Goal: Task Accomplishment & Management: Use online tool/utility

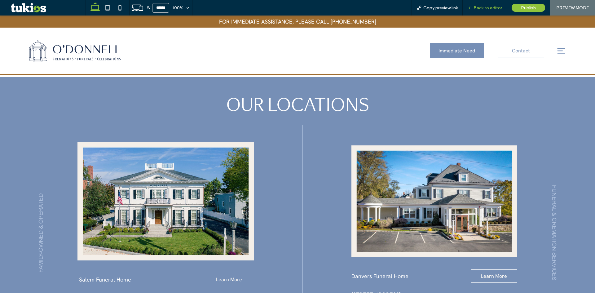
click at [487, 8] on span "Back to editor" at bounding box center [487, 7] width 28 height 5
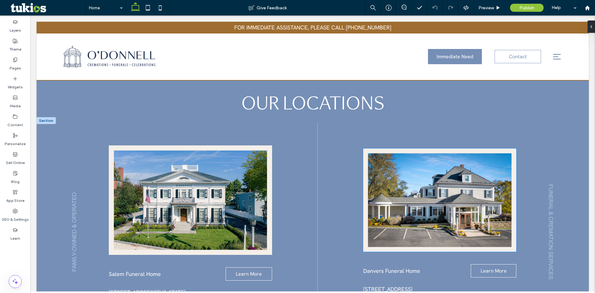
scroll to position [558, 0]
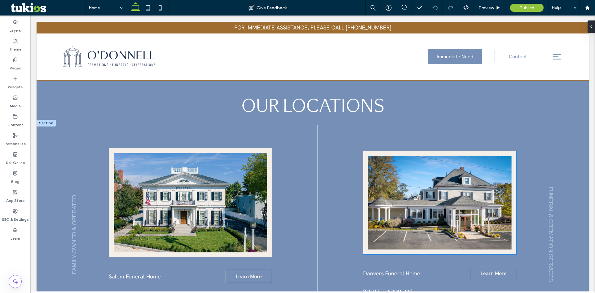
click at [407, 173] on img at bounding box center [439, 202] width 153 height 103
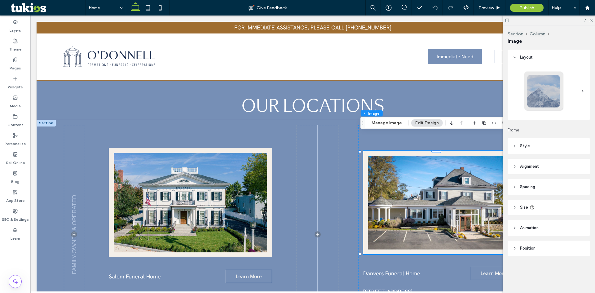
click at [527, 168] on span "Alignment" at bounding box center [529, 166] width 19 height 6
click at [529, 146] on span "Style" at bounding box center [525, 146] width 10 height 6
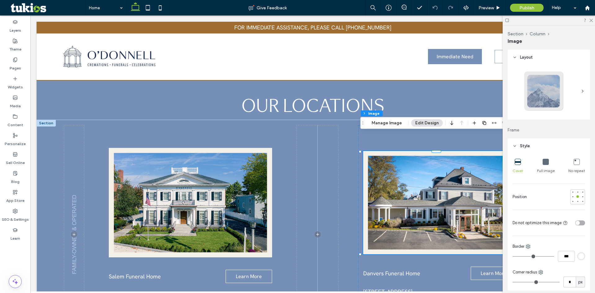
click at [573, 161] on icon at bounding box center [576, 162] width 6 height 6
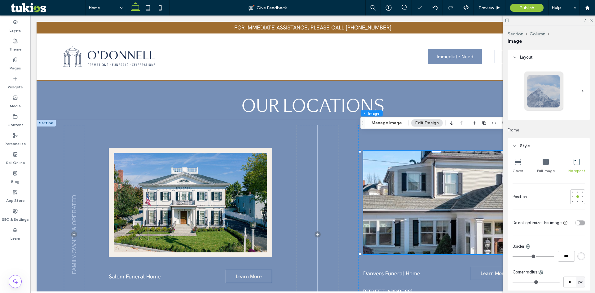
click at [517, 162] on icon at bounding box center [517, 162] width 6 height 6
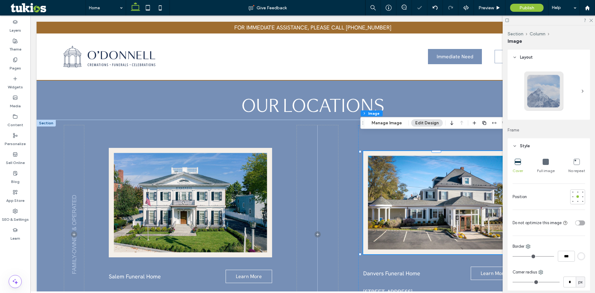
click at [544, 162] on icon at bounding box center [545, 162] width 6 height 6
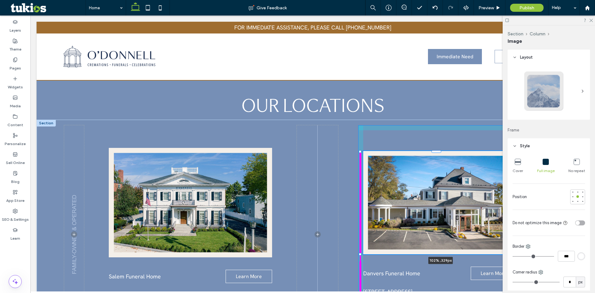
drag, startPoint x: 359, startPoint y: 234, endPoint x: 358, endPoint y: 238, distance: 4.1
click at [358, 238] on div "Salem Funeral Home Learn More 84 Washington Square Salem, MA 01970 ﻿ 978.744.23…" at bounding box center [313, 243] width 552 height 246
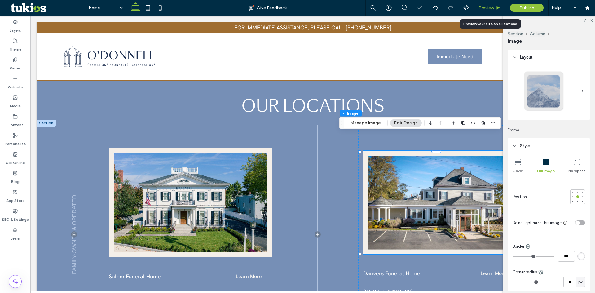
click at [493, 7] on span "Preview" at bounding box center [485, 7] width 15 height 5
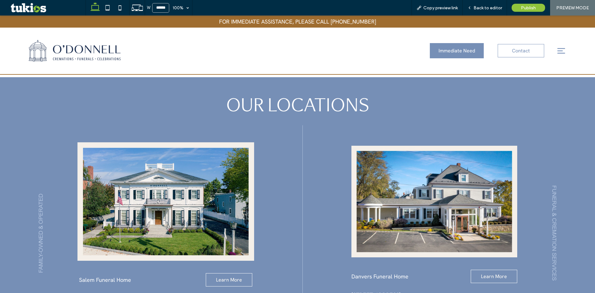
scroll to position [557, 0]
click at [493, 7] on span "Back to editor" at bounding box center [487, 7] width 28 height 5
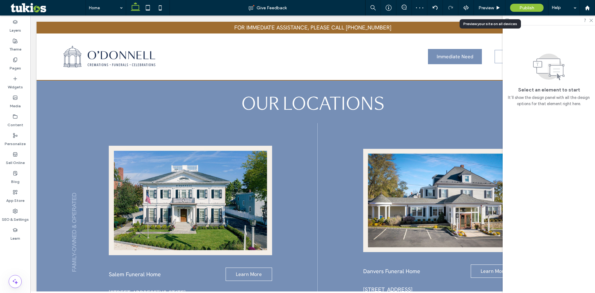
scroll to position [558, 0]
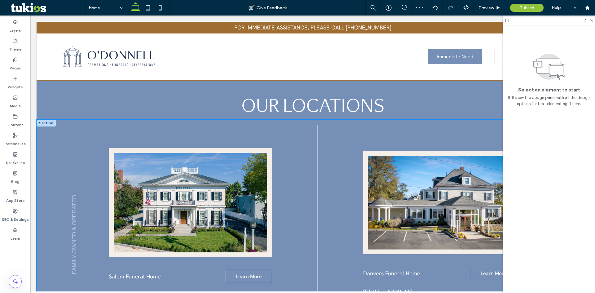
click at [336, 138] on div "Salem Funeral Home Learn More 84 Washington Square Salem, MA 01970 ﻿ 978.744.23…" at bounding box center [313, 243] width 552 height 246
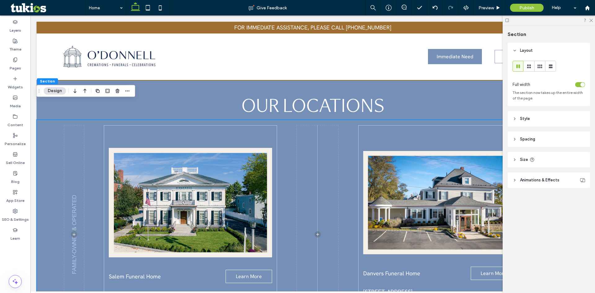
drag, startPoint x: 343, startPoint y: 103, endPoint x: 221, endPoint y: 115, distance: 122.7
click at [342, 120] on div "Salem Funeral Home Learn More 84 Washington Square Salem, MA 01970 ﻿ 978.744.23…" at bounding box center [313, 243] width 552 height 246
click at [125, 90] on icon "button" at bounding box center [127, 90] width 5 height 5
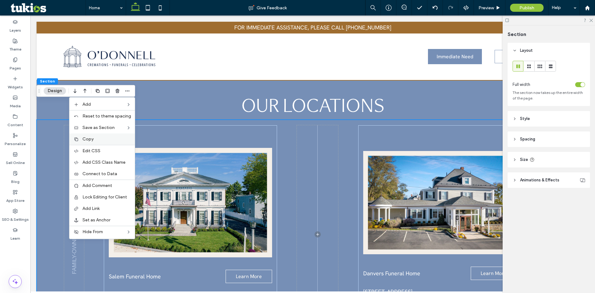
click at [90, 138] on span "Copy" at bounding box center [87, 138] width 11 height 5
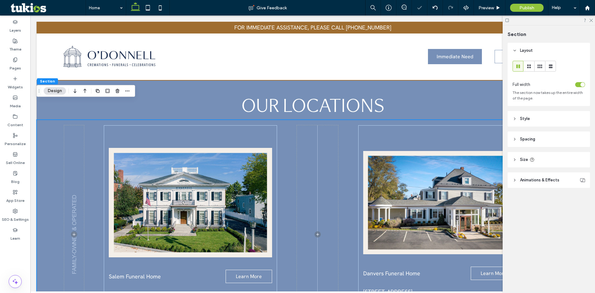
click at [50, 120] on div "Salem Funeral Home Learn More 84 Washington Square Salem, MA 01970 ﻿ 978.744.23…" at bounding box center [313, 243] width 552 height 246
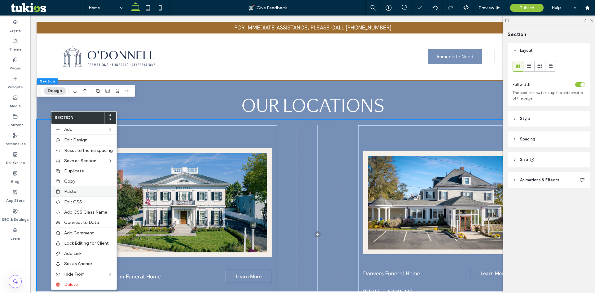
click at [63, 191] on div "Paste" at bounding box center [83, 191] width 65 height 10
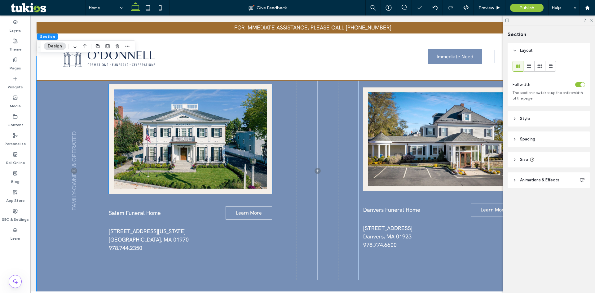
scroll to position [868, 0]
click at [352, 172] on div "Salem Funeral Home Learn More 84 Washington Square Salem, MA 01970 ﻿ 978.744.23…" at bounding box center [313, 179] width 552 height 246
click at [362, 176] on div "Danvers Funeral Home Learn More 167 Maple Street Danvers, MA 01923 ﻿ 978.774.66…" at bounding box center [439, 170] width 163 height 218
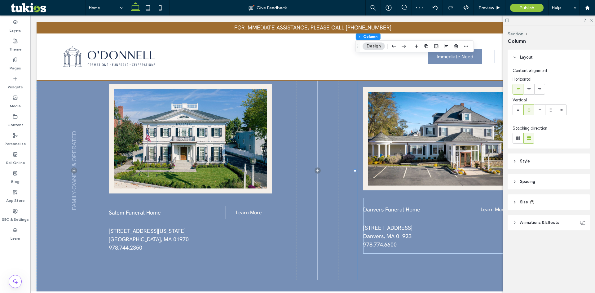
click at [358, 177] on div "Danvers Funeral Home Learn More 167 Maple Street Danvers, MA 01923 ﻿ 978.774.66…" at bounding box center [439, 170] width 163 height 218
click at [536, 182] on header "Spacing" at bounding box center [548, 181] width 82 height 15
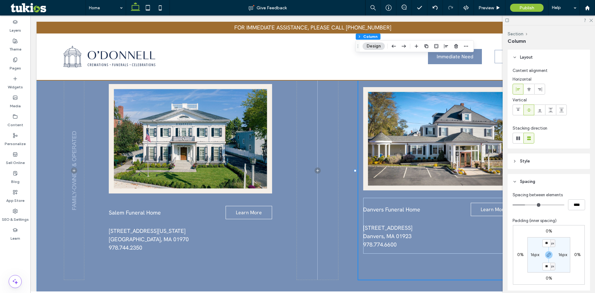
click at [536, 256] on label "16px" at bounding box center [534, 254] width 9 height 5
type input "*"
type input "**"
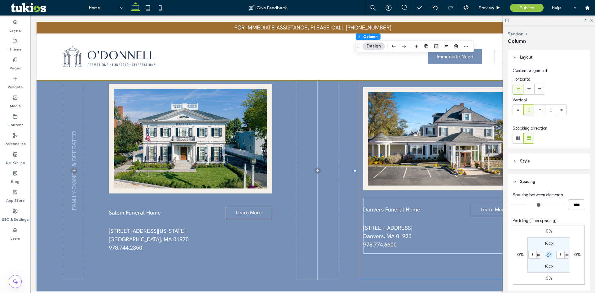
type input "*****"
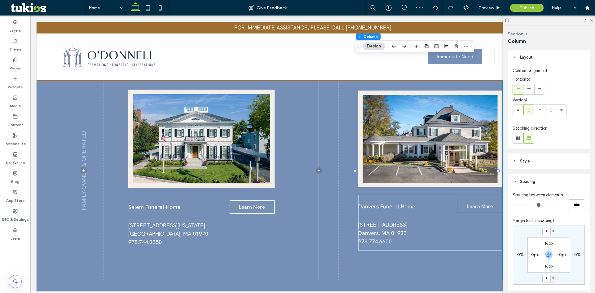
click at [349, 163] on div "Salem Funeral Home Learn More 84 Washington Square Salem, MA 01970 ﻿ 978.744.23…" at bounding box center [313, 179] width 552 height 246
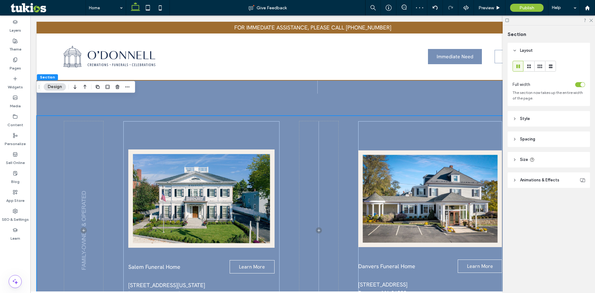
scroll to position [806, 0]
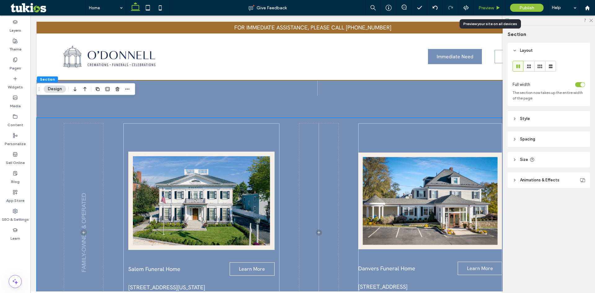
click at [485, 9] on span "Preview" at bounding box center [485, 7] width 15 height 5
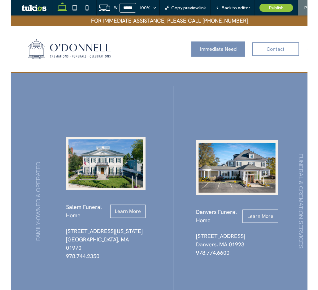
scroll to position [795, 0]
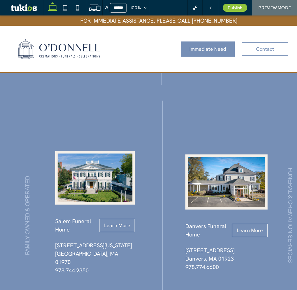
drag, startPoint x: 296, startPoint y: 135, endPoint x: 303, endPoint y: 136, distance: 6.2
click at [303, 136] on div "Salem Funeral Home Learn More 84 Washington Square Salem, MA 01970 ﻿ 978.744.23…" at bounding box center [158, 221] width 317 height 246
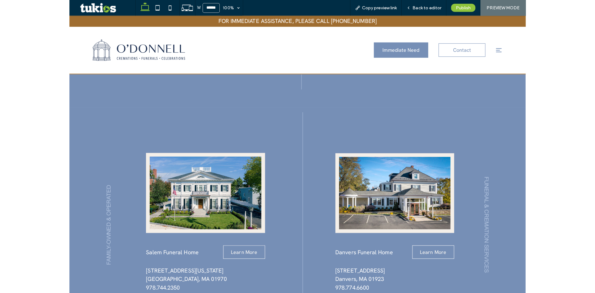
scroll to position [799, 0]
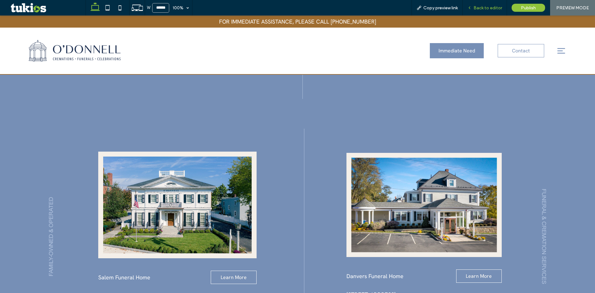
click at [485, 10] on span "Back to editor" at bounding box center [487, 7] width 28 height 5
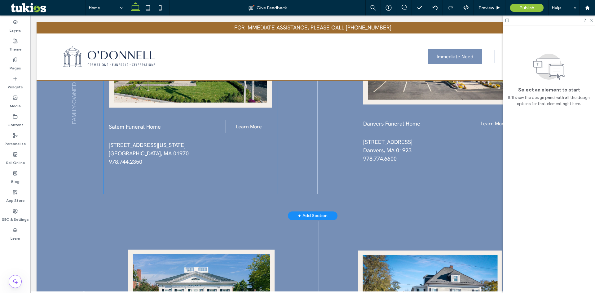
scroll to position [615, 0]
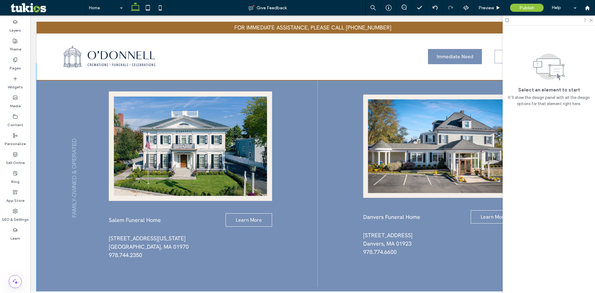
click at [58, 178] on div "Salem Funeral Home Learn More 84 Washington Square Salem, MA 01970 ﻿ 978.744.23…" at bounding box center [313, 186] width 552 height 246
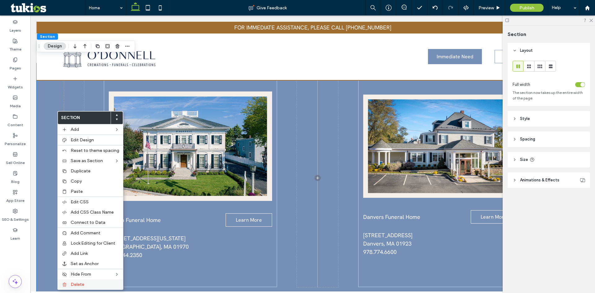
click at [82, 285] on span "Delete" at bounding box center [78, 284] width 14 height 5
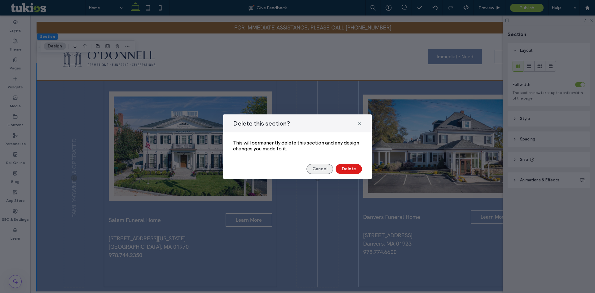
click at [317, 168] on button "Cancel" at bounding box center [319, 169] width 27 height 10
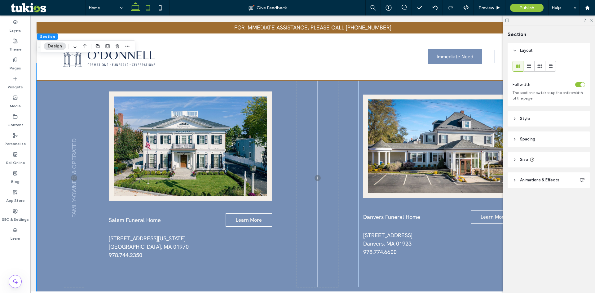
click at [146, 8] on icon at bounding box center [148, 8] width 12 height 12
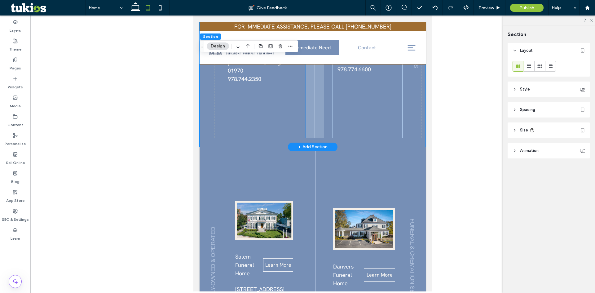
scroll to position [788, 0]
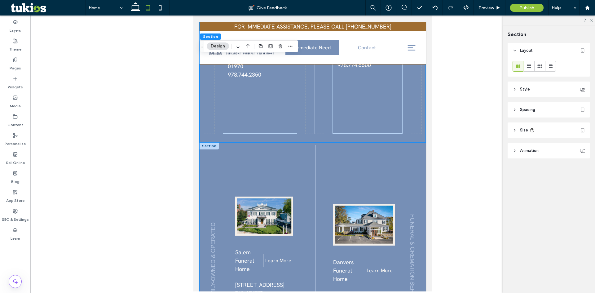
click at [304, 142] on div "Salem Funeral Home Learn More 84 Washington Square Salem, MA 01970 ﻿ 978.744.23…" at bounding box center [312, 265] width 226 height 246
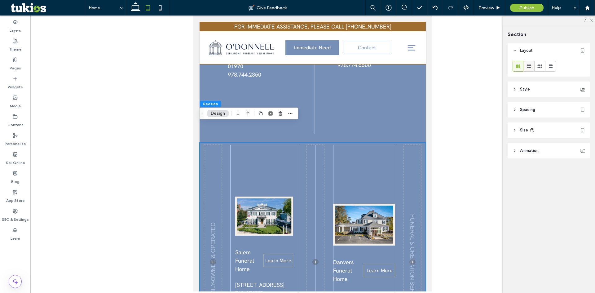
click at [531, 65] on icon at bounding box center [529, 66] width 6 height 6
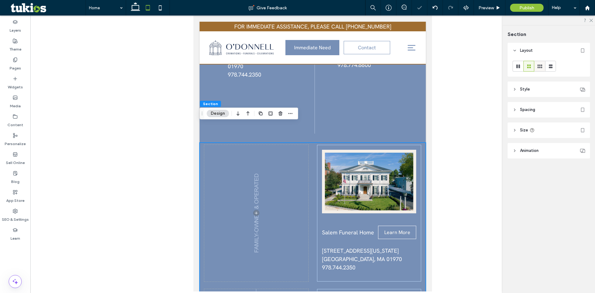
click at [540, 66] on icon at bounding box center [539, 66] width 6 height 6
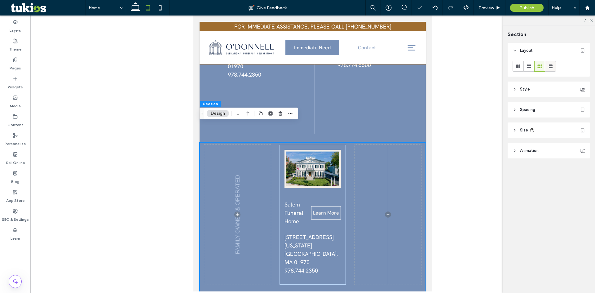
click at [551, 66] on icon at bounding box center [550, 66] width 6 height 6
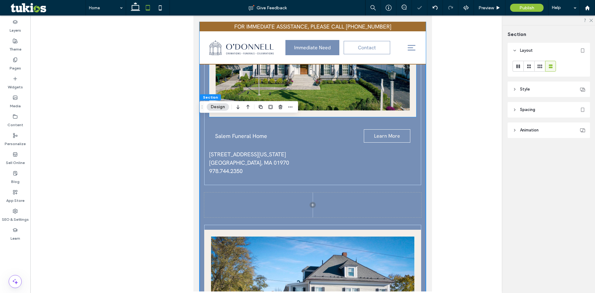
scroll to position [1005, 0]
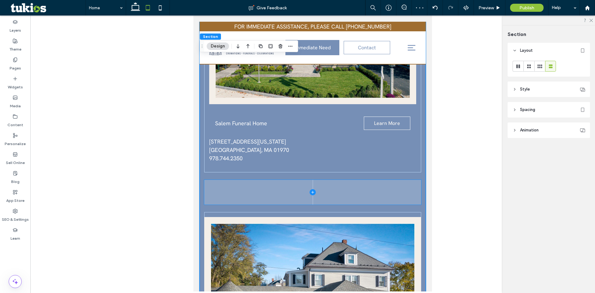
click at [252, 180] on span at bounding box center [312, 192] width 217 height 25
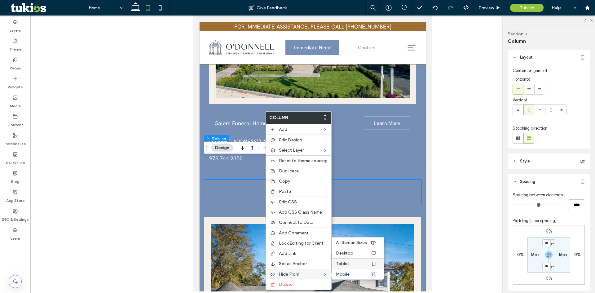
click at [356, 265] on label "Tablet" at bounding box center [353, 263] width 35 height 5
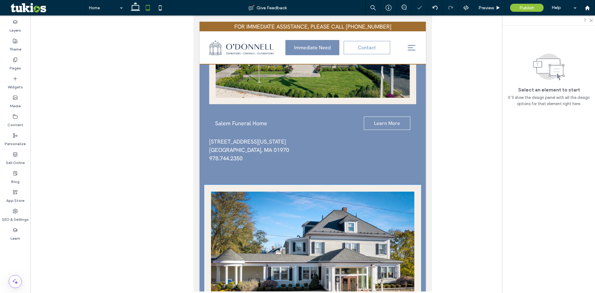
scroll to position [1160, 0]
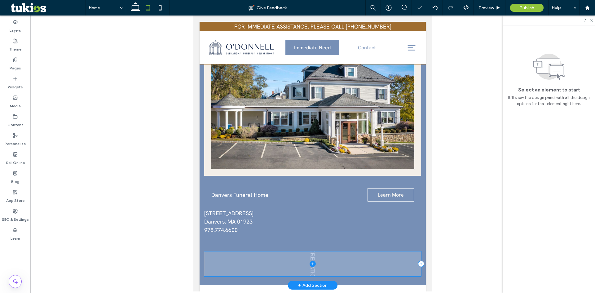
click at [239, 251] on span at bounding box center [312, 263] width 217 height 25
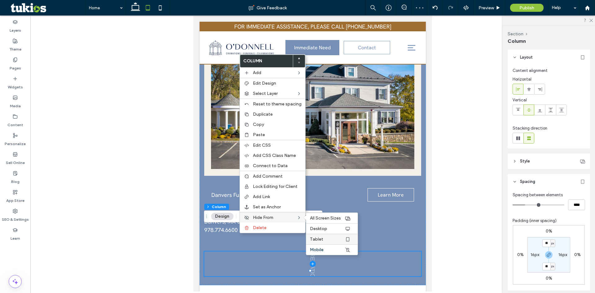
click at [317, 238] on span "Tablet" at bounding box center [316, 238] width 13 height 5
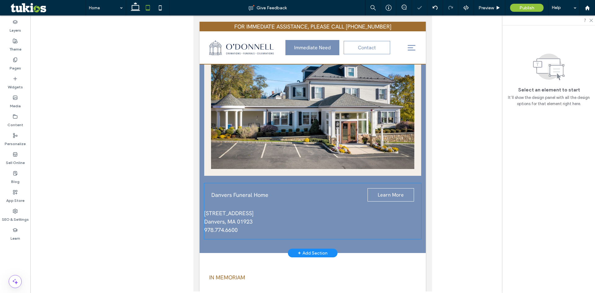
click at [212, 188] on div "Danvers Funeral Home Learn More" at bounding box center [312, 194] width 217 height 13
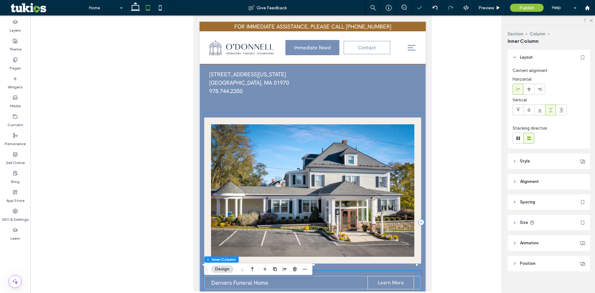
scroll to position [943, 0]
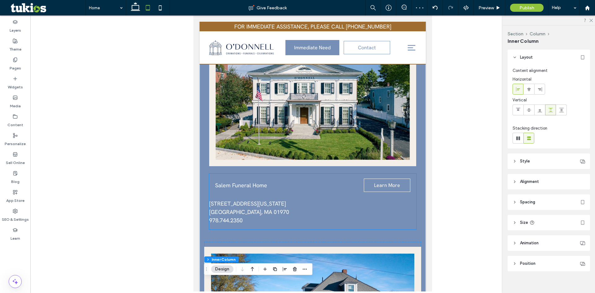
click at [228, 174] on div "Salem Funeral Home Learn More 84 Washington Square Salem, MA 01970 ﻿ 978.744.23…" at bounding box center [312, 201] width 207 height 56
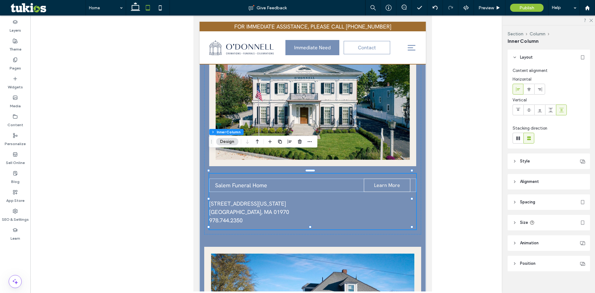
click at [221, 177] on div "Salem Funeral Home Learn More 84 Washington Square Salem, MA 01970 ﻿ 978.744.23…" at bounding box center [312, 201] width 207 height 56
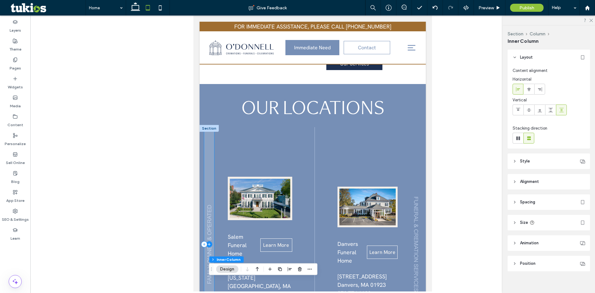
scroll to position [540, 0]
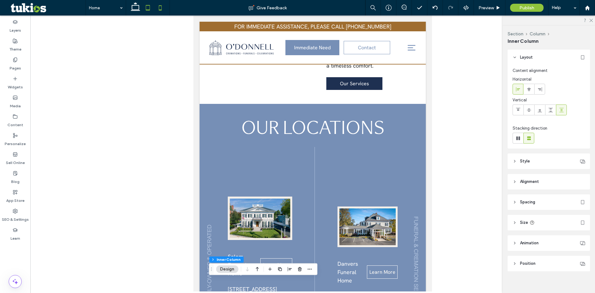
click at [164, 8] on icon at bounding box center [160, 8] width 12 height 12
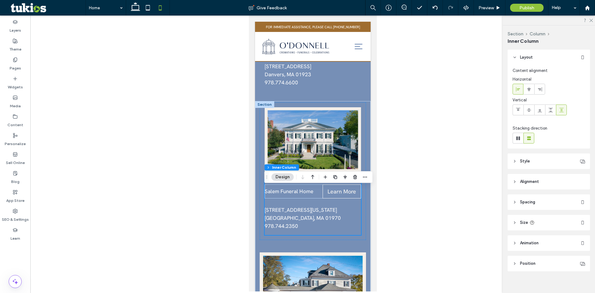
scroll to position [771, 0]
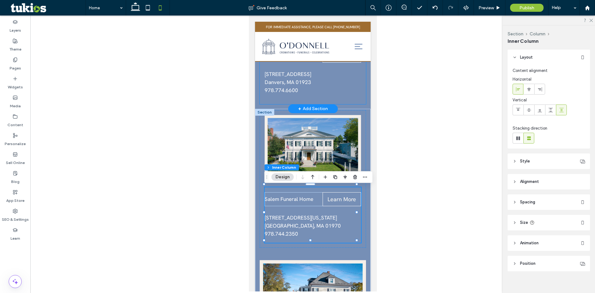
click at [260, 104] on div "Danvers Funeral Home Learn More 167 Maple Street Danvers, MA 01923 ﻿ 978.774.66…" at bounding box center [312, 36] width 106 height 138
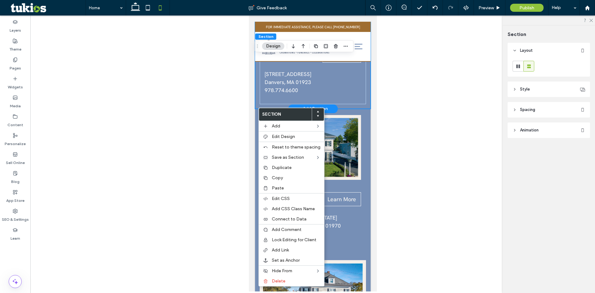
drag, startPoint x: 526, startPoint y: 295, endPoint x: 256, endPoint y: 106, distance: 330.1
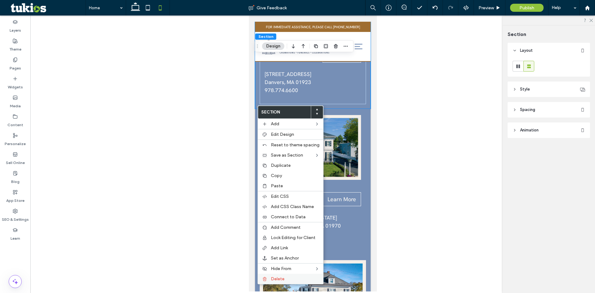
click at [276, 274] on div "Delete" at bounding box center [290, 278] width 65 height 10
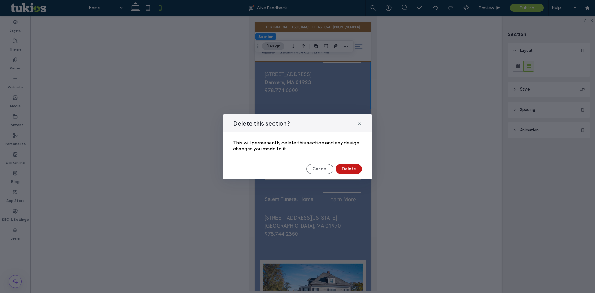
click at [347, 171] on button "Delete" at bounding box center [348, 169] width 26 height 10
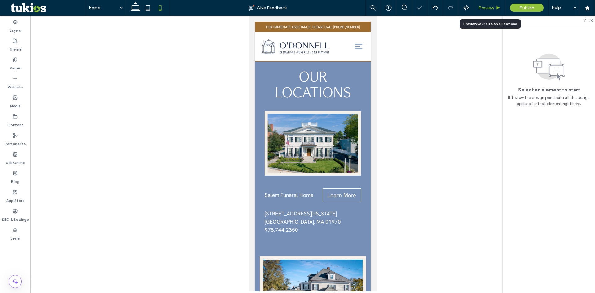
click at [486, 5] on span "Preview" at bounding box center [485, 7] width 15 height 5
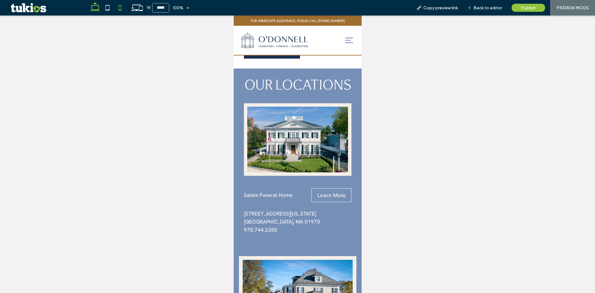
click at [92, 6] on use at bounding box center [94, 6] width 9 height 9
type input "******"
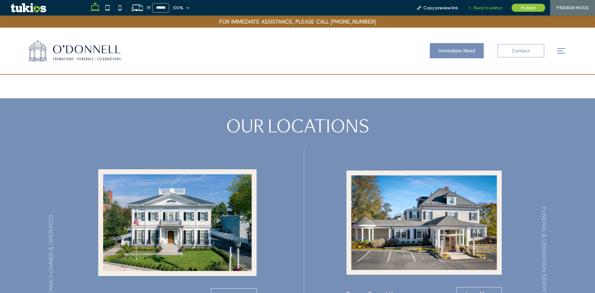
click at [484, 8] on span "Back to editor" at bounding box center [487, 7] width 28 height 5
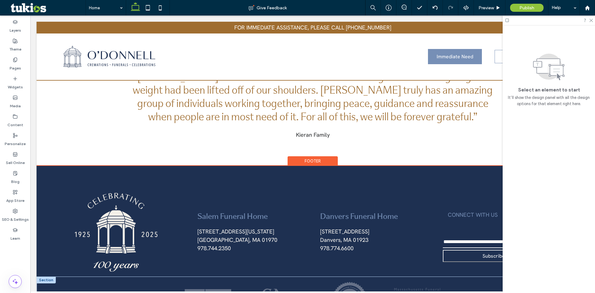
scroll to position [1171, 0]
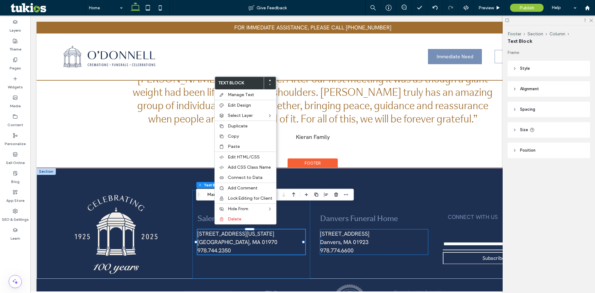
click at [355, 230] on span "167 Maple Street" at bounding box center [344, 233] width 49 height 7
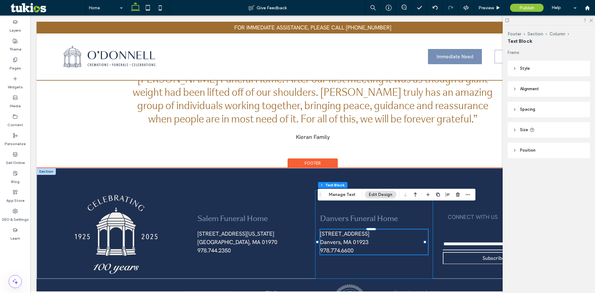
click at [356, 190] on div "Danvers Funeral Home 167 Maple Street Danvers, MA 01923 ﻿ 978.774.6600" at bounding box center [374, 234] width 118 height 89
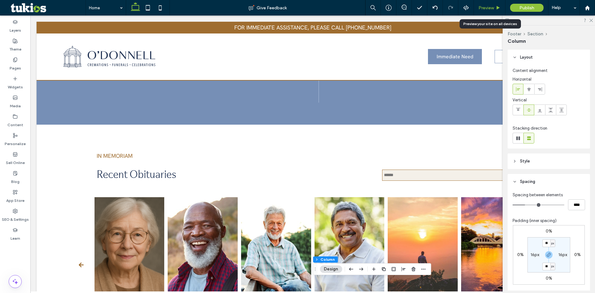
click at [490, 1] on div "Preview" at bounding box center [490, 7] width 32 height 15
click at [490, 6] on span "Preview" at bounding box center [485, 7] width 15 height 5
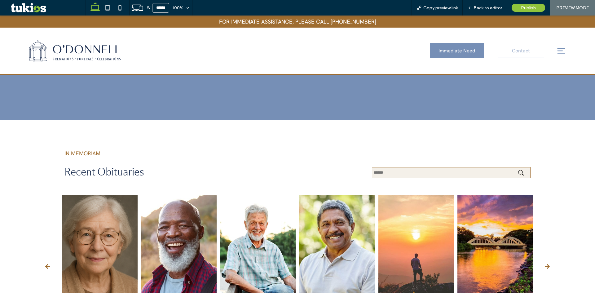
scroll to position [802, 0]
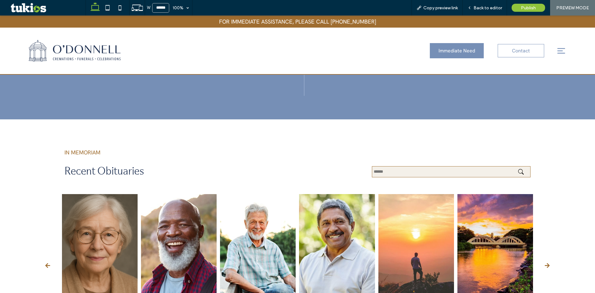
click at [560, 45] on div at bounding box center [560, 50] width 22 height 43
click at [559, 47] on icon at bounding box center [560, 50] width 9 height 9
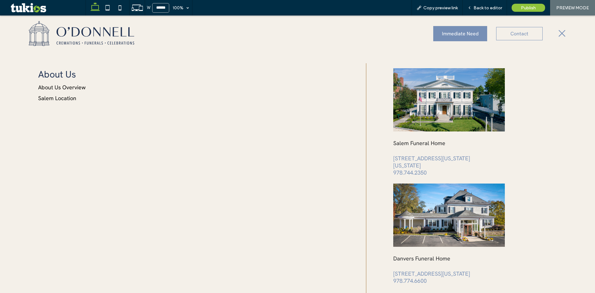
click at [557, 35] on icon at bounding box center [561, 33] width 9 height 9
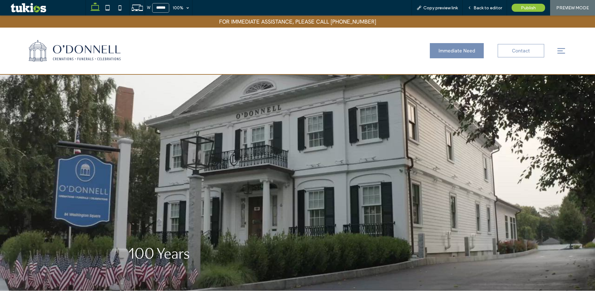
scroll to position [93, 0]
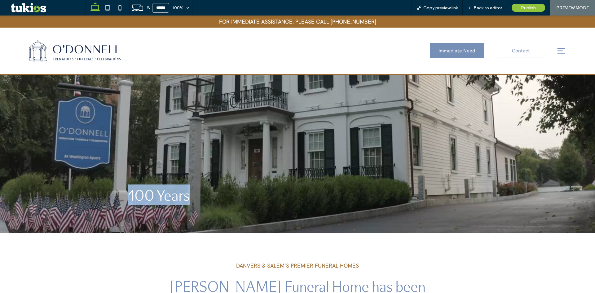
drag, startPoint x: 122, startPoint y: 187, endPoint x: 263, endPoint y: 189, distance: 140.9
click at [260, 189] on div "100 Years" at bounding box center [297, 107] width 595 height 251
click at [267, 191] on h1 "100 Years" at bounding box center [206, 195] width 157 height 18
click at [478, 9] on span "Back to editor" at bounding box center [487, 7] width 28 height 5
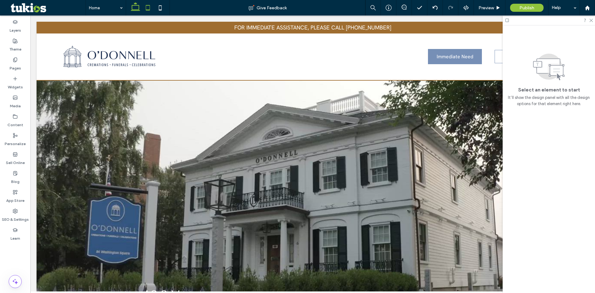
drag, startPoint x: 146, startPoint y: 8, endPoint x: 163, endPoint y: 9, distance: 17.0
click at [146, 8] on icon at bounding box center [148, 8] width 12 height 12
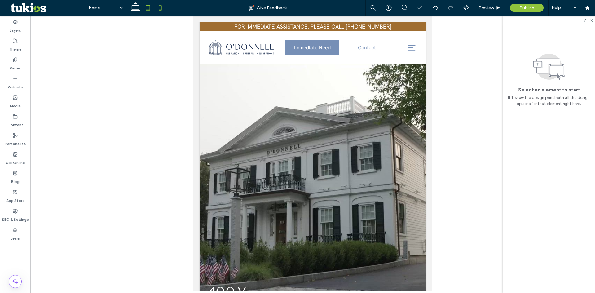
click at [163, 9] on icon at bounding box center [160, 8] width 12 height 12
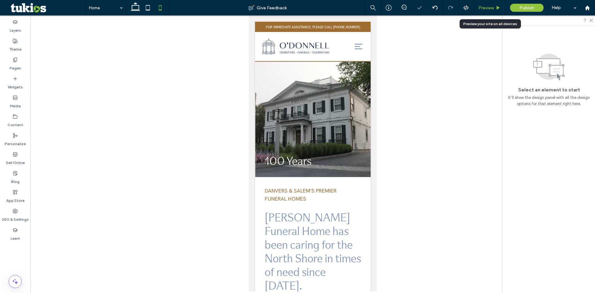
click at [497, 8] on use at bounding box center [497, 7] width 3 height 3
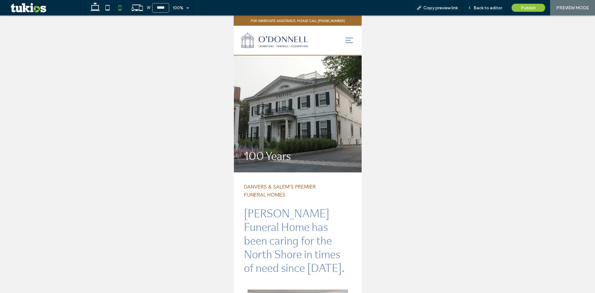
click at [344, 37] on icon at bounding box center [348, 40] width 9 height 9
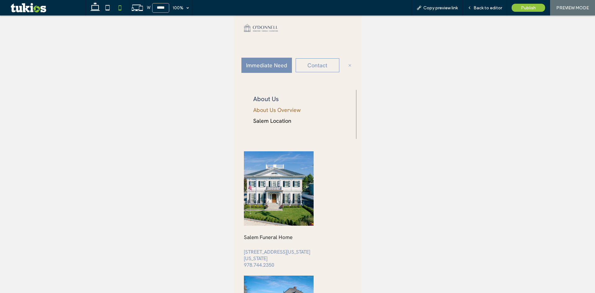
click at [276, 110] on link "About Us Overview" at bounding box center [297, 110] width 89 height 8
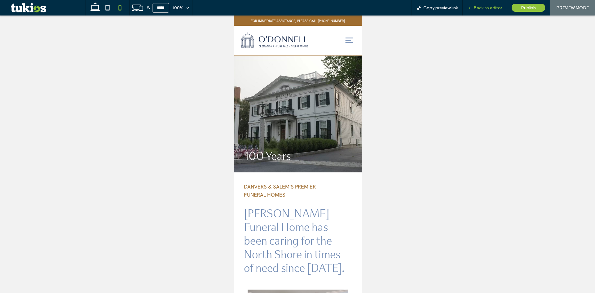
click at [492, 7] on span "Back to editor" at bounding box center [487, 7] width 28 height 5
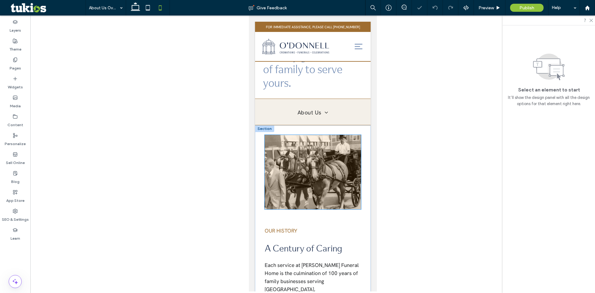
scroll to position [124, 0]
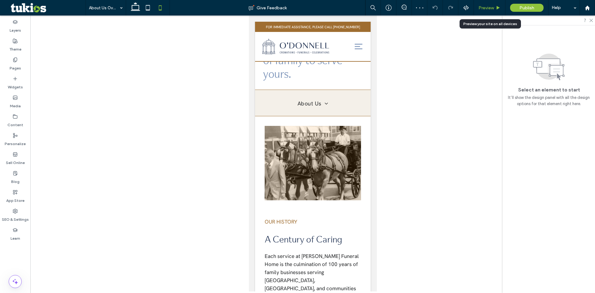
click at [492, 6] on span "Preview" at bounding box center [485, 7] width 15 height 5
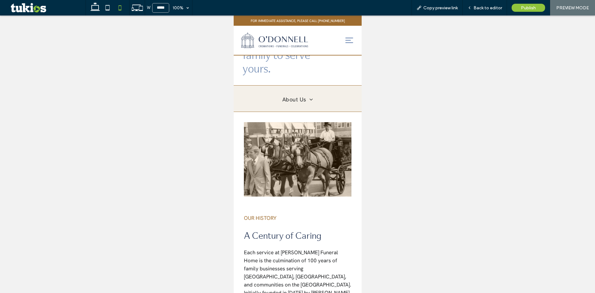
scroll to position [119, 0]
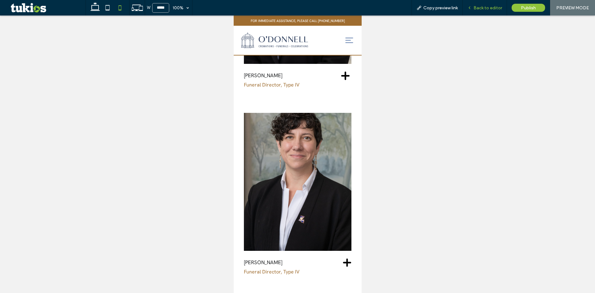
click at [489, 6] on span "Back to editor" at bounding box center [487, 7] width 28 height 5
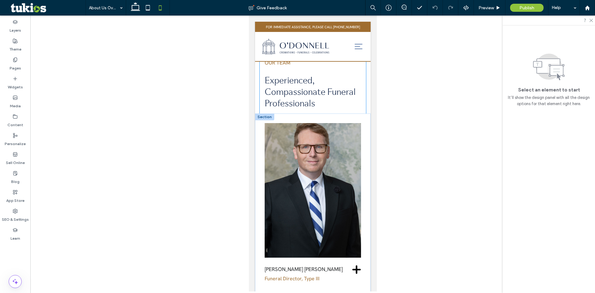
scroll to position [957, 0]
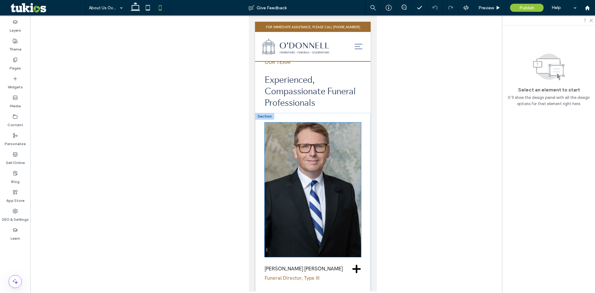
click at [310, 160] on img at bounding box center [312, 189] width 96 height 134
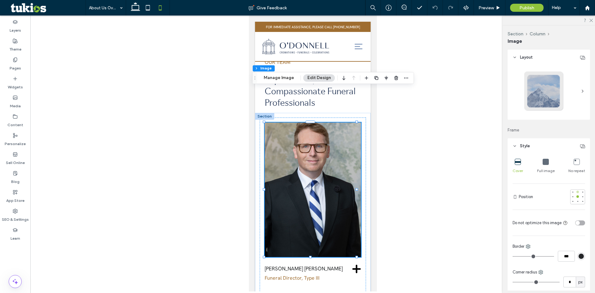
click at [576, 192] on div at bounding box center [577, 191] width 2 height 2
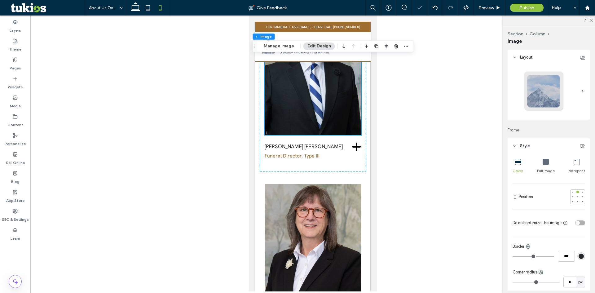
scroll to position [1081, 0]
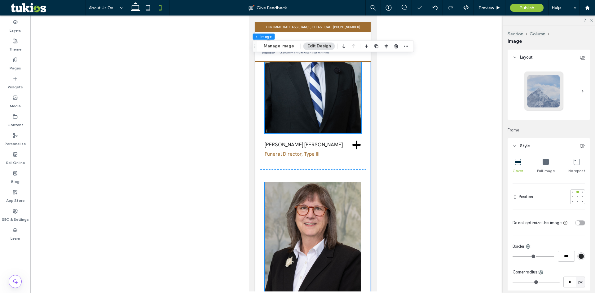
click at [337, 182] on img at bounding box center [312, 251] width 96 height 138
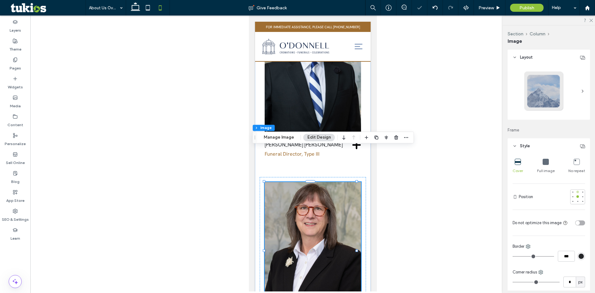
click at [575, 190] on div at bounding box center [577, 192] width 4 height 4
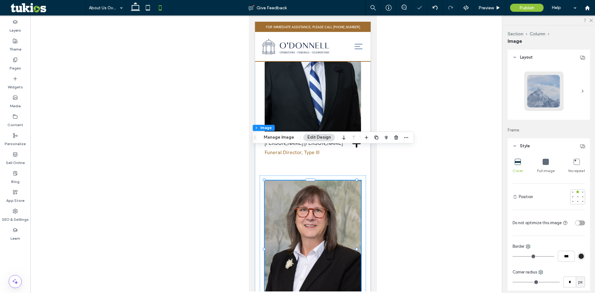
scroll to position [1298, 0]
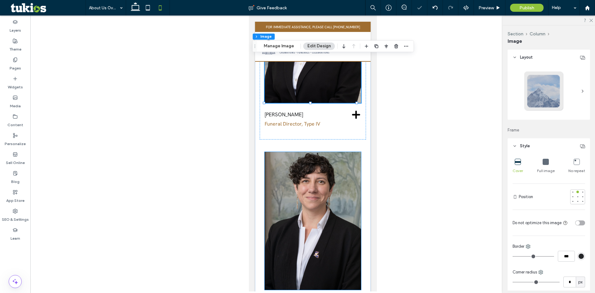
click at [310, 175] on img at bounding box center [312, 221] width 96 height 138
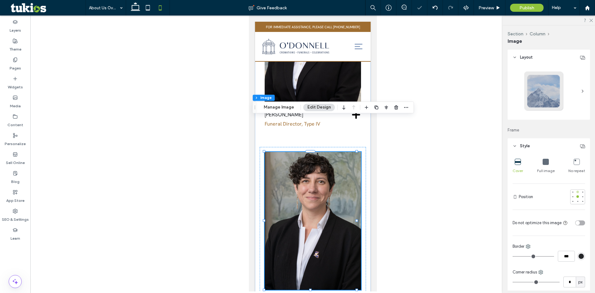
click at [576, 191] on div at bounding box center [577, 191] width 2 height 2
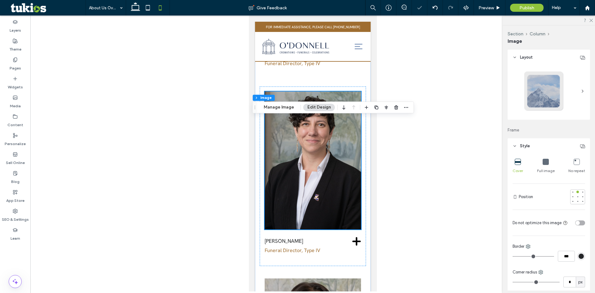
scroll to position [1483, 0]
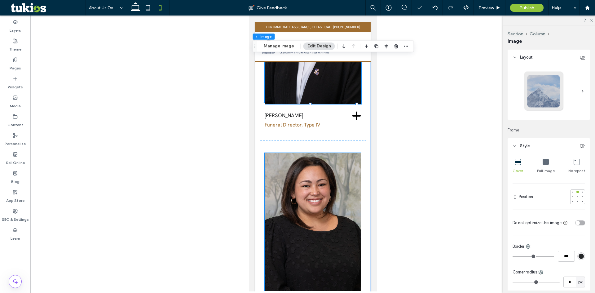
click at [317, 188] on img at bounding box center [312, 222] width 96 height 138
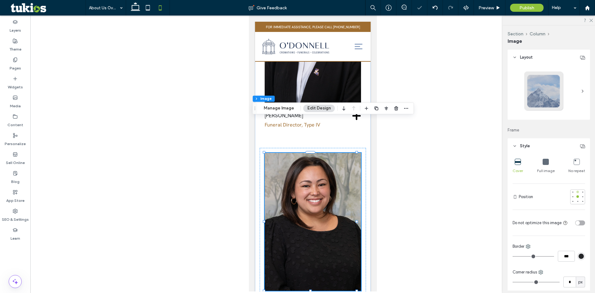
click at [575, 193] on div at bounding box center [577, 192] width 4 height 4
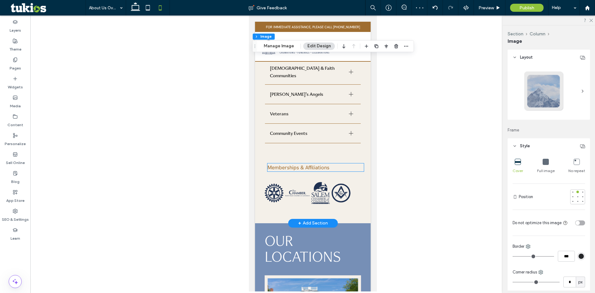
scroll to position [2227, 0]
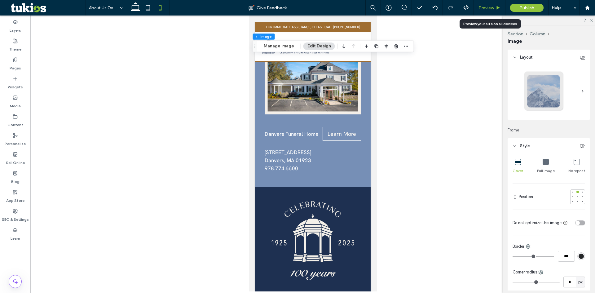
click at [494, 7] on div "Preview" at bounding box center [489, 7] width 31 height 5
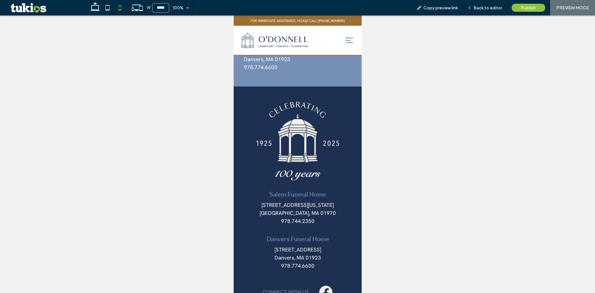
drag, startPoint x: 107, startPoint y: 11, endPoint x: 115, endPoint y: 15, distance: 8.9
click at [107, 11] on icon at bounding box center [107, 8] width 12 height 12
type input "*****"
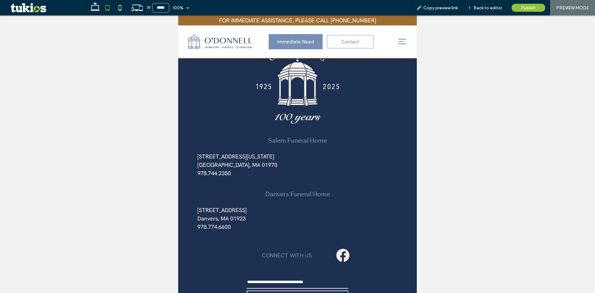
scroll to position [2406, 0]
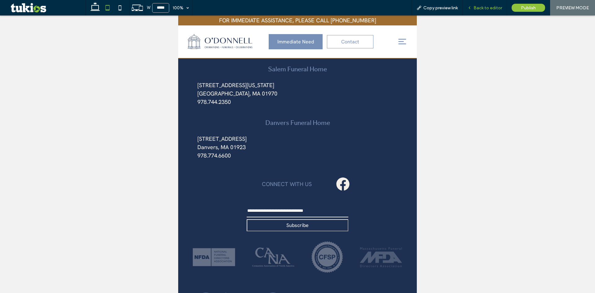
click at [492, 5] on div "Back to editor" at bounding box center [484, 7] width 44 height 15
click at [495, 6] on span "Back to editor" at bounding box center [487, 7] width 28 height 5
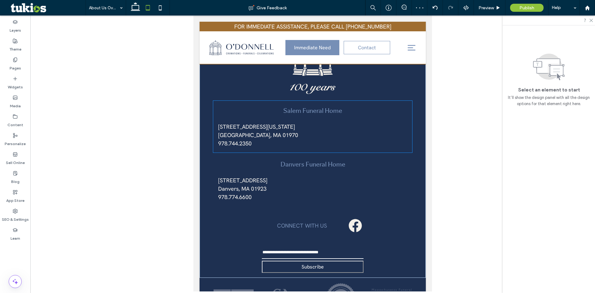
scroll to position [2330, 0]
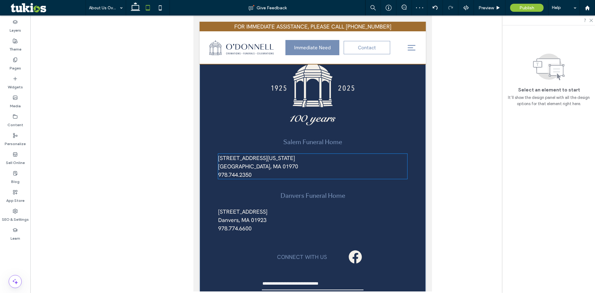
click at [255, 170] on p "﻿ 978.744.2350" at bounding box center [312, 174] width 189 height 8
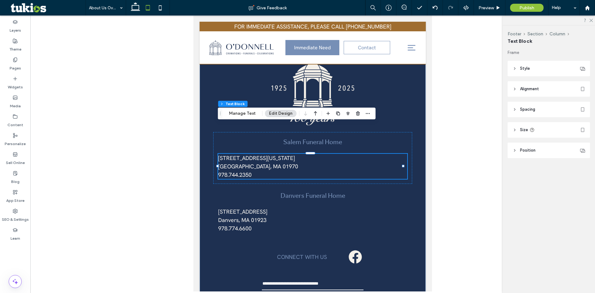
click at [254, 162] on p "Salem, MA 01970" at bounding box center [312, 166] width 189 height 8
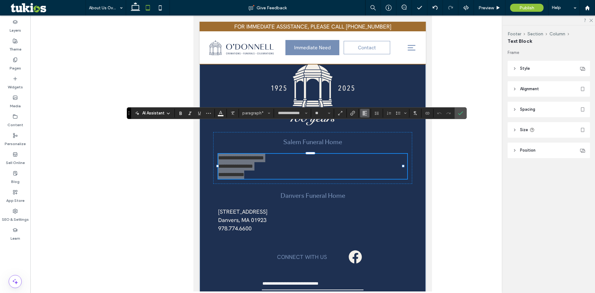
click at [366, 113] on use "Alignment" at bounding box center [364, 113] width 4 height 4
drag, startPoint x: 369, startPoint y: 131, endPoint x: 226, endPoint y: 109, distance: 144.1
click at [369, 131] on use "ui.textEditor.alignment.center" at bounding box center [369, 132] width 4 height 4
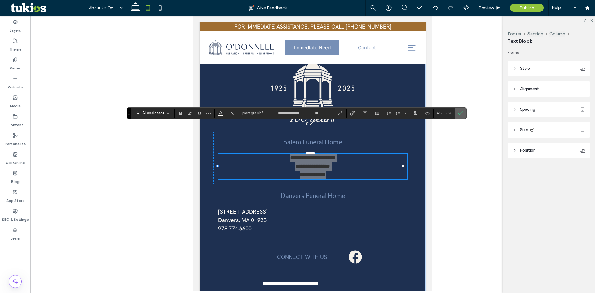
click at [458, 116] on label "Confirm" at bounding box center [460, 112] width 9 height 11
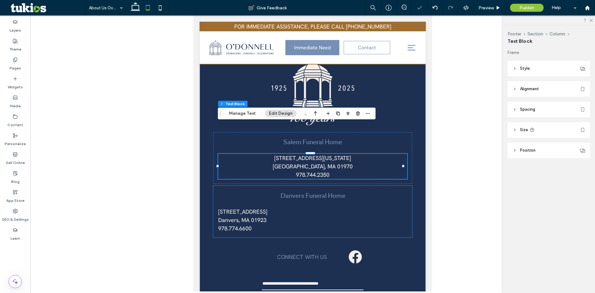
click at [238, 203] on div "Danvers Funeral Home 167 Maple Street Danvers, MA 01923 ﻿ 978.774.6600" at bounding box center [312, 212] width 199 height 52
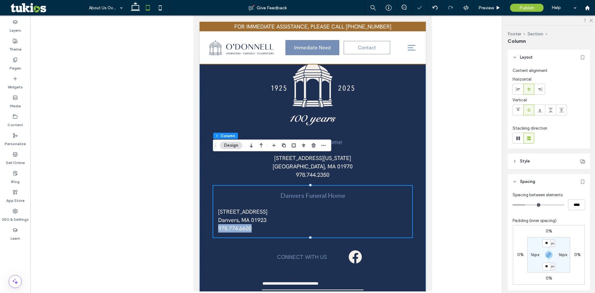
click at [238, 203] on div "Danvers Funeral Home 167 Maple Street Danvers, MA 01923 ﻿ 978.774.6600" at bounding box center [312, 212] width 199 height 52
click at [251, 216] on span "Danvers, MA 01923" at bounding box center [242, 219] width 48 height 7
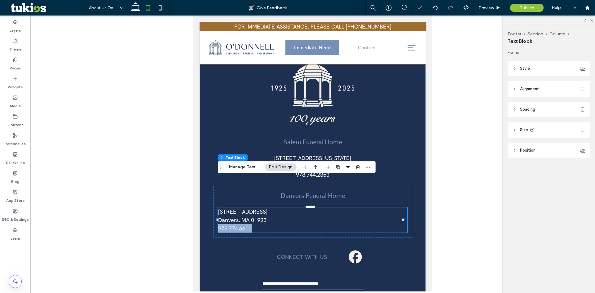
click at [251, 216] on span "Danvers, MA 01923" at bounding box center [242, 219] width 48 height 7
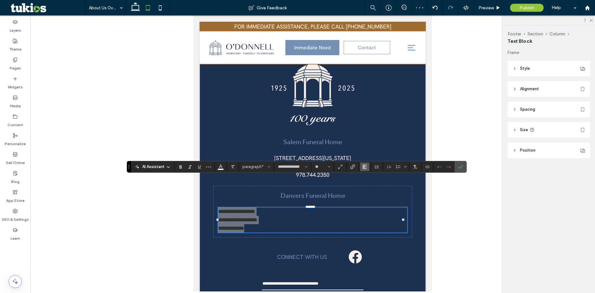
click at [365, 166] on icon "Alignment" at bounding box center [364, 166] width 5 height 5
click at [372, 183] on div "ui.textEditor.alignment.center" at bounding box center [371, 185] width 8 height 5
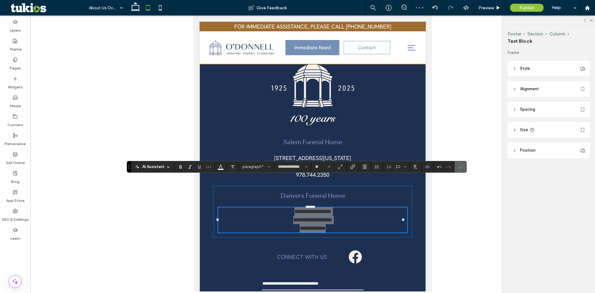
click at [462, 166] on icon "Confirm" at bounding box center [460, 166] width 5 height 5
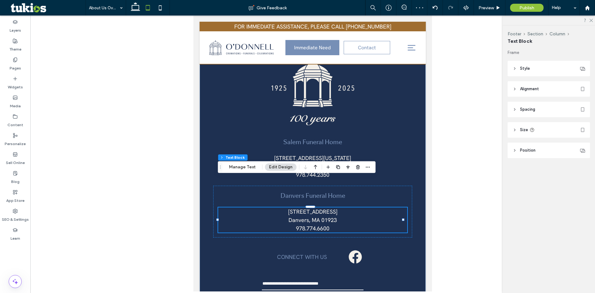
click at [416, 197] on div "Salem Funeral Home 84 Washington Square  Salem, MA 01970  978.744.2350 Danvers …" at bounding box center [312, 171] width 226 height 276
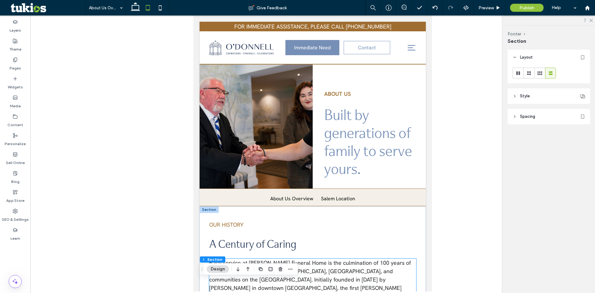
scroll to position [0, 0]
click at [136, 7] on icon at bounding box center [135, 8] width 12 height 12
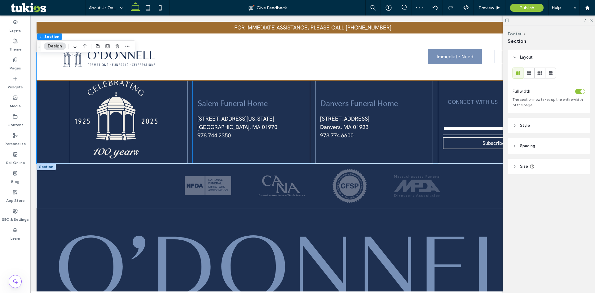
scroll to position [1665, 0]
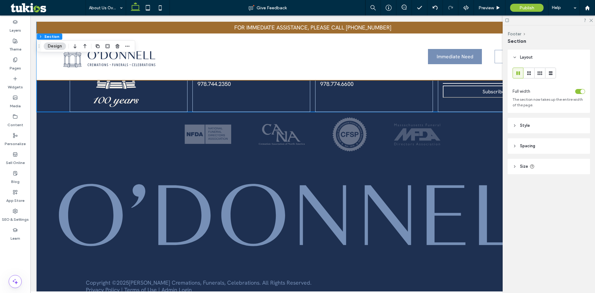
click at [594, 22] on div at bounding box center [548, 20] width 92 height 10
click at [592, 22] on div at bounding box center [548, 20] width 92 height 10
click at [493, 5] on span "Preview" at bounding box center [485, 7] width 15 height 5
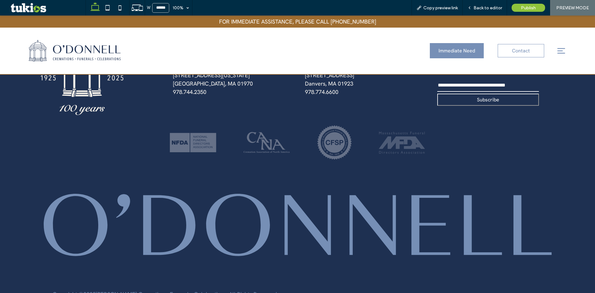
scroll to position [1675, 0]
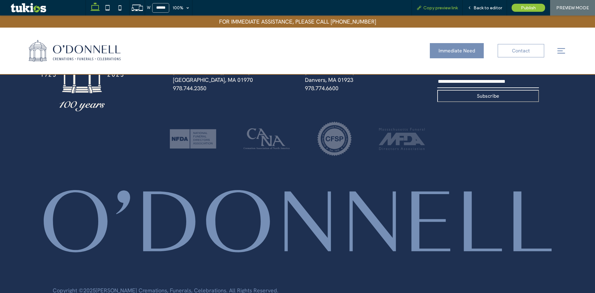
click at [450, 7] on span "Copy preview link" at bounding box center [440, 7] width 34 height 5
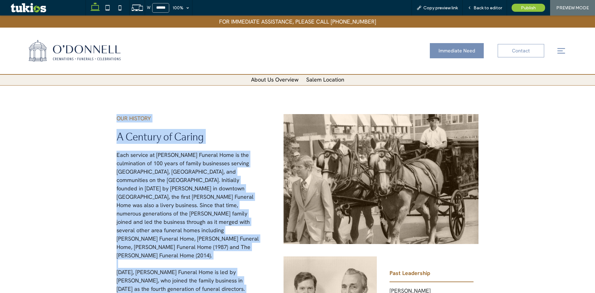
scroll to position [155, 0]
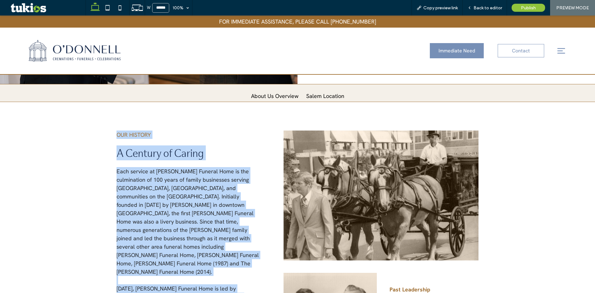
drag, startPoint x: 173, startPoint y: 199, endPoint x: 105, endPoint y: 126, distance: 99.7
click at [105, 125] on div "OUR HISTORY A Century of Caring Each service at O’Donnell Funeral Home is the c…" at bounding box center [297, 247] width 595 height 291
click at [105, 126] on div "OUR HISTORY A Century of Caring Each service at O’Donnell Funeral Home is the c…" at bounding box center [297, 247] width 595 height 291
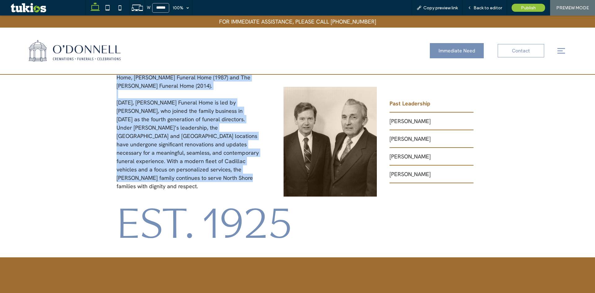
drag, startPoint x: 103, startPoint y: 132, endPoint x: 215, endPoint y: 177, distance: 121.1
click at [215, 177] on div "OUR HISTORY A Century of Caring Each service at O’Donnell Funeral Home is the c…" at bounding box center [297, 61] width 595 height 291
click at [215, 177] on div "OUR HISTORY A Century of Caring Each service at O’Donnell Funeral Home is the c…" at bounding box center [187, 73] width 152 height 267
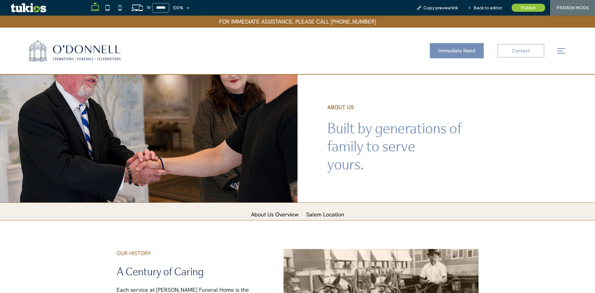
scroll to position [0, 0]
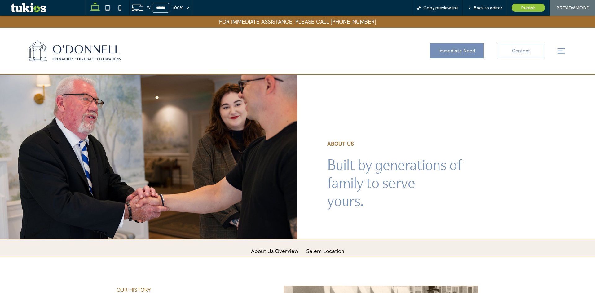
drag, startPoint x: 387, startPoint y: 107, endPoint x: 469, endPoint y: 35, distance: 109.3
click at [387, 107] on div "ABOUT US Built by generations of family to serve yours." at bounding box center [445, 157] width 297 height 164
click at [490, 6] on span "Back to editor" at bounding box center [487, 7] width 28 height 5
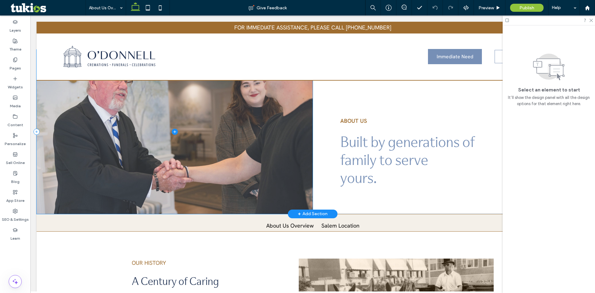
drag, startPoint x: 138, startPoint y: 149, endPoint x: 141, endPoint y: 148, distance: 3.2
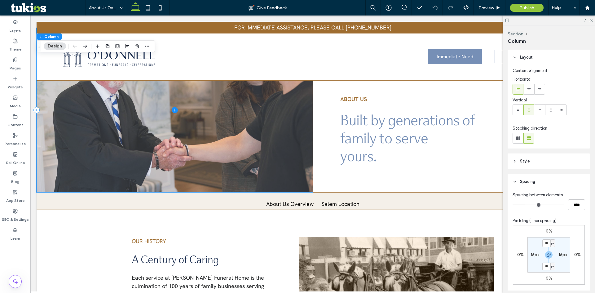
scroll to position [93, 0]
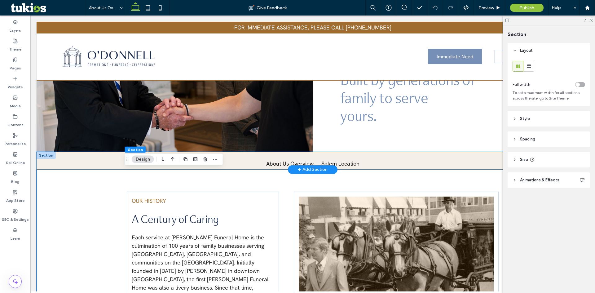
click at [64, 166] on div "About Us Overview Salem Location About Us About Us Overview Salem Location Danv…" at bounding box center [313, 161] width 552 height 18
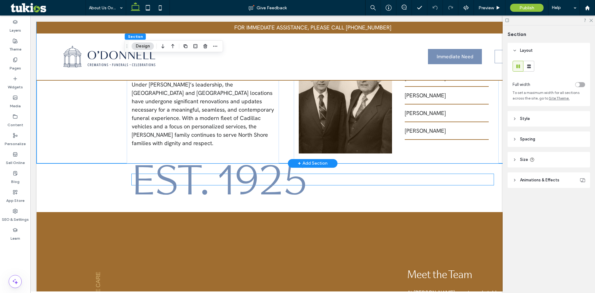
scroll to position [372, 0]
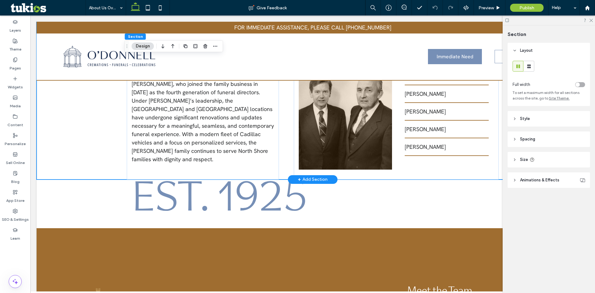
click at [313, 179] on div "+ Add Section" at bounding box center [313, 179] width 30 height 7
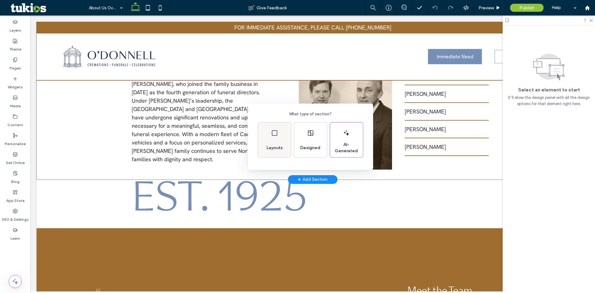
click at [270, 143] on div "Layouts" at bounding box center [274, 148] width 21 height 14
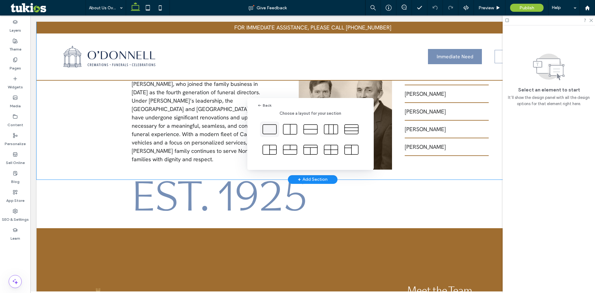
click at [269, 129] on icon at bounding box center [269, 128] width 15 height 15
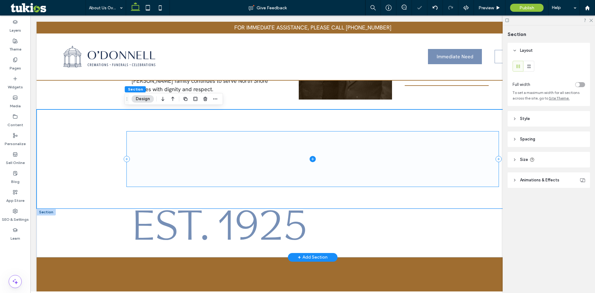
scroll to position [465, 0]
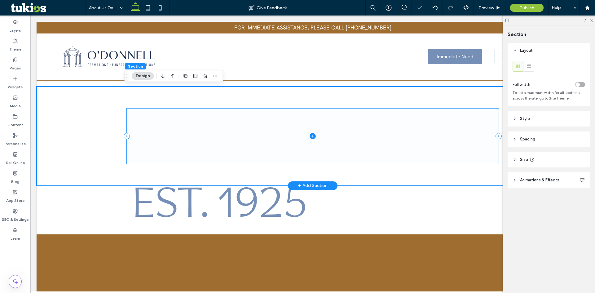
click at [214, 142] on span at bounding box center [313, 135] width 372 height 55
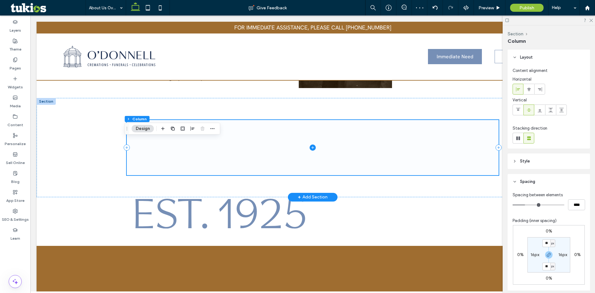
scroll to position [434, 0]
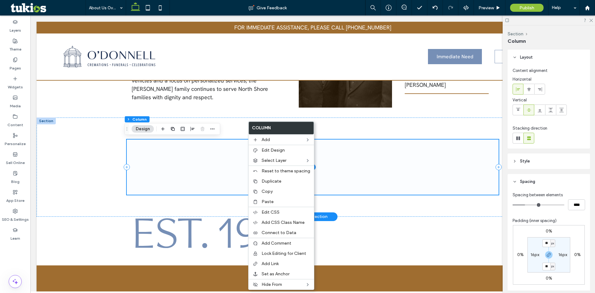
click at [189, 154] on span at bounding box center [313, 166] width 372 height 55
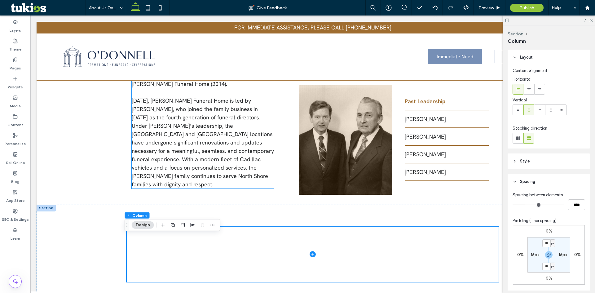
scroll to position [372, 0]
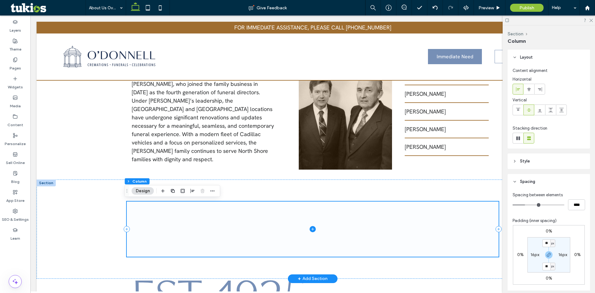
drag, startPoint x: 221, startPoint y: 225, endPoint x: 217, endPoint y: 229, distance: 5.5
click at [219, 227] on span at bounding box center [313, 228] width 372 height 55
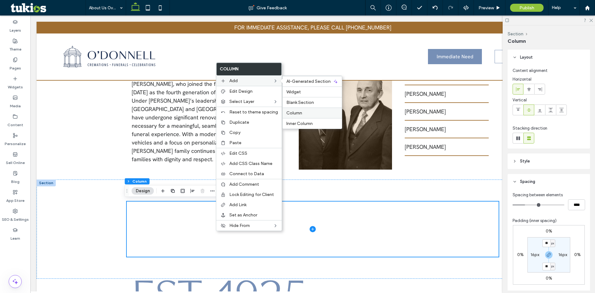
click at [301, 114] on span "Column" at bounding box center [294, 112] width 16 height 5
type input "**"
type input "***"
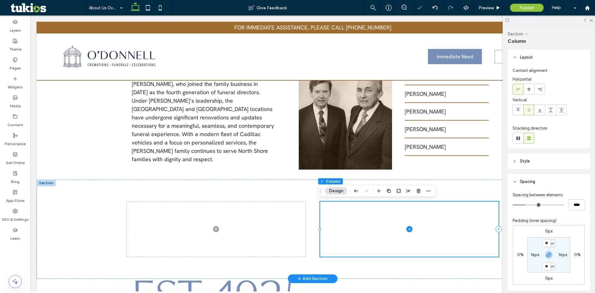
click at [371, 233] on span at bounding box center [409, 228] width 178 height 55
drag, startPoint x: 288, startPoint y: 223, endPoint x: 330, endPoint y: 223, distance: 42.4
click at [288, 223] on span at bounding box center [216, 228] width 178 height 55
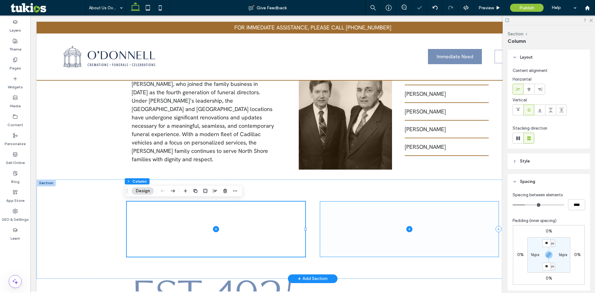
click at [380, 225] on span at bounding box center [409, 228] width 178 height 55
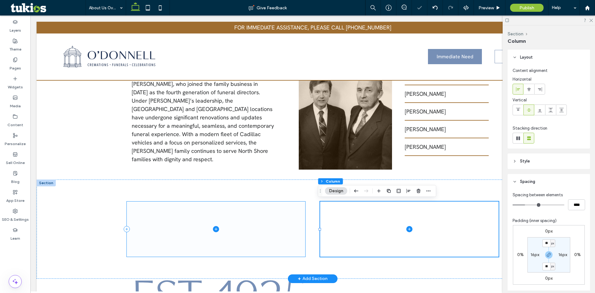
click at [215, 230] on icon at bounding box center [216, 229] width 6 height 6
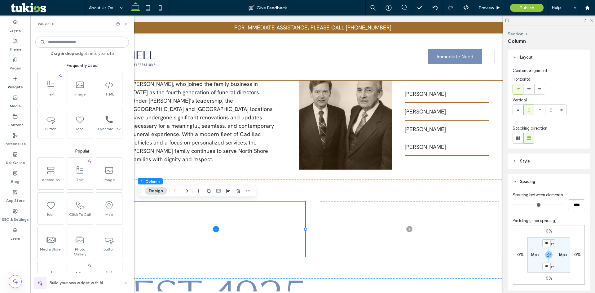
drag, startPoint x: 83, startPoint y: 21, endPoint x: 46, endPoint y: 49, distance: 46.3
click at [46, 48] on div "Drag & drop widgets into your site Frequently Used Text Image HTML Button Icon …" at bounding box center [82, 162] width 94 height 255
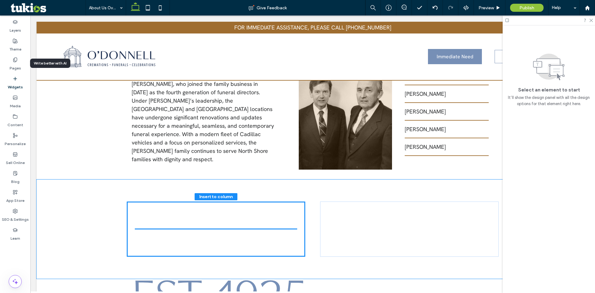
scroll to position [389, 0]
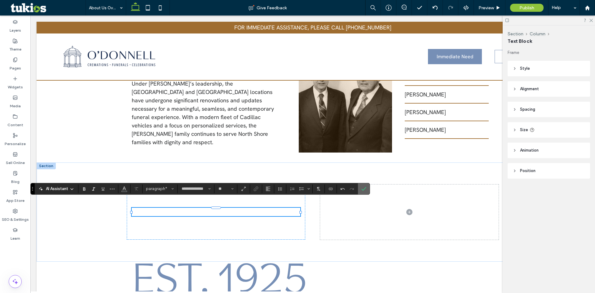
drag, startPoint x: 366, startPoint y: 191, endPoint x: 373, endPoint y: 193, distance: 7.3
click at [366, 191] on label "Confirm" at bounding box center [363, 188] width 9 height 11
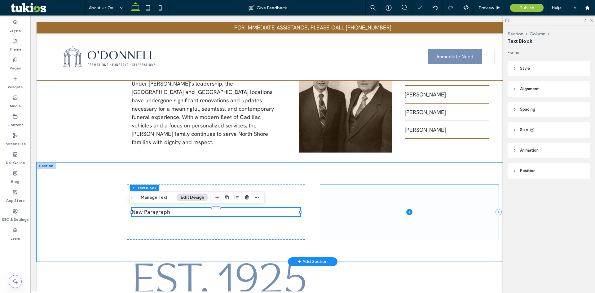
click at [406, 212] on icon at bounding box center [409, 212] width 6 height 6
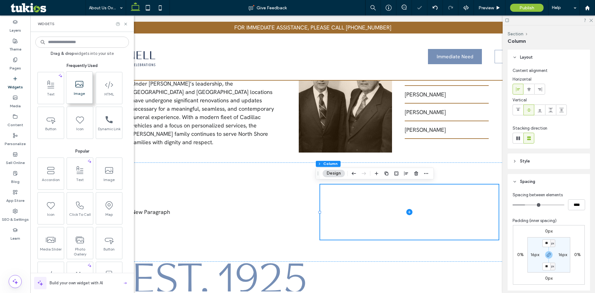
click at [77, 94] on span "Image" at bounding box center [79, 95] width 26 height 9
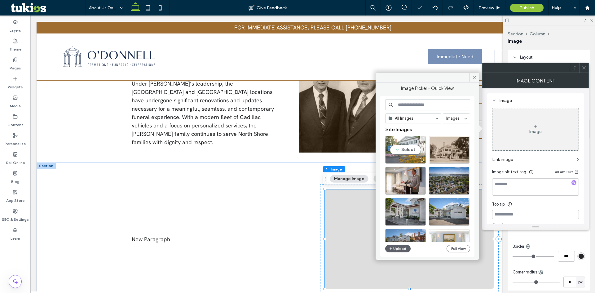
click at [404, 149] on div "Select" at bounding box center [405, 150] width 41 height 28
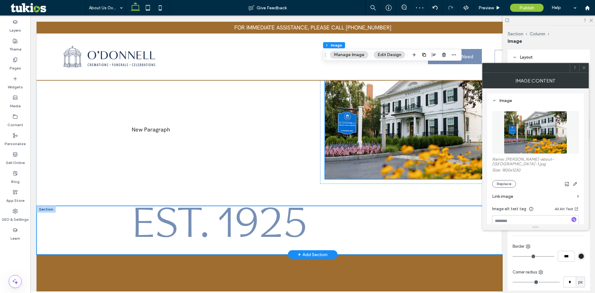
scroll to position [482, 0]
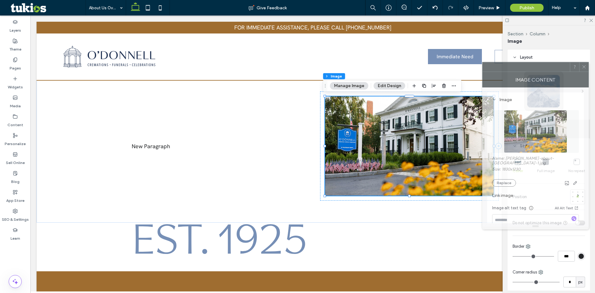
drag, startPoint x: 529, startPoint y: 64, endPoint x: 496, endPoint y: 50, distance: 35.3
click at [496, 62] on div at bounding box center [525, 66] width 87 height 9
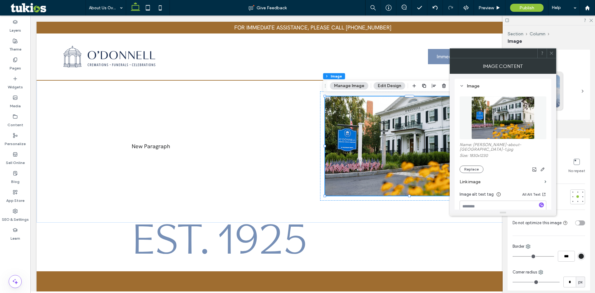
click at [477, 179] on label "Link image" at bounding box center [500, 181] width 82 height 11
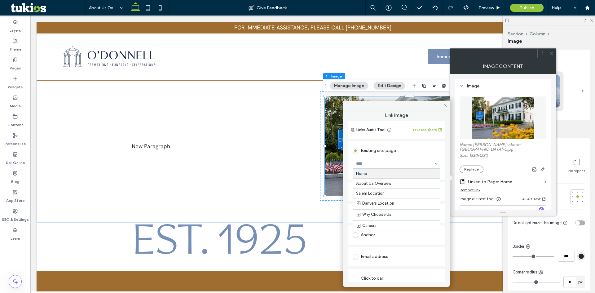
scroll to position [0, 0]
click at [372, 141] on div "Existing site page Home Create new page Go to Page Web address Popup Anchor Ema…" at bounding box center [395, 226] width 97 height 170
click at [370, 194] on div "Web address" at bounding box center [395, 193] width 87 height 10
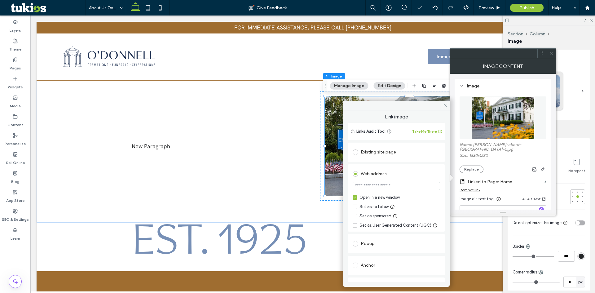
scroll to position [69, 0]
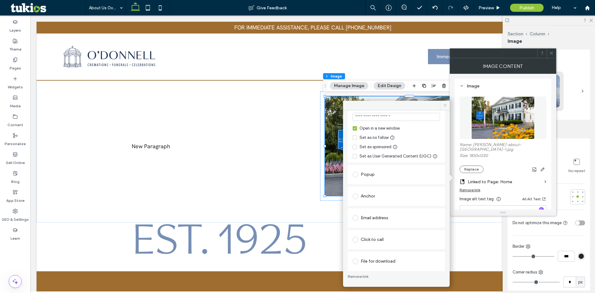
click at [443, 106] on icon at bounding box center [445, 105] width 5 height 5
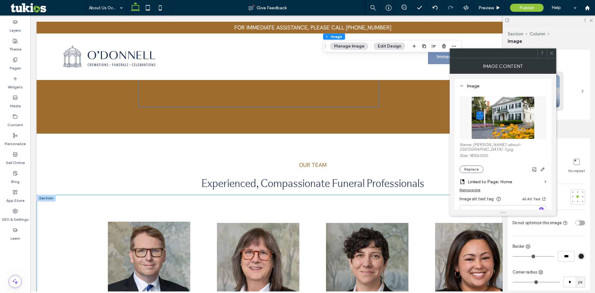
scroll to position [915, 0]
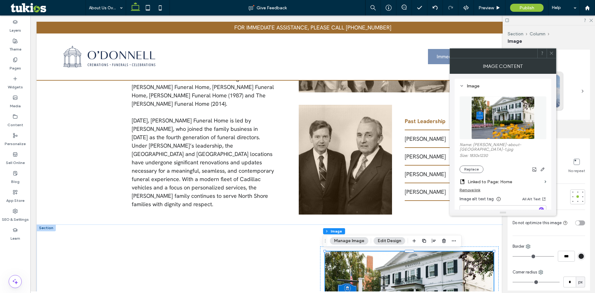
click at [468, 187] on div "Remove link" at bounding box center [469, 189] width 21 height 5
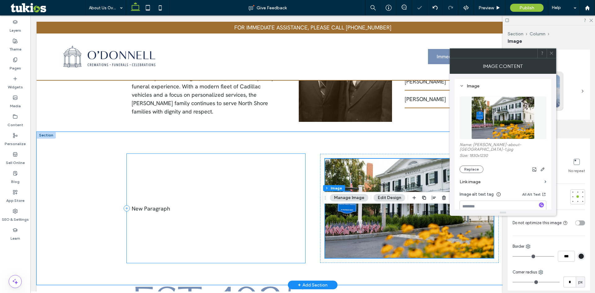
scroll to position [420, 0]
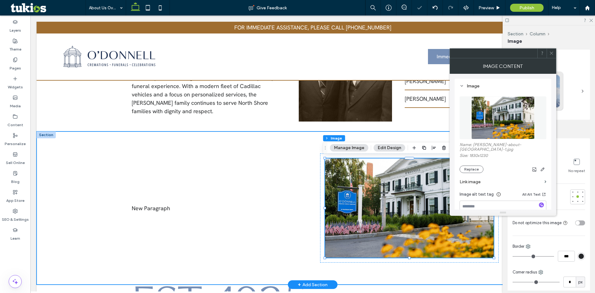
click at [62, 146] on div "New Paragraph" at bounding box center [313, 207] width 552 height 153
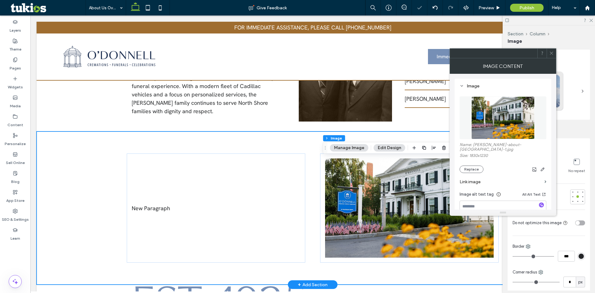
drag, startPoint x: 62, startPoint y: 146, endPoint x: 63, endPoint y: 149, distance: 3.1
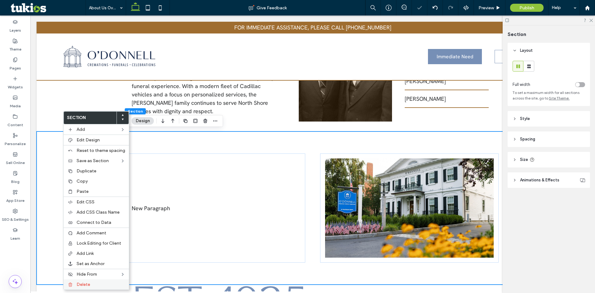
click at [85, 284] on span "Delete" at bounding box center [83, 284] width 14 height 5
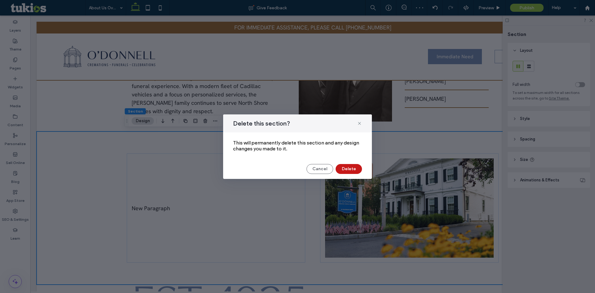
click at [351, 169] on button "Delete" at bounding box center [348, 169] width 26 height 10
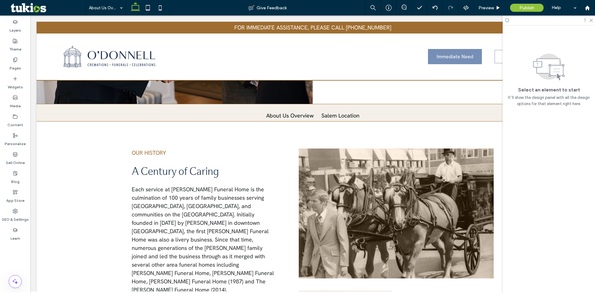
scroll to position [0, 0]
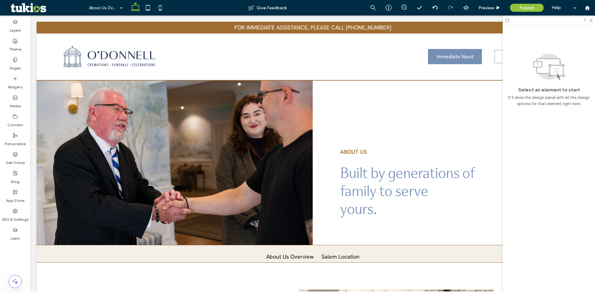
click at [145, 9] on icon at bounding box center [148, 8] width 12 height 12
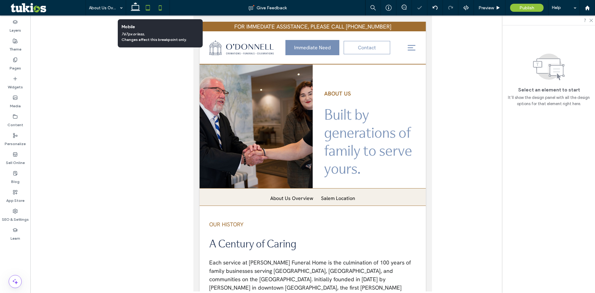
click at [159, 9] on icon at bounding box center [160, 8] width 12 height 12
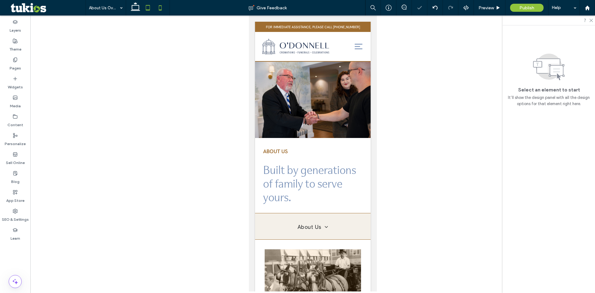
click at [152, 8] on icon at bounding box center [148, 8] width 12 height 12
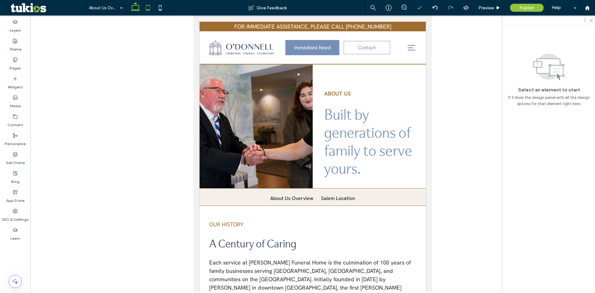
click at [138, 8] on icon at bounding box center [135, 8] width 12 height 12
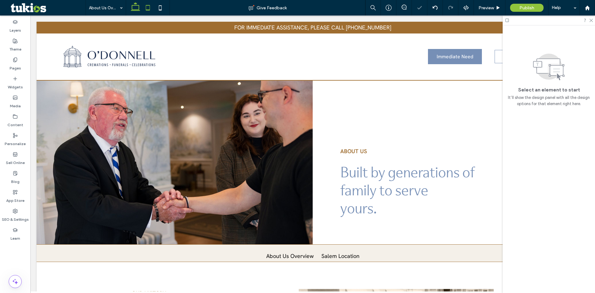
click at [148, 10] on use at bounding box center [148, 7] width 4 height 5
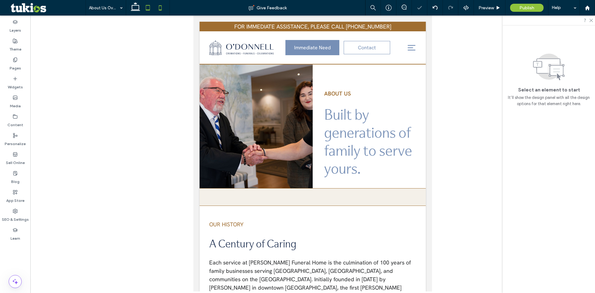
click at [159, 9] on icon at bounding box center [160, 8] width 12 height 12
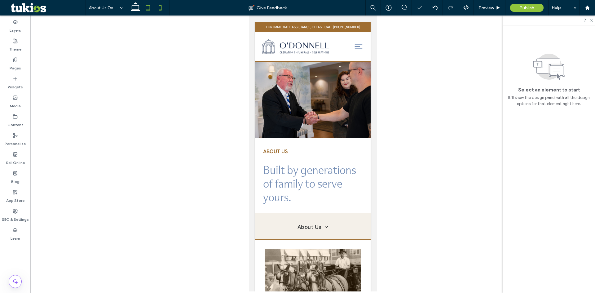
click at [145, 10] on icon at bounding box center [148, 8] width 12 height 12
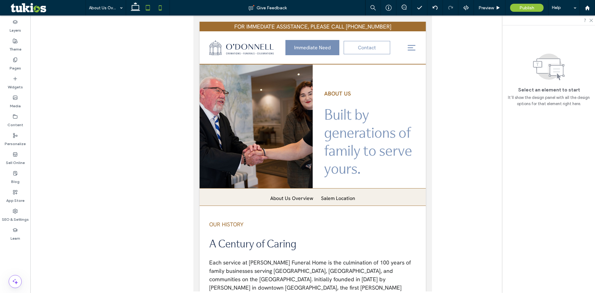
click at [160, 9] on icon at bounding box center [160, 8] width 12 height 12
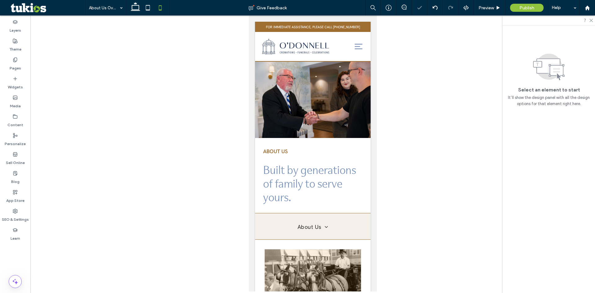
click at [147, 77] on div at bounding box center [312, 153] width 564 height 276
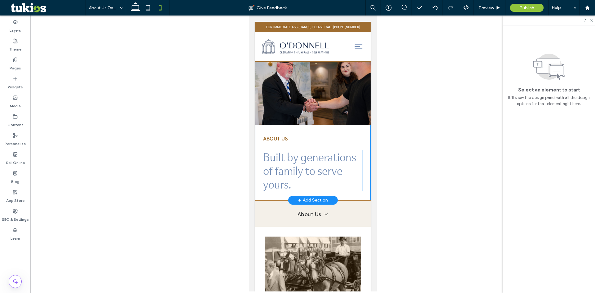
scroll to position [0, 0]
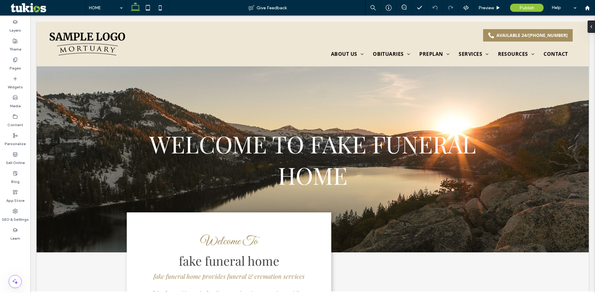
drag, startPoint x: 33, startPoint y: 57, endPoint x: 33, endPoint y: 61, distance: 3.4
click at [18, 43] on label "Theme" at bounding box center [15, 47] width 12 height 9
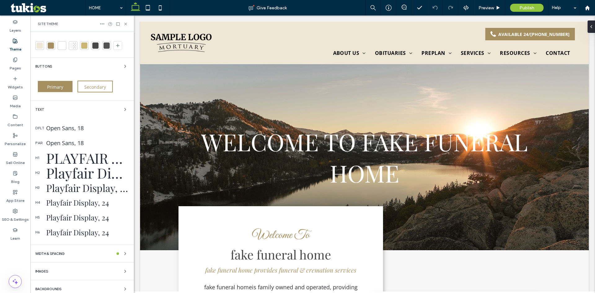
scroll to position [15, 0]
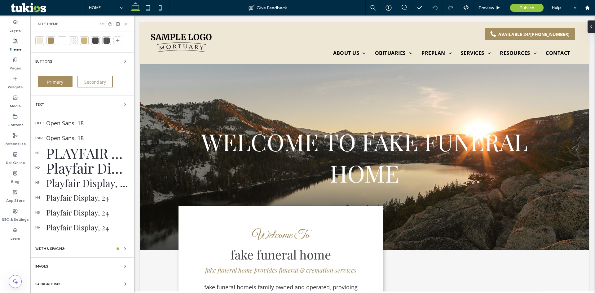
click at [66, 170] on div "Playfair Display, 47" at bounding box center [87, 167] width 83 height 19
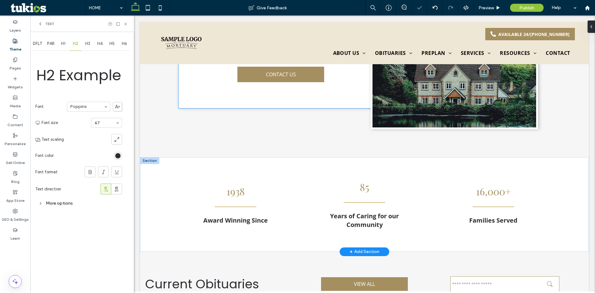
scroll to position [372, 0]
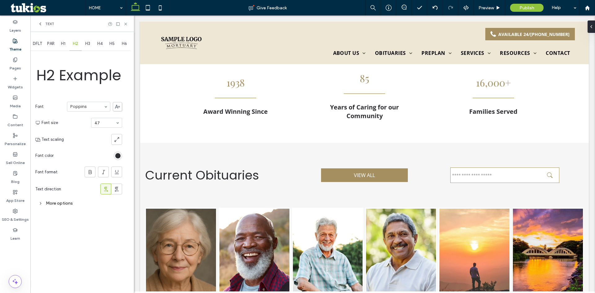
click at [88, 44] on span "H3" at bounding box center [87, 43] width 5 height 5
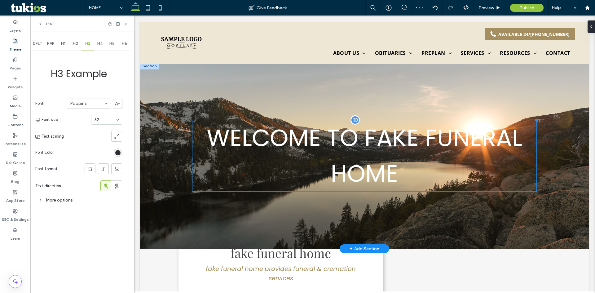
scroll to position [0, 0]
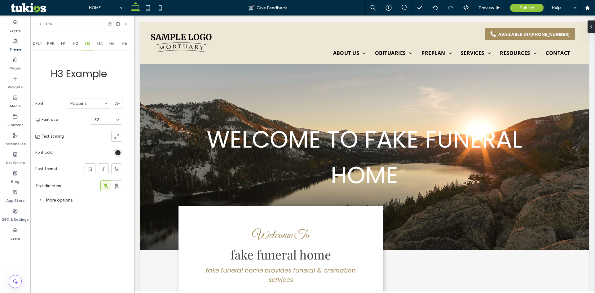
click at [109, 80] on div "H3 Example Font Poppins Font size 32 Text scaling Font color Font format Text d…" at bounding box center [78, 129] width 87 height 154
click at [58, 195] on div "More options" at bounding box center [78, 199] width 87 height 11
click at [77, 45] on span "H2" at bounding box center [75, 43] width 5 height 5
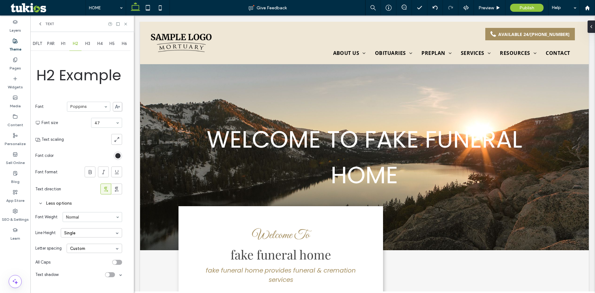
click at [62, 43] on span "H1" at bounding box center [63, 43] width 4 height 5
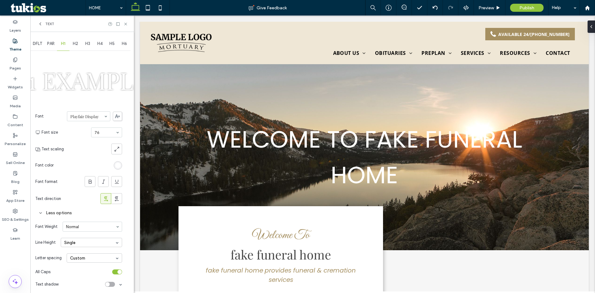
click at [48, 23] on span "Text" at bounding box center [49, 23] width 9 height 5
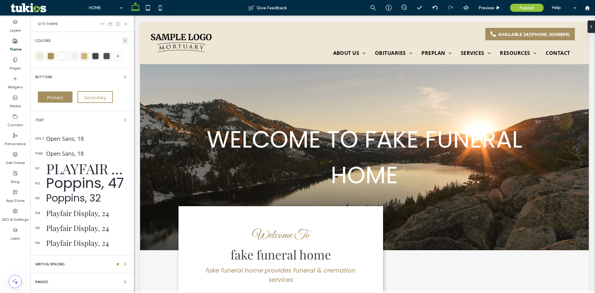
click at [121, 37] on span "button" at bounding box center [124, 40] width 7 height 7
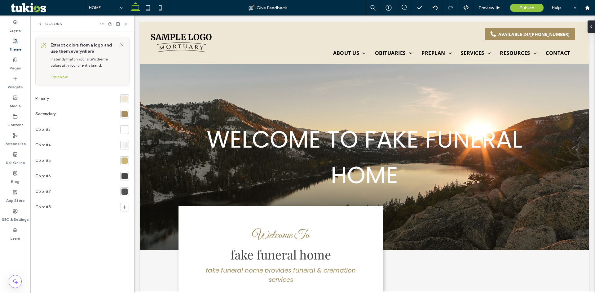
click at [121, 98] on div at bounding box center [124, 98] width 6 height 6
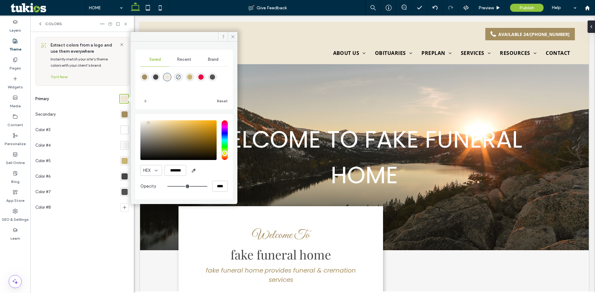
click at [201, 77] on div "rgba(236,6,63,1)" at bounding box center [200, 76] width 5 height 5
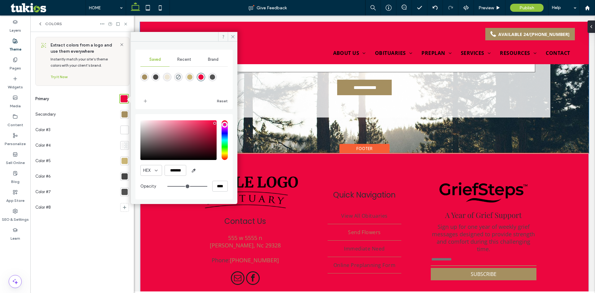
scroll to position [1944, 0]
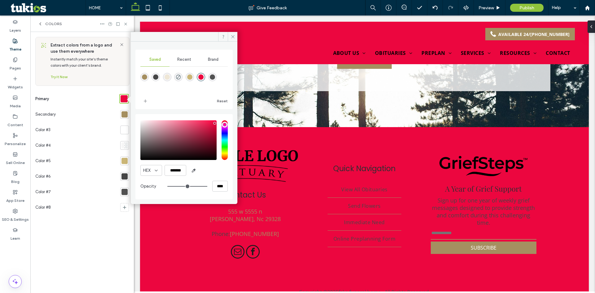
click at [167, 76] on div "rgba(239,231,214,1)" at bounding box center [166, 76] width 5 height 5
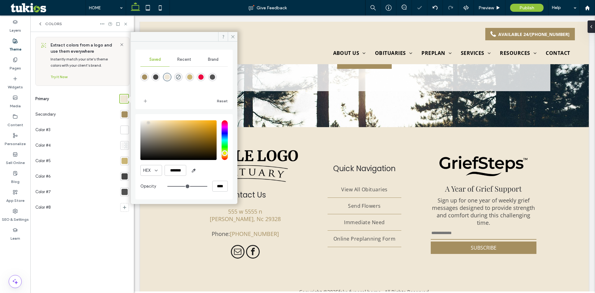
click at [142, 77] on div "rgba(165,143,96,1)" at bounding box center [144, 76] width 5 height 5
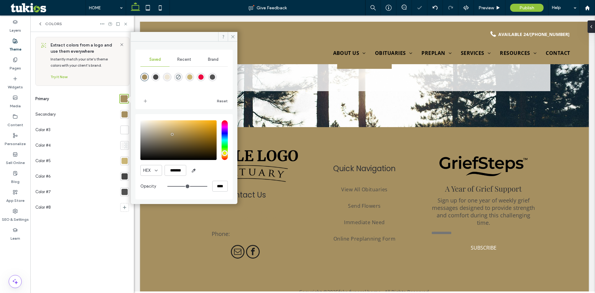
click at [166, 77] on div "rgba(239,231,214,1)" at bounding box center [166, 76] width 5 height 5
type input "*******"
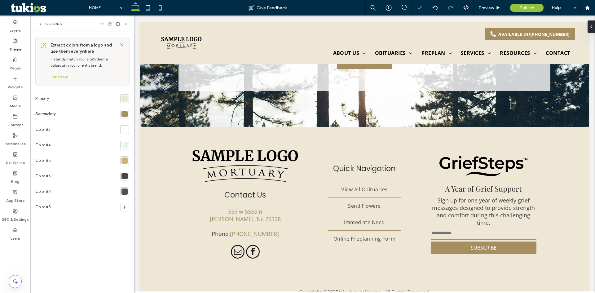
click at [127, 115] on div at bounding box center [124, 114] width 6 height 6
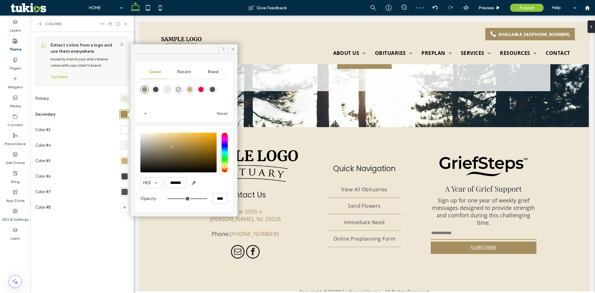
click at [202, 89] on div "rgba(236,6,63,1)" at bounding box center [200, 89] width 5 height 5
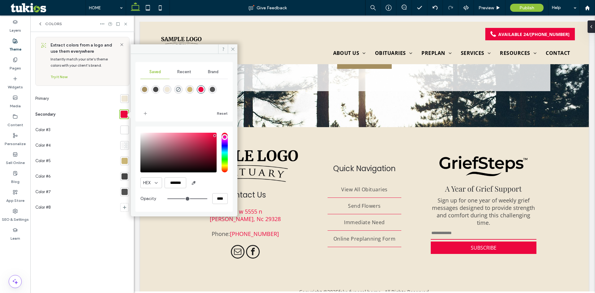
click at [149, 91] on div at bounding box center [183, 93] width 87 height 23
click at [147, 90] on div "rgba(165,143,96,1)" at bounding box center [144, 89] width 8 height 8
type input "*******"
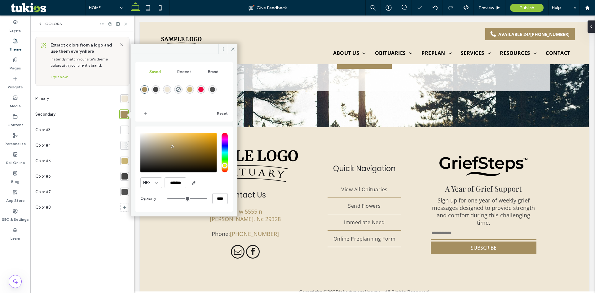
drag, startPoint x: 96, startPoint y: 122, endPoint x: 92, endPoint y: 122, distance: 4.3
click at [95, 122] on div "Color #3" at bounding box center [76, 129] width 82 height 15
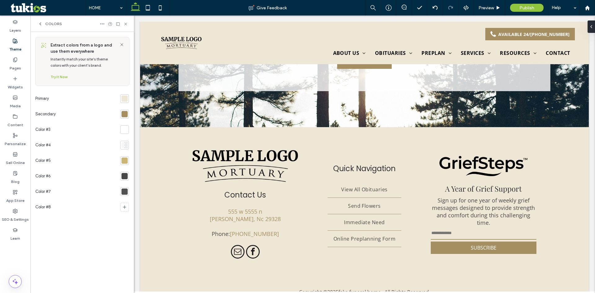
click at [50, 22] on span "Colors" at bounding box center [53, 23] width 17 height 5
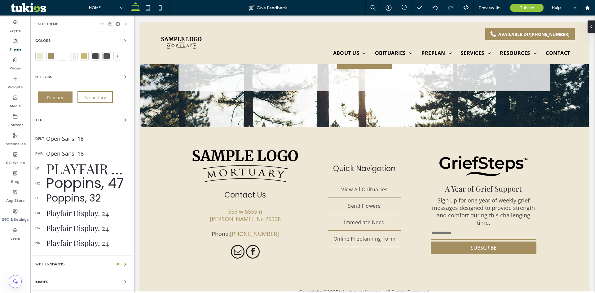
scroll to position [15, 0]
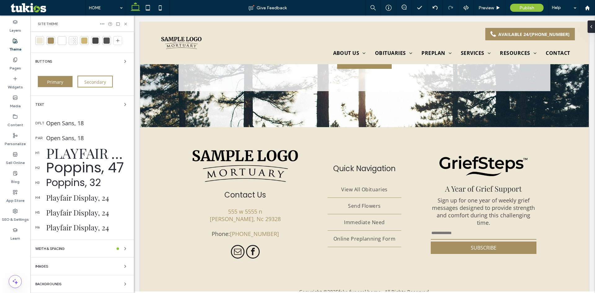
click at [67, 247] on div "WIDTH & SPACING" at bounding box center [82, 248] width 94 height 7
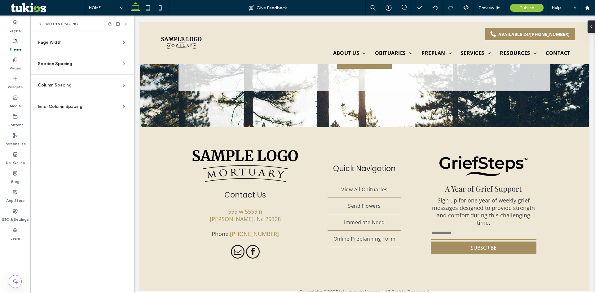
scroll to position [0, 0]
click at [59, 42] on span "Page Width" at bounding box center [50, 42] width 24 height 6
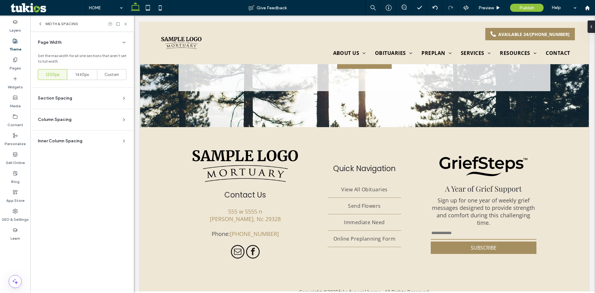
click at [59, 41] on span "Page Width" at bounding box center [50, 42] width 24 height 6
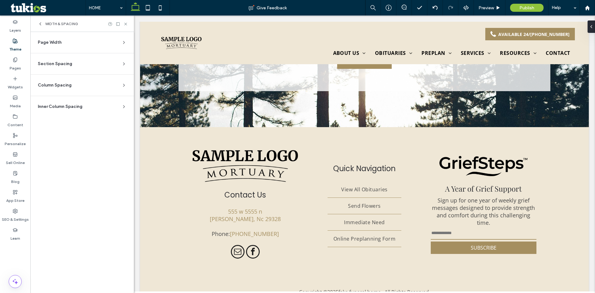
click at [103, 107] on div "Inner Column Spacing" at bounding box center [80, 106] width 84 height 6
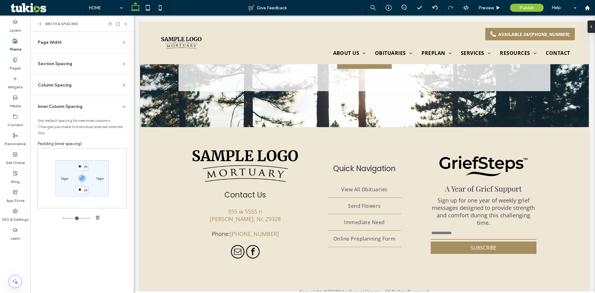
click at [100, 103] on div "Inner Column Spacing" at bounding box center [80, 106] width 84 height 6
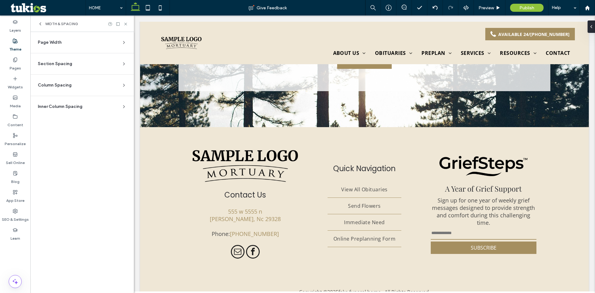
click at [85, 86] on div "Column Spacing" at bounding box center [80, 85] width 84 height 6
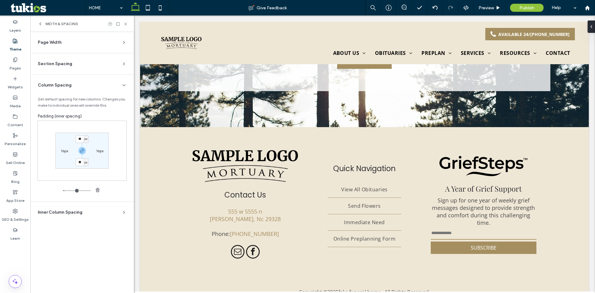
click at [85, 86] on div "Column Spacing" at bounding box center [80, 85] width 84 height 6
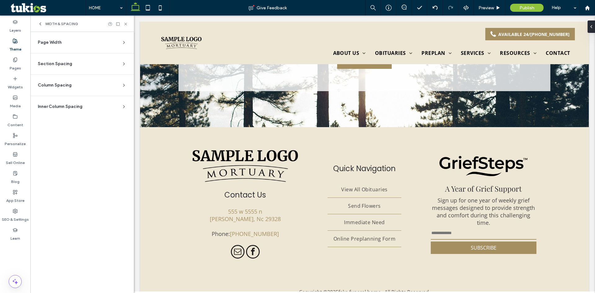
click at [91, 67] on section "Section Spacing Set default spacing for new sections. Changes you make to indiv…" at bounding box center [82, 63] width 94 height 21
click at [88, 61] on div "Section Spacing" at bounding box center [80, 64] width 84 height 6
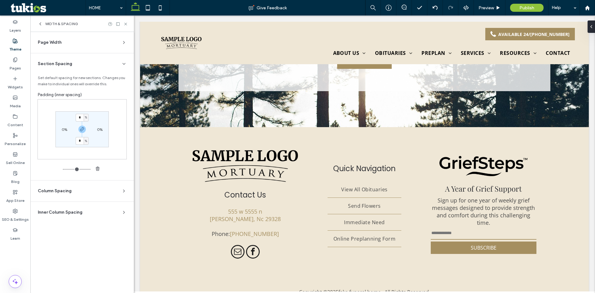
click at [90, 63] on div "Section Spacing" at bounding box center [80, 64] width 84 height 6
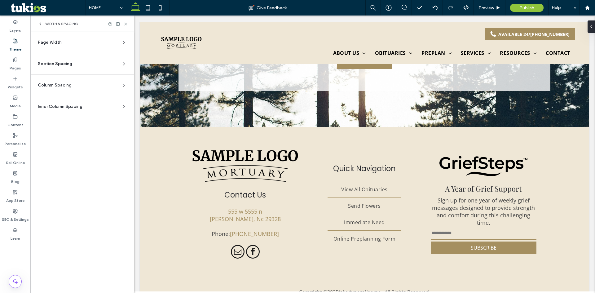
click at [65, 22] on span "WIDTH & SPACING" at bounding box center [61, 23] width 33 height 5
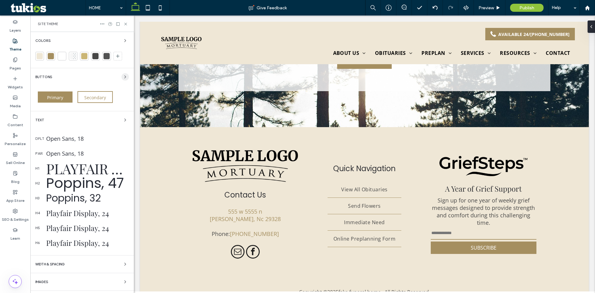
click at [121, 80] on span "button" at bounding box center [124, 76] width 7 height 7
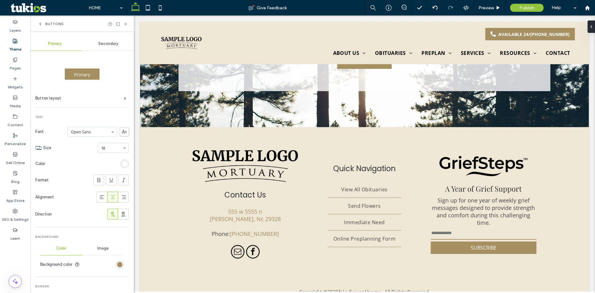
click at [100, 47] on div "Secondary" at bounding box center [109, 44] width 54 height 14
click at [54, 47] on div "Primary" at bounding box center [55, 44] width 54 height 14
click at [95, 46] on div "Secondary" at bounding box center [109, 44] width 54 height 14
click at [61, 45] on span "Primary" at bounding box center [55, 43] width 14 height 5
drag, startPoint x: 72, startPoint y: 75, endPoint x: 99, endPoint y: 75, distance: 26.6
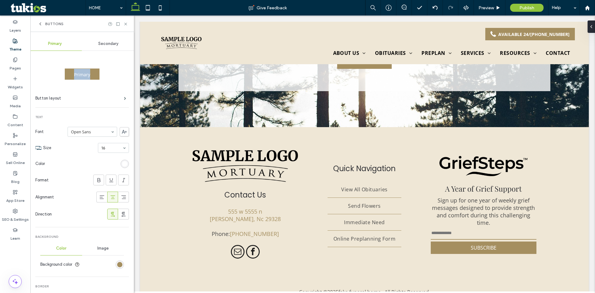
click at [99, 75] on div "Primary" at bounding box center [82, 73] width 94 height 15
click at [126, 21] on div "Buttons" at bounding box center [81, 23] width 103 height 16
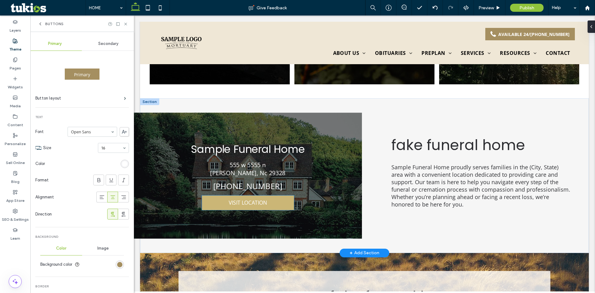
click at [253, 199] on span "VISIT LOCATION" at bounding box center [248, 202] width 38 height 7
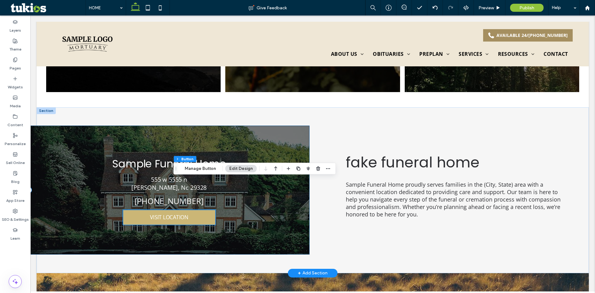
scroll to position [1672, 0]
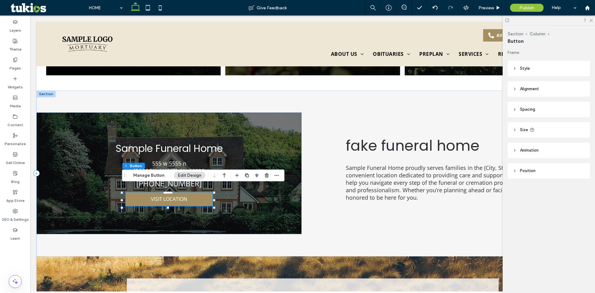
click at [154, 173] on button "Manage Button" at bounding box center [148, 175] width 39 height 7
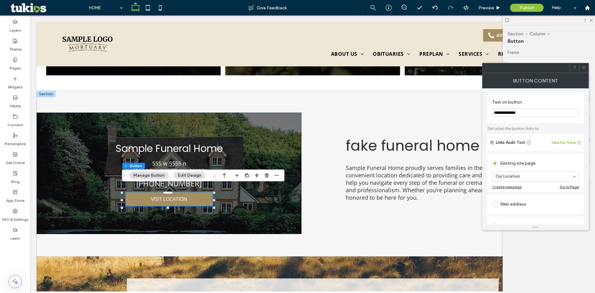
click at [581, 68] on div at bounding box center [583, 67] width 9 height 9
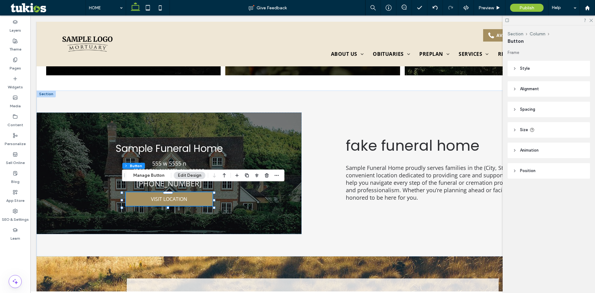
click at [527, 107] on span "Spacing" at bounding box center [527, 109] width 15 height 6
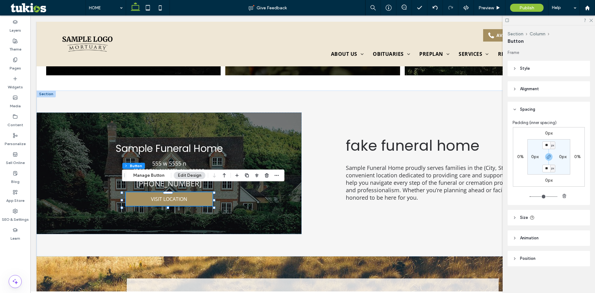
click at [526, 89] on span "Alignment" at bounding box center [529, 89] width 19 height 6
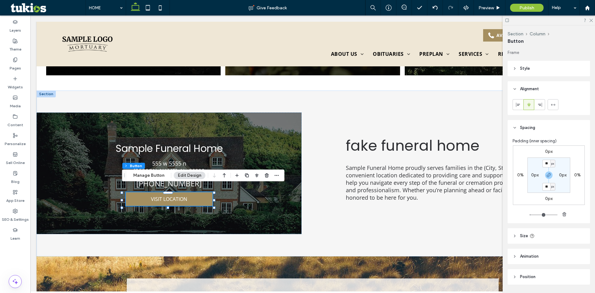
click at [522, 71] on span "Style" at bounding box center [525, 68] width 10 height 6
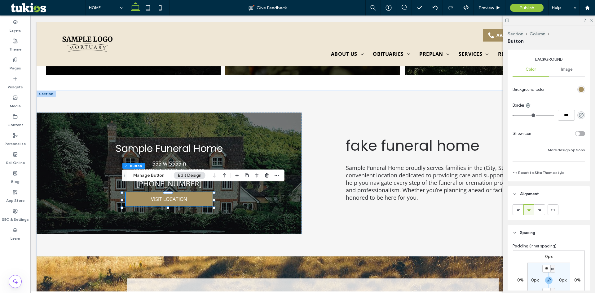
scroll to position [93, 0]
click at [578, 92] on div "rgb(165, 143, 96)" at bounding box center [581, 89] width 8 height 8
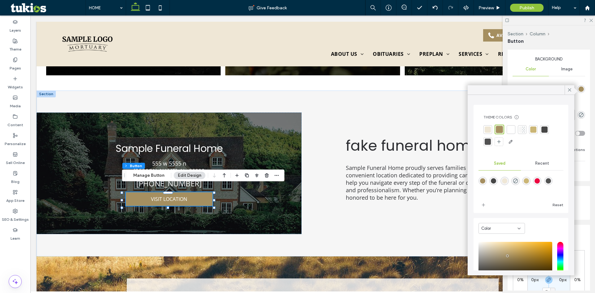
click at [541, 185] on div "rgba(236,6,63,1)" at bounding box center [537, 181] width 8 height 8
type input "*******"
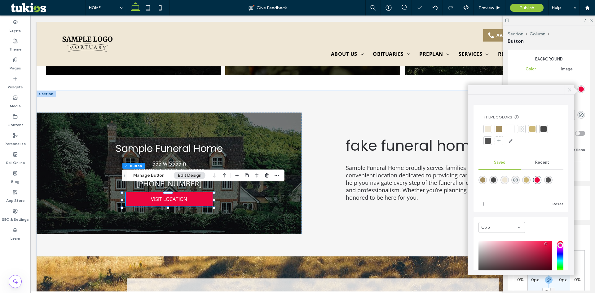
click at [568, 89] on use at bounding box center [569, 89] width 3 height 3
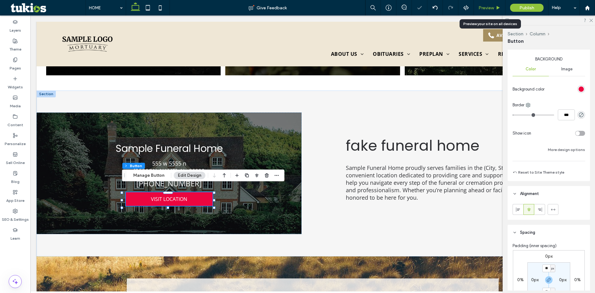
click at [486, 8] on span "Preview" at bounding box center [485, 7] width 15 height 5
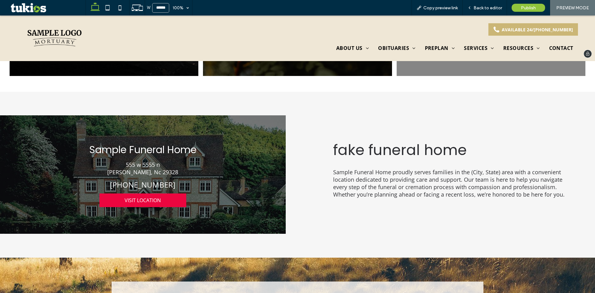
scroll to position [1707, 0]
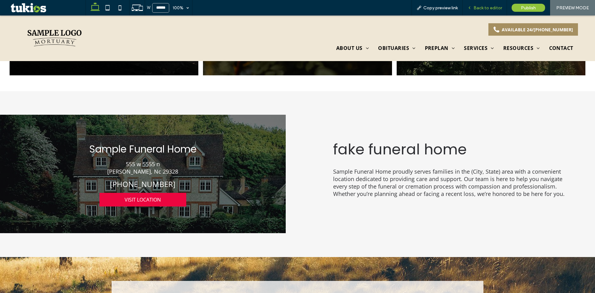
click at [494, 2] on div "Back to editor" at bounding box center [484, 7] width 44 height 15
click at [473, 13] on div "Back to editor" at bounding box center [484, 7] width 44 height 15
click at [485, 8] on span "Back to editor" at bounding box center [487, 7] width 28 height 5
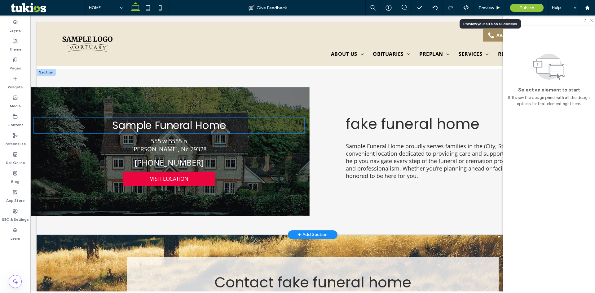
scroll to position [1672, 0]
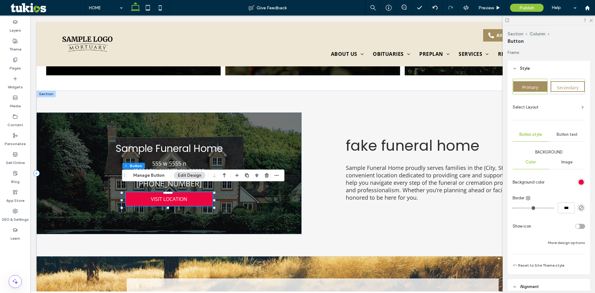
click at [190, 193] on link "VISIT LOCATION" at bounding box center [169, 199] width 87 height 14
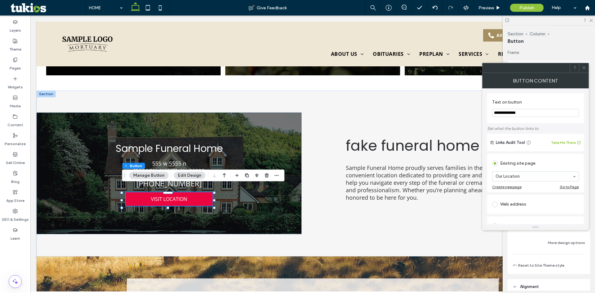
drag, startPoint x: 587, startPoint y: 64, endPoint x: 586, endPoint y: 125, distance: 60.4
click at [586, 64] on div at bounding box center [583, 67] width 9 height 9
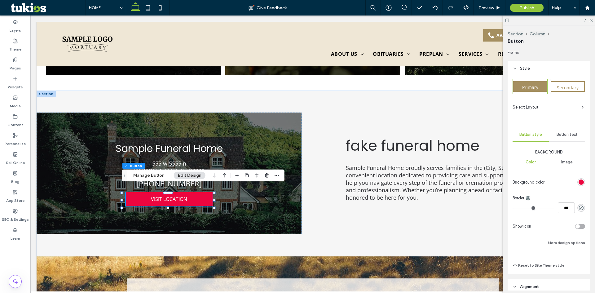
click at [578, 183] on div "rgb(236, 6, 63)" at bounding box center [580, 181] width 5 height 5
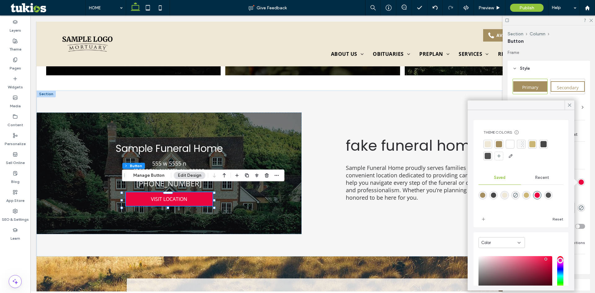
click at [498, 143] on div at bounding box center [499, 144] width 6 height 6
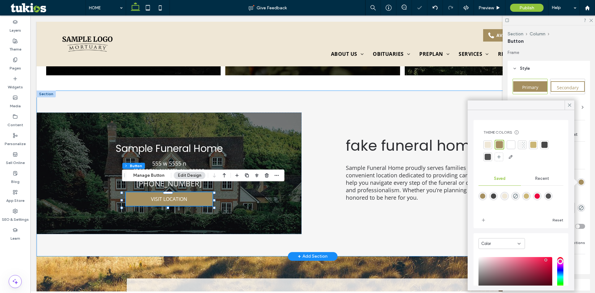
click at [317, 231] on div "Sample Funeral Home 555 w 5555 n clinton, Nc 29328 (555) 555-5555 VISIT LOCATIO…" at bounding box center [313, 173] width 552 height 166
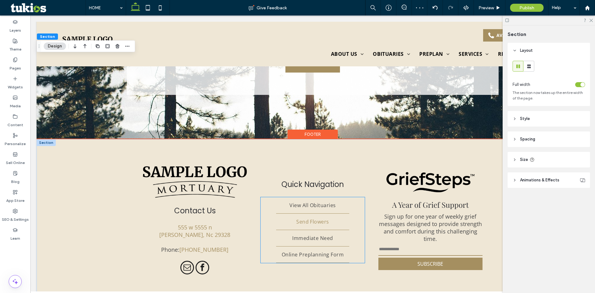
scroll to position [2081, 0]
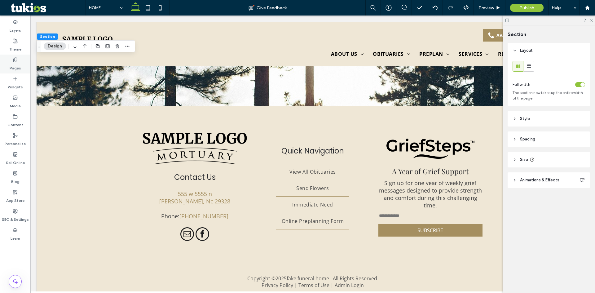
click at [19, 65] on label "Pages" at bounding box center [15, 66] width 11 height 9
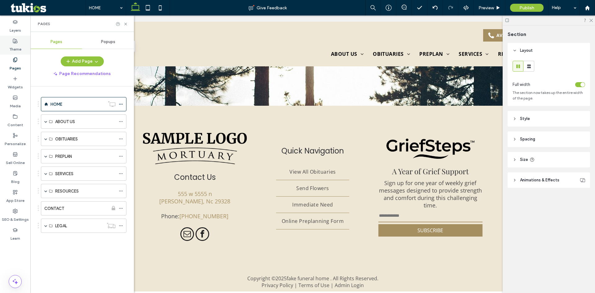
click at [20, 50] on label "Theme" at bounding box center [15, 47] width 12 height 9
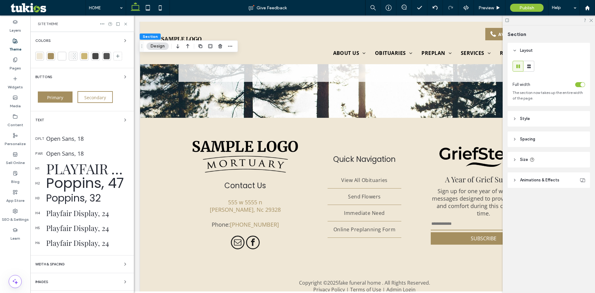
scroll to position [1948, 0]
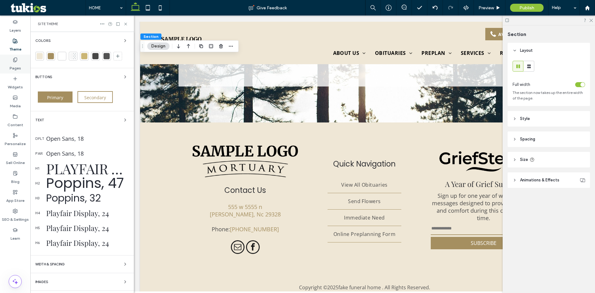
click at [15, 64] on label "Pages" at bounding box center [15, 66] width 11 height 9
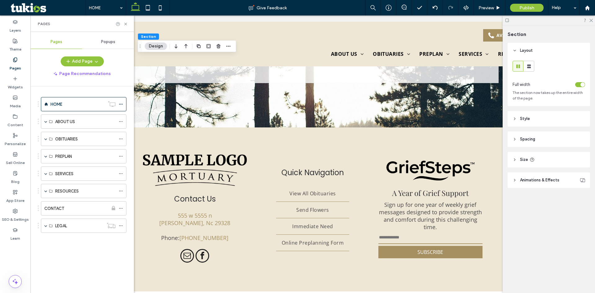
scroll to position [2081, 0]
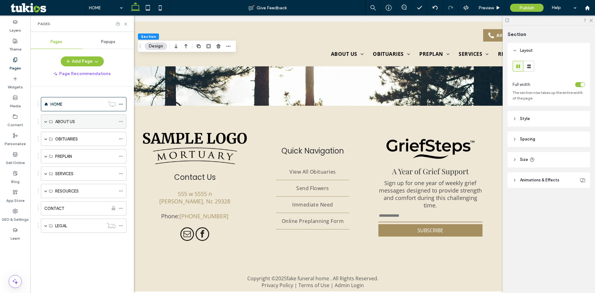
click at [46, 122] on span at bounding box center [45, 121] width 3 height 3
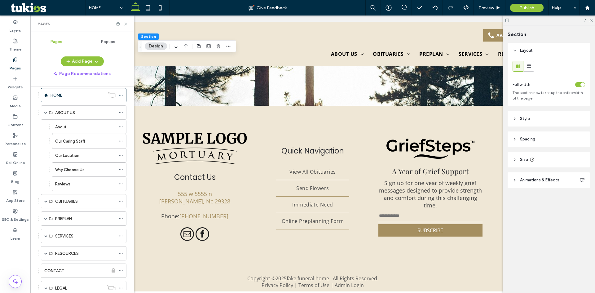
scroll to position [0, 0]
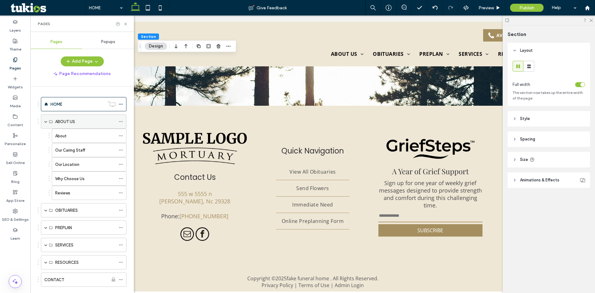
click at [45, 119] on span at bounding box center [45, 122] width 3 height 14
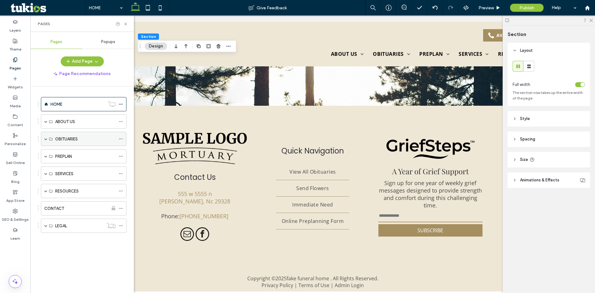
click at [46, 140] on span at bounding box center [45, 138] width 3 height 3
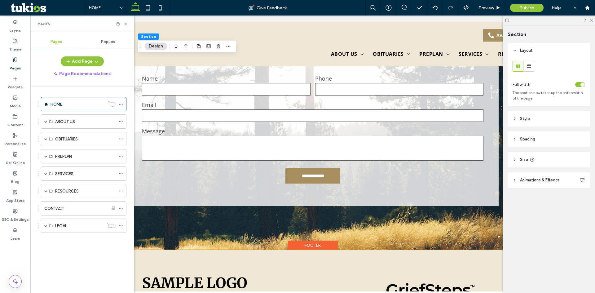
scroll to position [1926, 0]
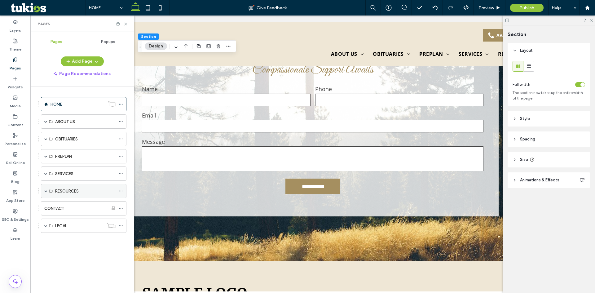
click at [46, 191] on span at bounding box center [45, 190] width 3 height 3
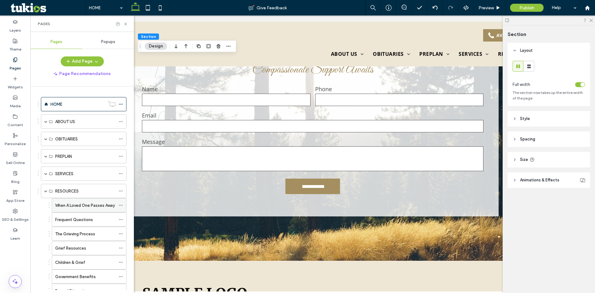
click at [73, 207] on label "When A Loved One Passes Away" at bounding box center [85, 205] width 60 height 11
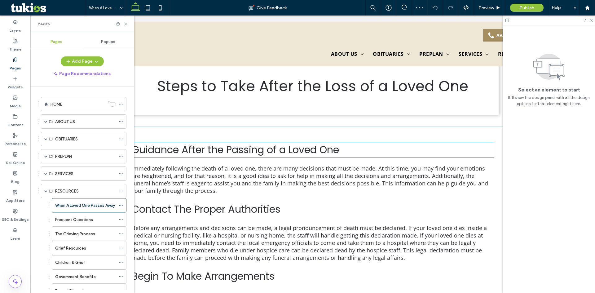
scroll to position [186, 0]
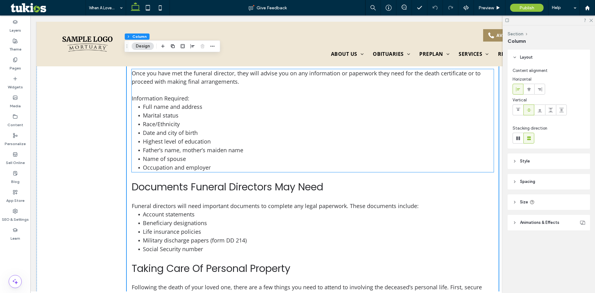
scroll to position [619, 0]
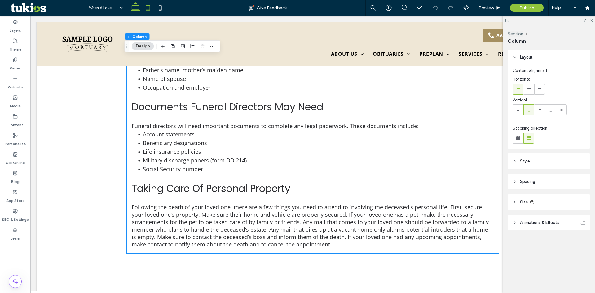
click at [148, 4] on icon at bounding box center [148, 8] width 12 height 12
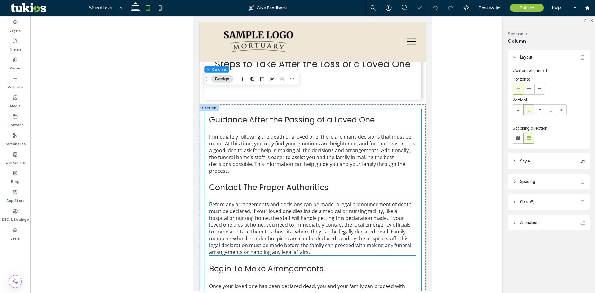
scroll to position [97, 0]
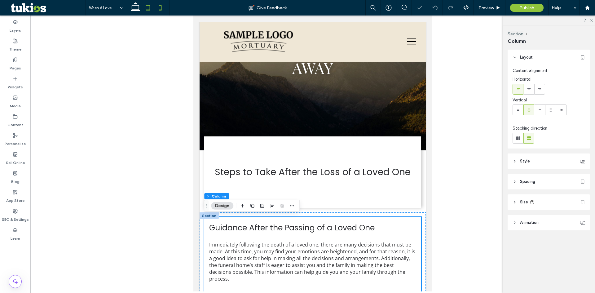
click at [158, 13] on icon at bounding box center [160, 8] width 12 height 12
type input "**"
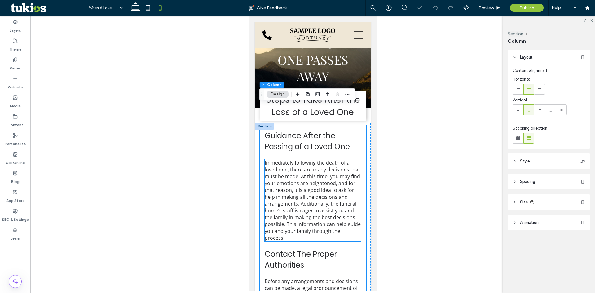
scroll to position [0, 0]
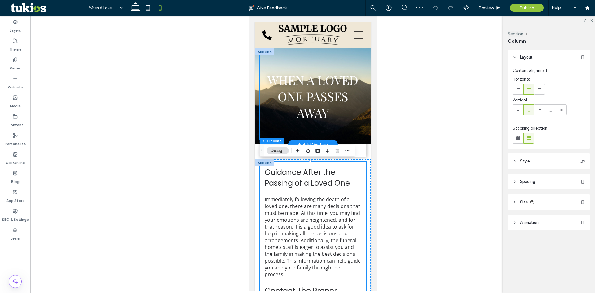
click at [260, 117] on div "When A Loved One passes Away" at bounding box center [312, 96] width 106 height 87
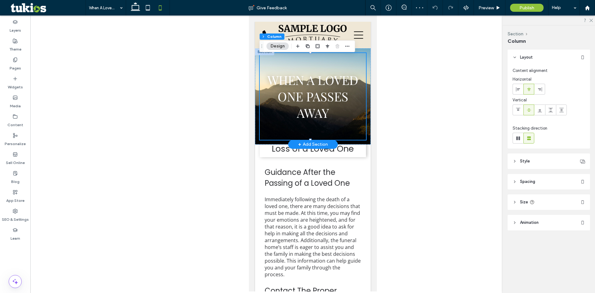
click at [259, 117] on div "When A Loved One passes Away" at bounding box center [312, 96] width 106 height 87
click at [257, 118] on div "When A Loved One passes Away" at bounding box center [313, 96] width 116 height 96
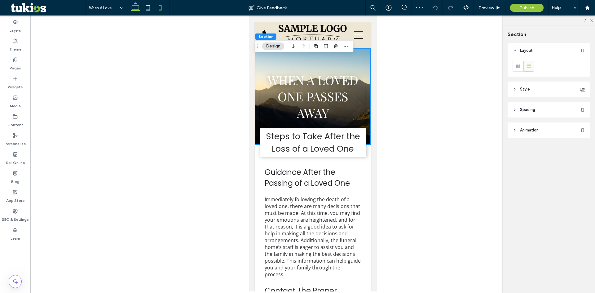
click at [133, 10] on use at bounding box center [135, 6] width 9 height 9
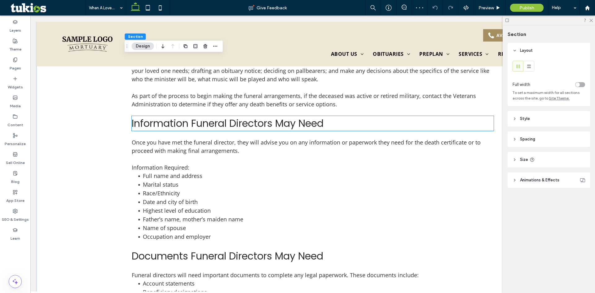
scroll to position [509, 0]
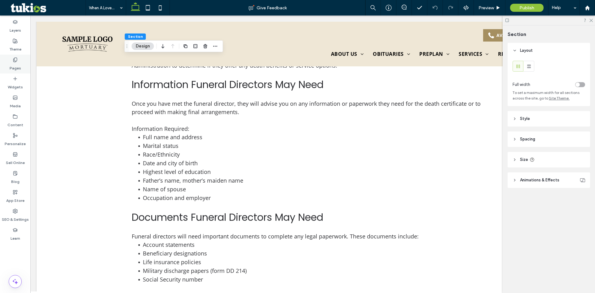
click at [17, 66] on label "Pages" at bounding box center [15, 66] width 11 height 9
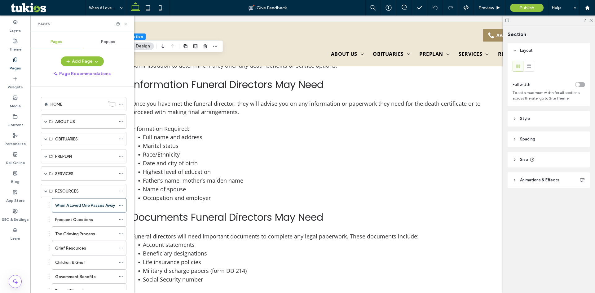
click at [124, 24] on icon at bounding box center [125, 24] width 5 height 5
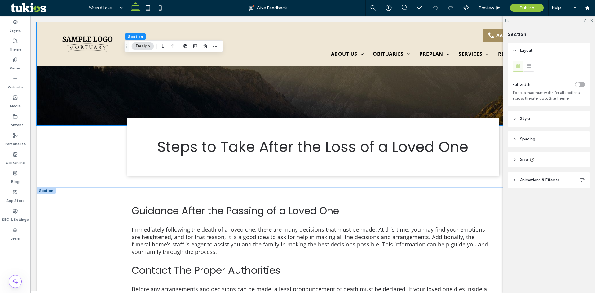
scroll to position [231, 0]
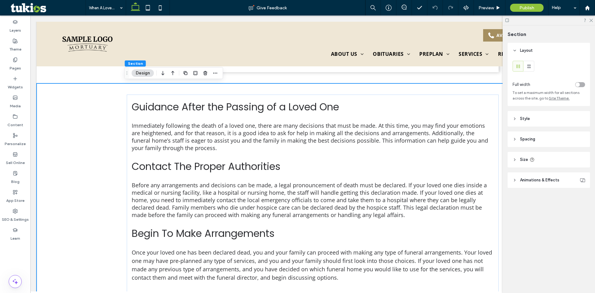
click at [15, 68] on label "Pages" at bounding box center [15, 66] width 11 height 9
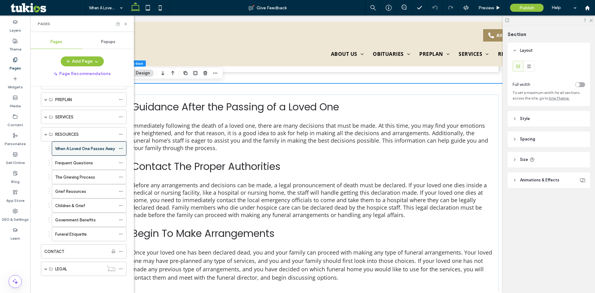
scroll to position [58, 0]
click at [122, 161] on use at bounding box center [120, 161] width 3 height 1
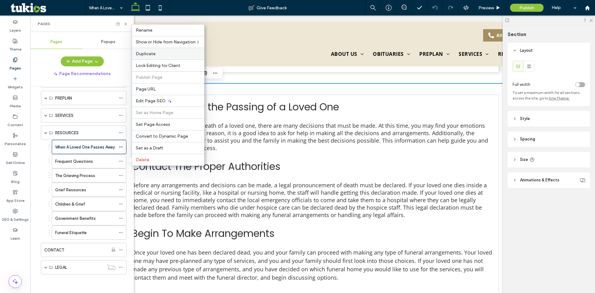
click at [148, 55] on span "Duplicate" at bounding box center [146, 53] width 20 height 5
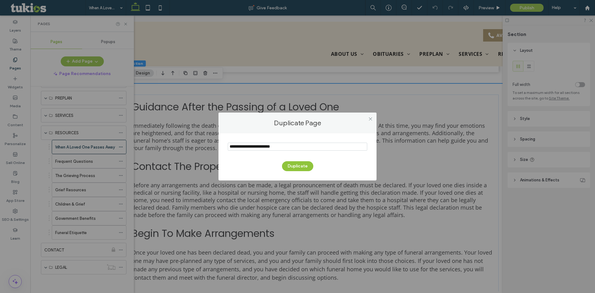
drag, startPoint x: 300, startPoint y: 147, endPoint x: 205, endPoint y: 152, distance: 95.9
click at [205, 152] on div "Duplicate Page Duplicate" at bounding box center [297, 146] width 595 height 293
type input "*"
type input "**********"
click at [291, 166] on button "Duplicate" at bounding box center [297, 166] width 31 height 10
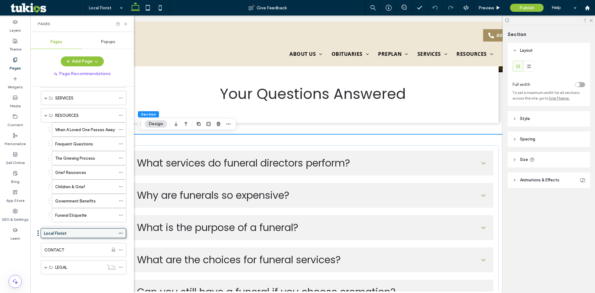
scroll to position [72, 0]
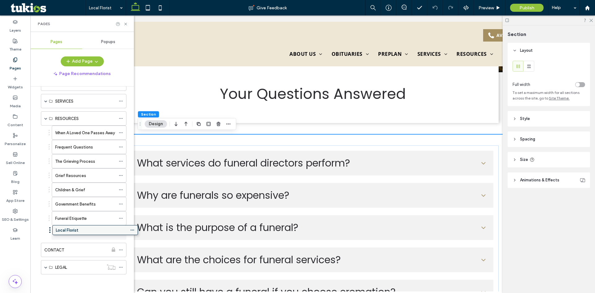
drag, startPoint x: 83, startPoint y: 242, endPoint x: 91, endPoint y: 229, distance: 15.2
drag, startPoint x: 126, startPoint y: 22, endPoint x: 195, endPoint y: 108, distance: 110.3
click at [126, 22] on icon at bounding box center [125, 24] width 5 height 5
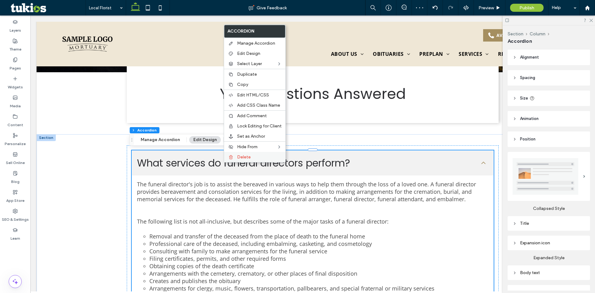
click at [242, 156] on span "Delete" at bounding box center [244, 156] width 14 height 5
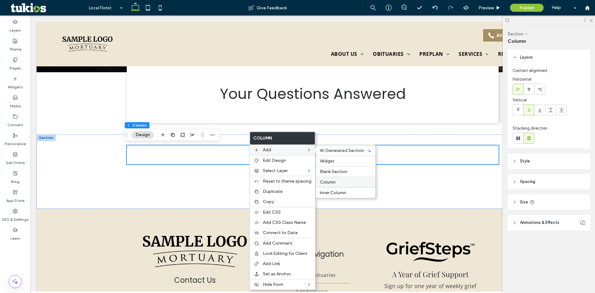
click at [330, 184] on span "Column" at bounding box center [328, 181] width 16 height 5
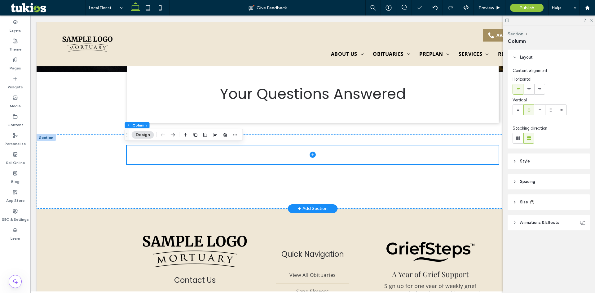
type input "**"
type input "***"
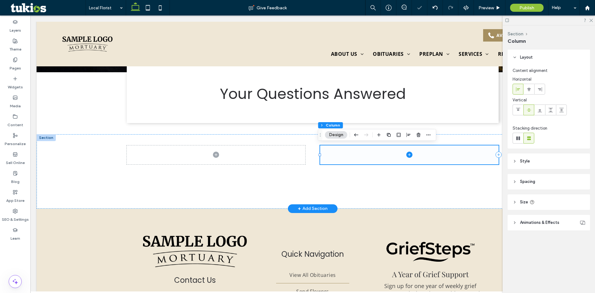
click at [376, 155] on span at bounding box center [409, 154] width 178 height 19
click at [213, 155] on icon at bounding box center [216, 154] width 6 height 6
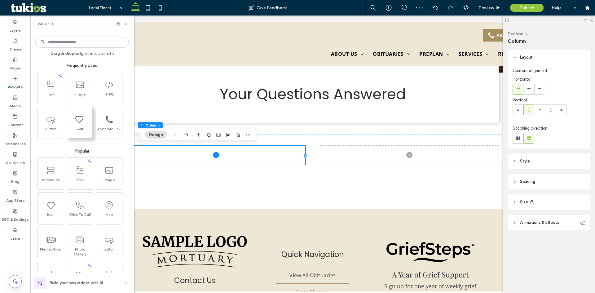
click at [82, 124] on span at bounding box center [79, 119] width 26 height 14
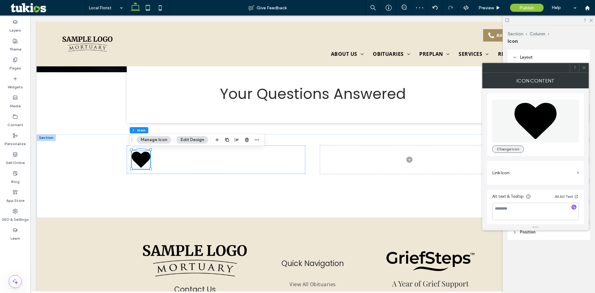
click at [513, 151] on button "Change Icon" at bounding box center [508, 148] width 32 height 7
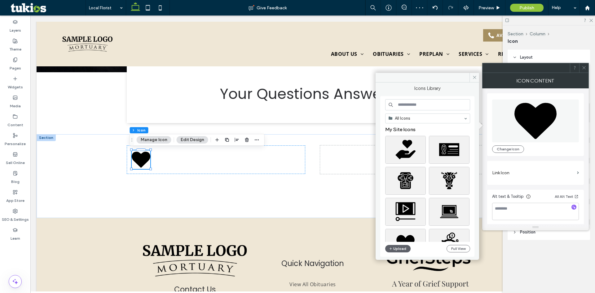
click at [418, 102] on input at bounding box center [427, 104] width 85 height 11
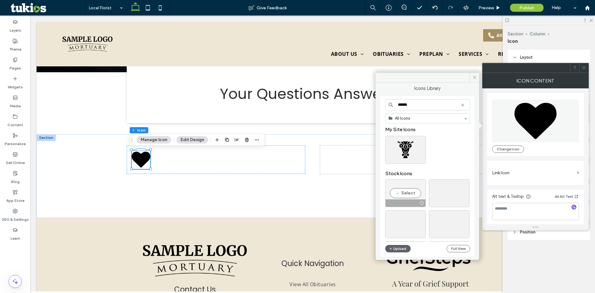
type input "******"
click at [410, 188] on div "Select" at bounding box center [405, 193] width 41 height 28
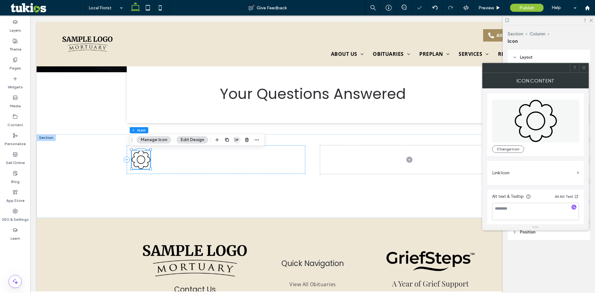
click at [236, 139] on use "button" at bounding box center [237, 140] width 4 height 4
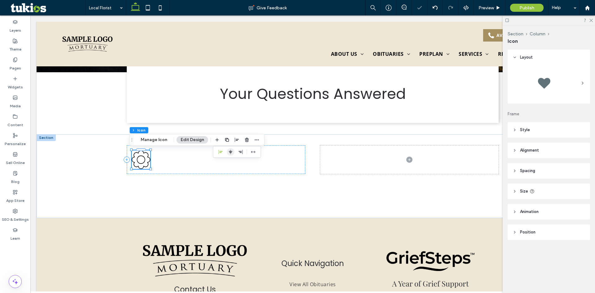
click at [228, 152] on icon "center" at bounding box center [230, 151] width 5 height 5
click at [269, 161] on div at bounding box center [216, 159] width 178 height 28
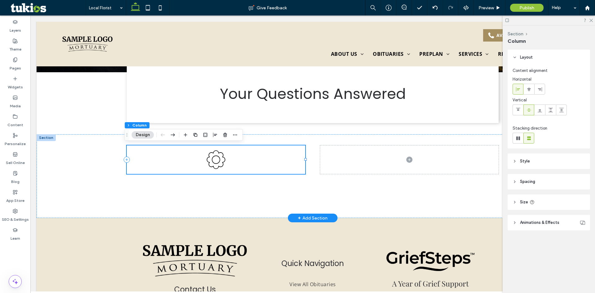
click at [228, 152] on div at bounding box center [216, 159] width 178 height 28
click at [263, 155] on div at bounding box center [216, 159] width 178 height 28
click at [196, 134] on use "button" at bounding box center [195, 135] width 4 height 4
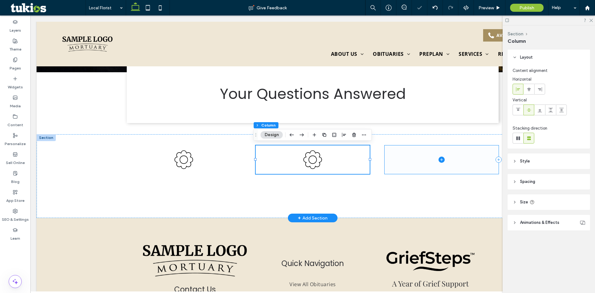
click at [395, 155] on span at bounding box center [441, 159] width 114 height 28
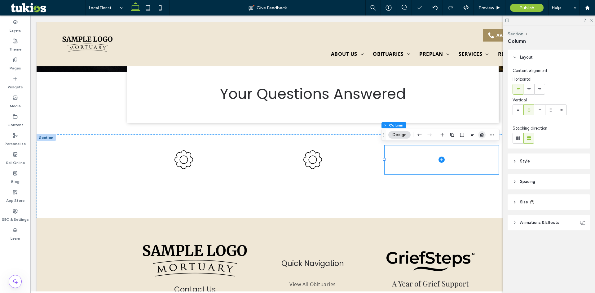
click at [481, 135] on icon "button" at bounding box center [481, 134] width 5 height 5
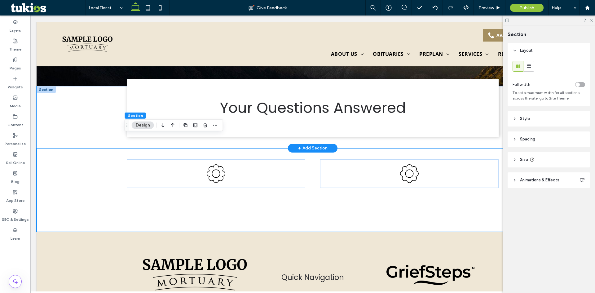
scroll to position [149, 0]
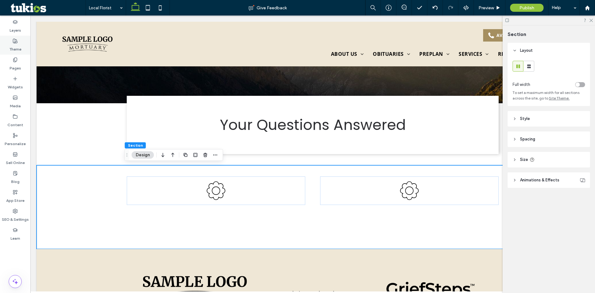
click at [12, 43] on div "Theme" at bounding box center [15, 45] width 30 height 19
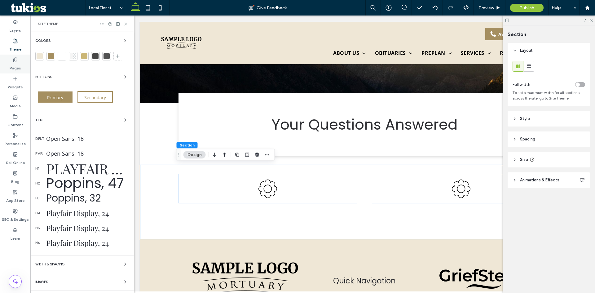
click at [17, 64] on label "Pages" at bounding box center [15, 66] width 11 height 9
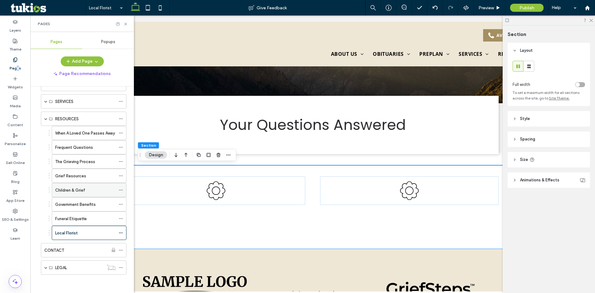
scroll to position [72, 0]
click at [39, 187] on div "When A Loved One Passes Away Frequent Questions The Grieving Process Grief Reso…" at bounding box center [82, 182] width 89 height 114
click at [38, 188] on div "When A Loved One Passes Away Frequent Questions The Grieving Process Grief Reso…" at bounding box center [82, 182] width 89 height 114
click at [36, 189] on div "HOME ABOUT US About Our Caring Staff Our Location Why Choose Us Reviews OBITUAR…" at bounding box center [81, 187] width 103 height 203
click at [114, 45] on div "Popups" at bounding box center [108, 42] width 52 height 14
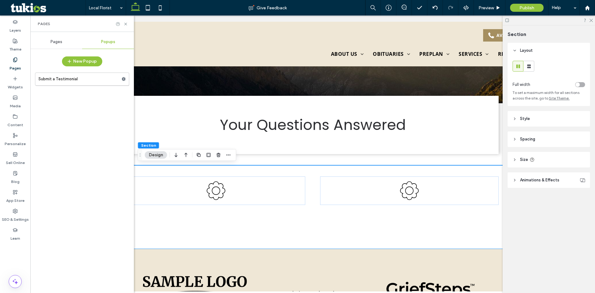
click at [108, 44] on span "Popups" at bounding box center [108, 41] width 14 height 5
click at [491, 5] on span "Preview" at bounding box center [485, 7] width 15 height 5
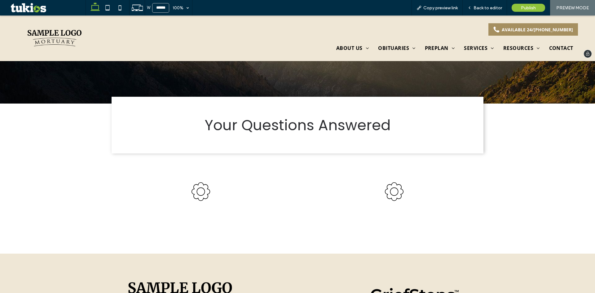
scroll to position [144, 0]
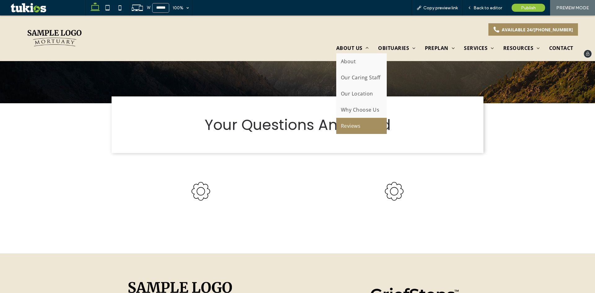
click at [363, 123] on link "Reviews" at bounding box center [361, 126] width 50 height 16
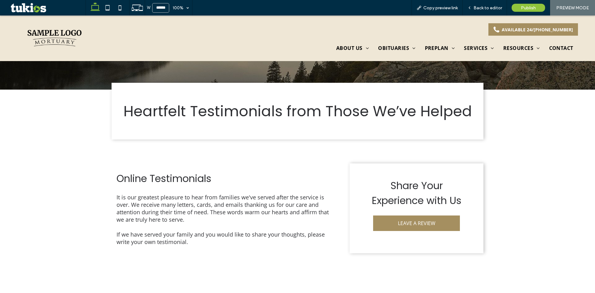
scroll to position [186, 0]
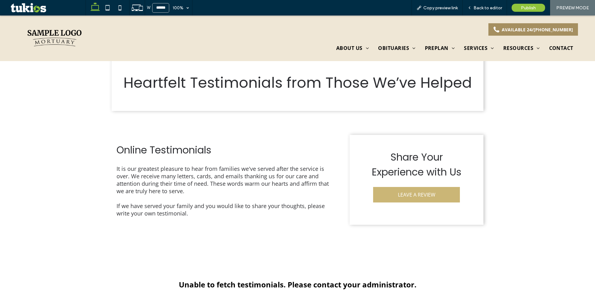
click at [412, 198] on link "LEAVE A REVIEW" at bounding box center [416, 194] width 87 height 15
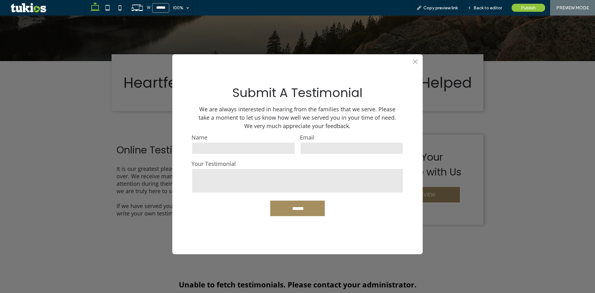
click at [228, 126] on p "We are always interested in hearing from the families that we serve. Please tak…" at bounding box center [297, 117] width 206 height 25
click at [417, 63] on icon ".st0-1091118977{fill-rule:evenodd;clip-rule:evenodd;}" at bounding box center [415, 61] width 5 height 5
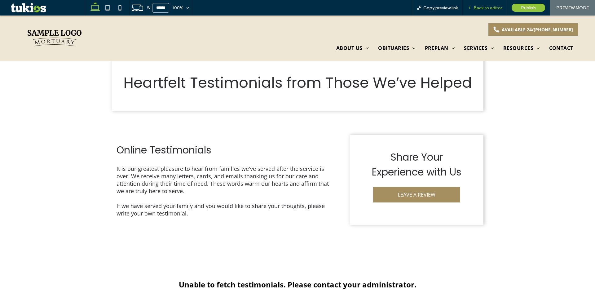
click at [497, 9] on span "Back to editor" at bounding box center [487, 7] width 28 height 5
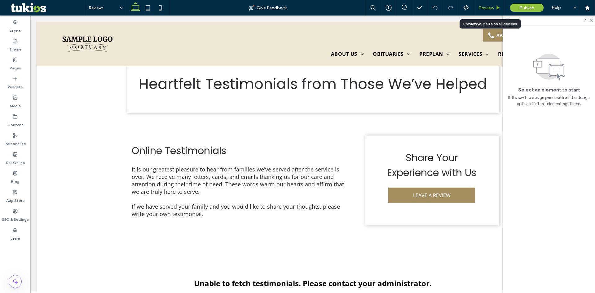
scroll to position [189, 0]
click at [13, 58] on div "Pages" at bounding box center [15, 64] width 30 height 19
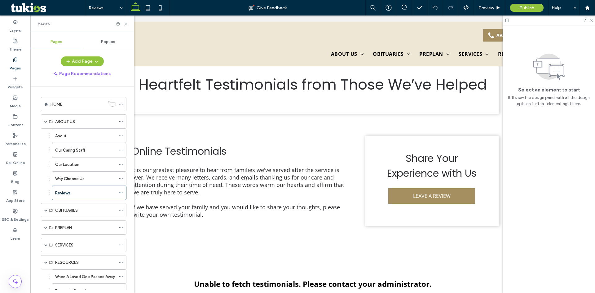
click at [120, 43] on div "Popups" at bounding box center [108, 42] width 52 height 14
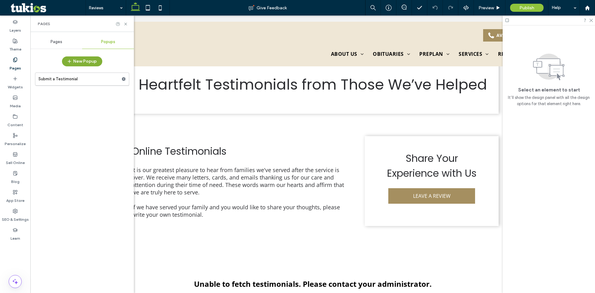
click at [89, 63] on button "New Popup" at bounding box center [82, 61] width 40 height 10
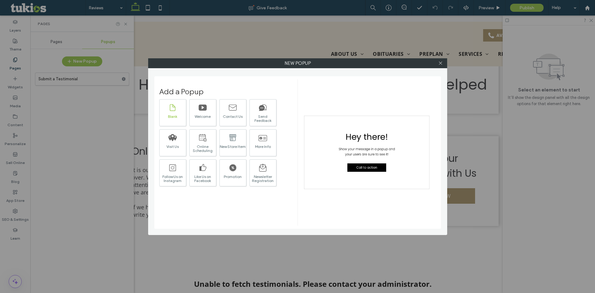
click at [172, 120] on div "Blank" at bounding box center [172, 112] width 27 height 27
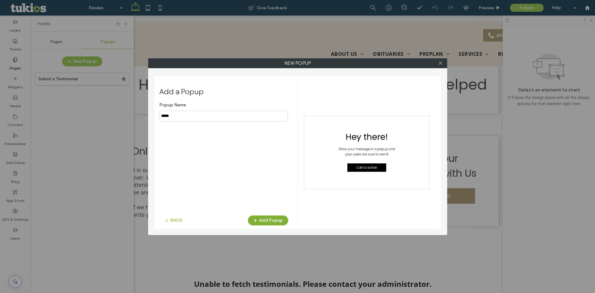
click at [268, 224] on button "Add Popup" at bounding box center [268, 220] width 40 height 10
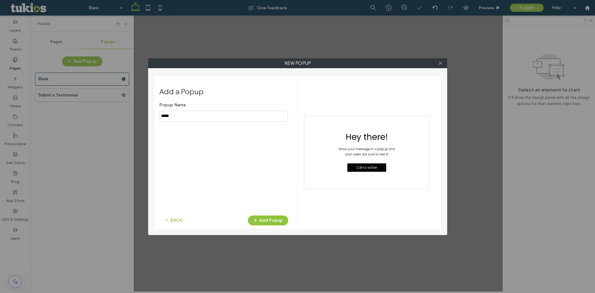
scroll to position [0, 0]
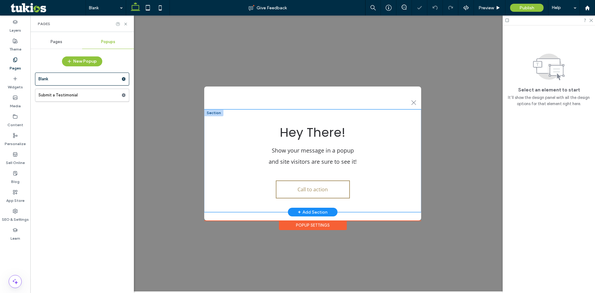
click at [310, 112] on div "Hey There! Show your message in a popup and site visitors are sure to see it! C…" at bounding box center [312, 160] width 217 height 103
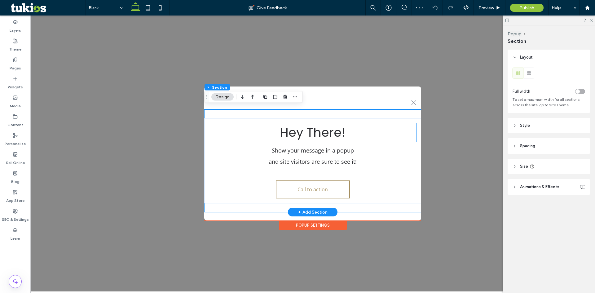
click at [316, 128] on span "Hey There!" at bounding box center [313, 132] width 66 height 17
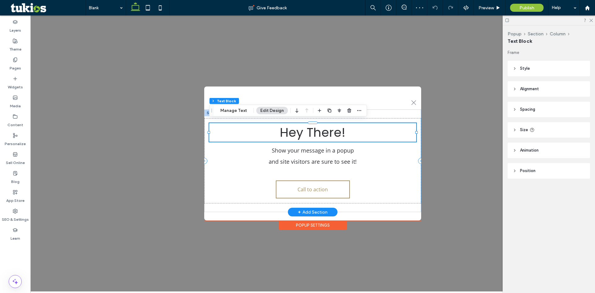
click at [317, 129] on span "Hey There!" at bounding box center [313, 132] width 66 height 17
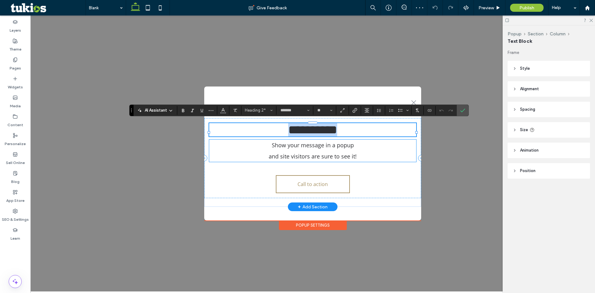
click at [325, 149] on span "Show your message in a popup" at bounding box center [313, 144] width 82 height 7
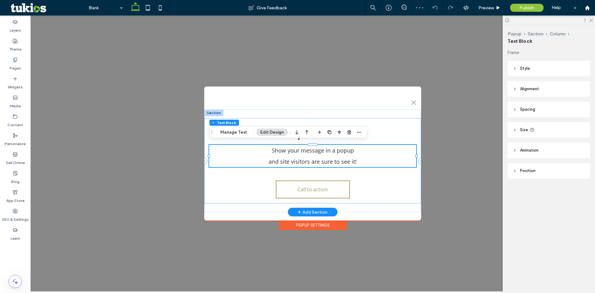
click at [325, 151] on span "Show your message in a popup" at bounding box center [313, 149] width 82 height 7
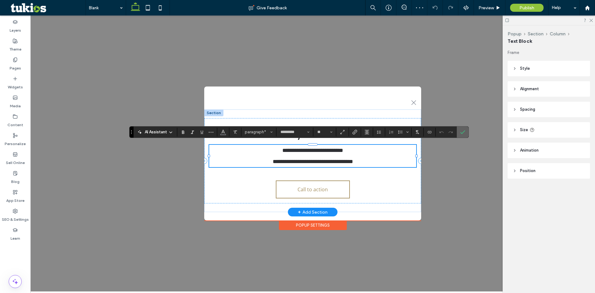
click at [464, 132] on icon "Confirm" at bounding box center [462, 131] width 5 height 5
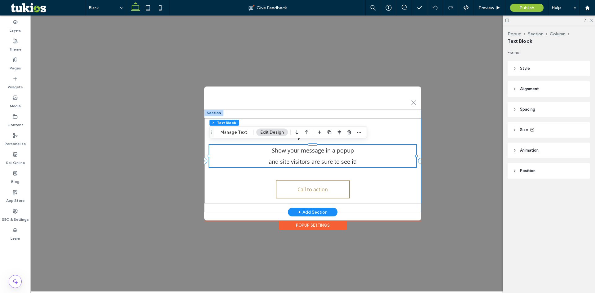
click at [362, 189] on div "Hey There! Show your message in a popup and site visitors are sure to see it! C…" at bounding box center [312, 160] width 217 height 85
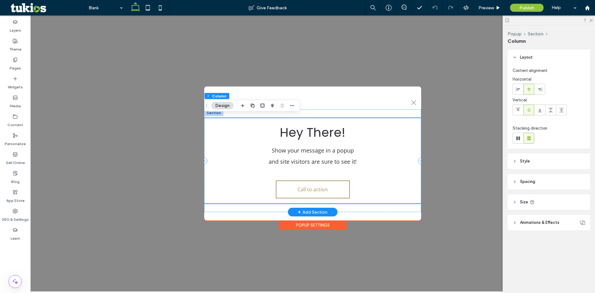
click at [378, 174] on div "Hey There! Show your message in a popup and site visitors are sure to see it! C…" at bounding box center [312, 160] width 217 height 85
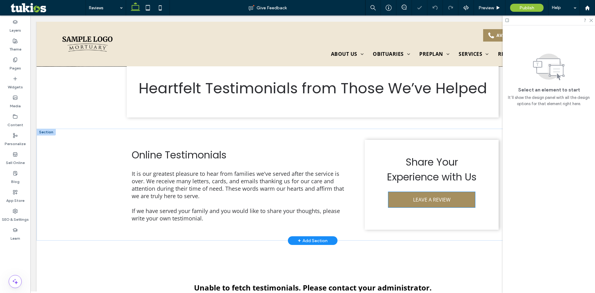
scroll to position [248, 0]
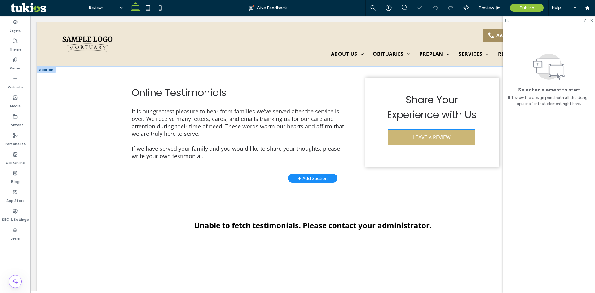
click at [410, 139] on link "LEAVE A REVIEW" at bounding box center [431, 136] width 87 height 15
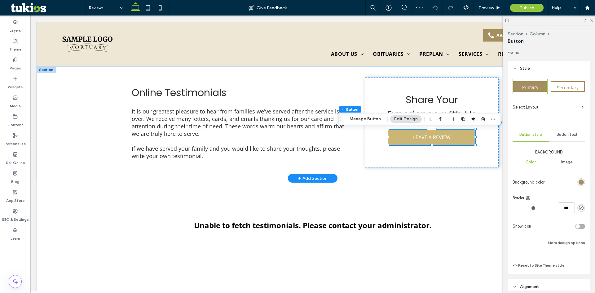
type input "**"
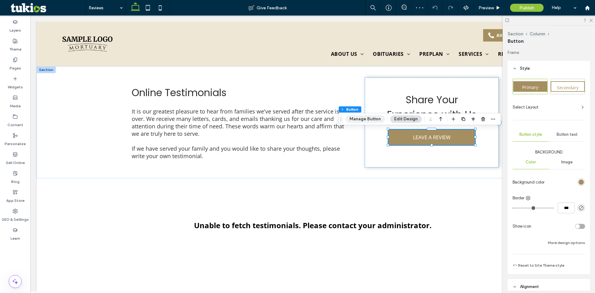
click at [371, 120] on button "Manage Button" at bounding box center [364, 118] width 39 height 7
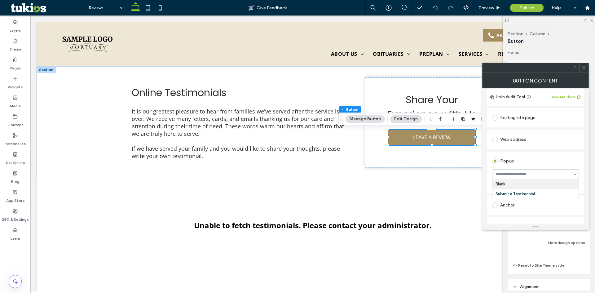
scroll to position [62, 0]
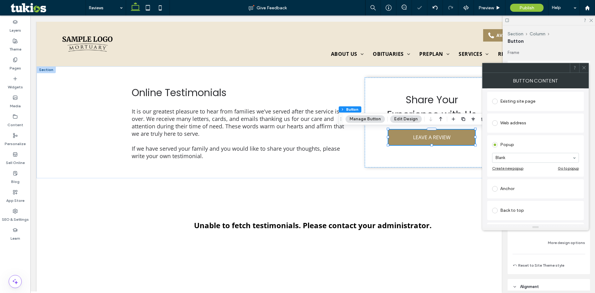
click at [514, 159] on input at bounding box center [533, 157] width 77 height 4
click at [583, 67] on use at bounding box center [583, 67] width 3 height 3
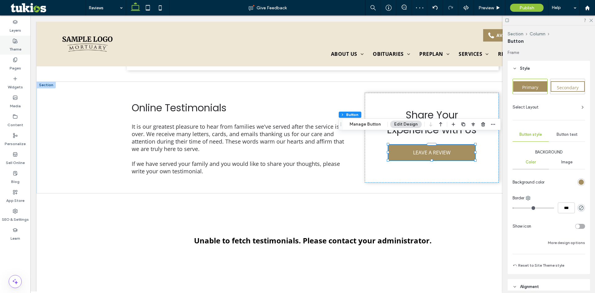
scroll to position [217, 0]
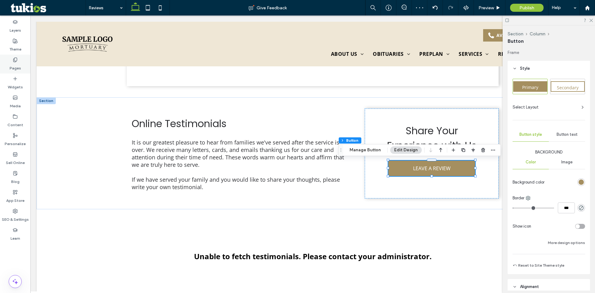
click at [15, 65] on label "Pages" at bounding box center [15, 66] width 11 height 9
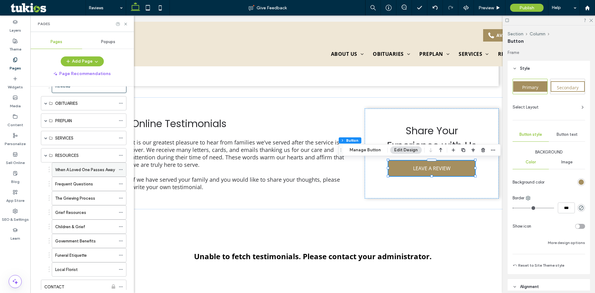
scroll to position [144, 0]
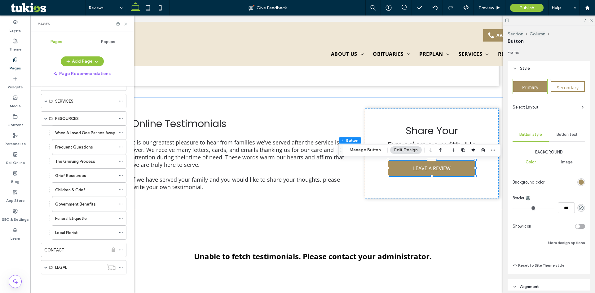
click at [45, 227] on ol "When A Loved One Passes Away Frequent Questions The Grieving Process Grief Reso…" at bounding box center [85, 182] width 82 height 114
click at [121, 233] on icon at bounding box center [121, 232] width 4 height 4
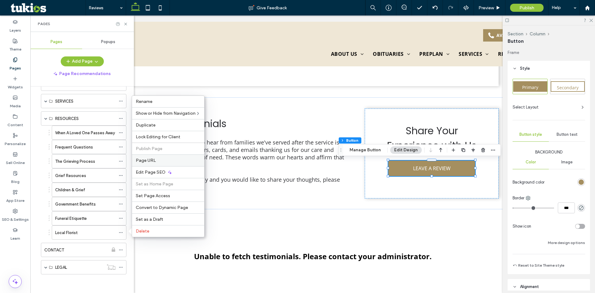
click at [149, 163] on div "Page URL" at bounding box center [168, 160] width 72 height 12
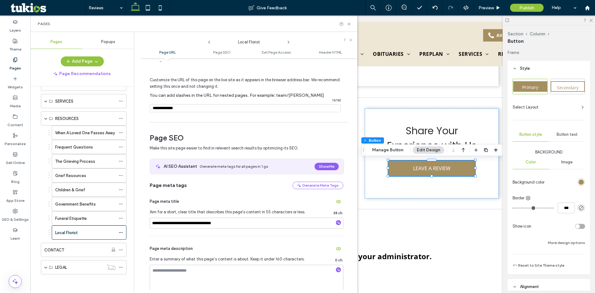
scroll to position [0, 0]
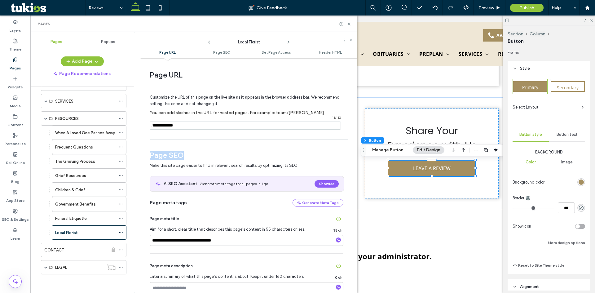
drag, startPoint x: 142, startPoint y: 157, endPoint x: 198, endPoint y: 157, distance: 56.1
click at [198, 157] on div "**********" at bounding box center [248, 175] width 217 height 228
click at [198, 157] on span "Page SEO" at bounding box center [247, 155] width 194 height 9
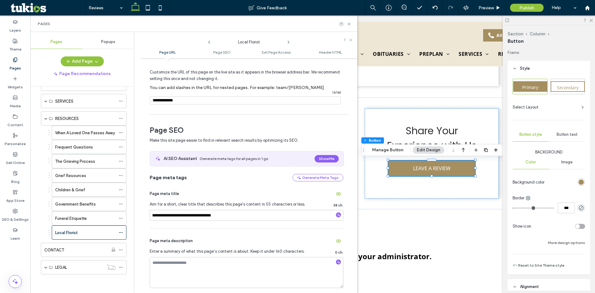
scroll to position [62, 0]
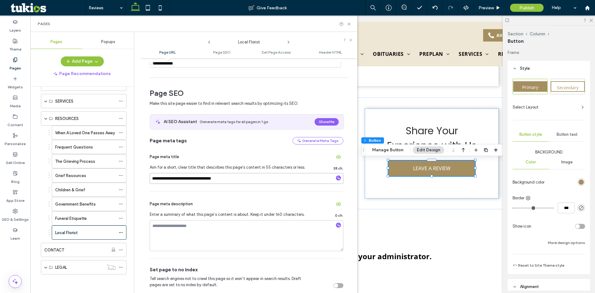
click at [187, 180] on input "**********" at bounding box center [247, 178] width 194 height 11
drag, startPoint x: 189, startPoint y: 180, endPoint x: 149, endPoint y: 181, distance: 39.4
click at [149, 181] on div "**********" at bounding box center [248, 175] width 217 height 228
click at [161, 193] on div "Page meta description Enter a summary of what this page’s content is about. Kee…" at bounding box center [247, 224] width 194 height 67
click at [165, 191] on hr at bounding box center [247, 191] width 194 height 0
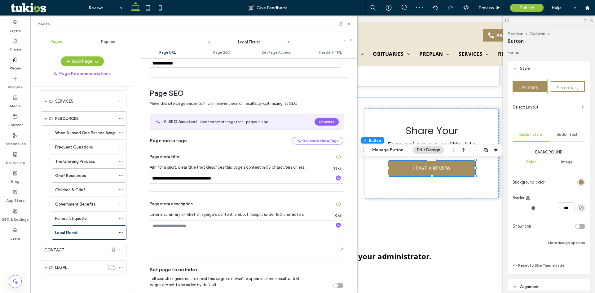
click at [153, 183] on input "**********" at bounding box center [247, 178] width 194 height 11
drag, startPoint x: 151, startPoint y: 180, endPoint x: 187, endPoint y: 186, distance: 36.4
click at [189, 181] on input "**********" at bounding box center [247, 178] width 194 height 11
type input "**********"
click at [188, 186] on div "**********" at bounding box center [247, 167] width 194 height 47
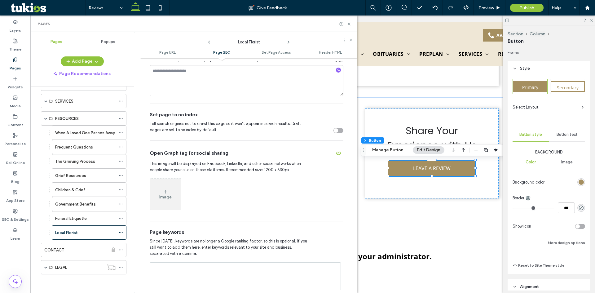
click at [207, 189] on div "Image" at bounding box center [247, 194] width 194 height 38
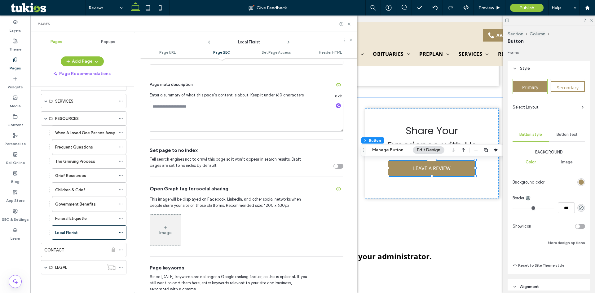
scroll to position [93, 0]
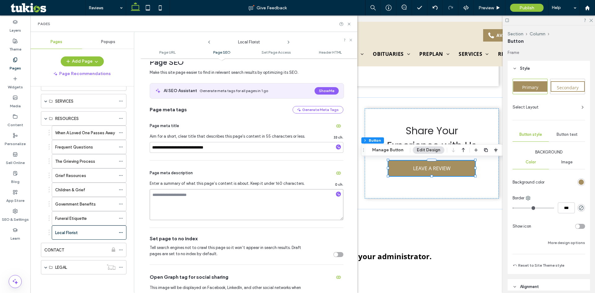
click at [187, 203] on textarea at bounding box center [247, 204] width 194 height 31
click at [173, 199] on textarea at bounding box center [247, 204] width 194 height 31
click at [179, 176] on span "Page meta description" at bounding box center [171, 173] width 43 height 6
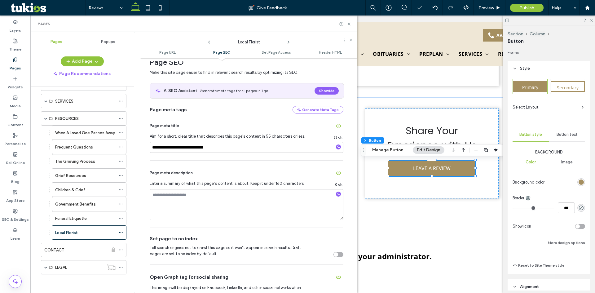
click at [177, 179] on div "Page meta description Enter a summary of what this page’s content is about. Kee…" at bounding box center [247, 193] width 194 height 67
drag, startPoint x: 177, startPoint y: 179, endPoint x: 164, endPoint y: 178, distance: 12.5
click at [176, 179] on div "Page meta description Enter a summary of what this page’s content is about. Kee…" at bounding box center [247, 193] width 194 height 67
click at [155, 177] on div "Page meta description" at bounding box center [247, 173] width 194 height 10
click at [51, 213] on div "Funeral Etiquette" at bounding box center [88, 218] width 78 height 14
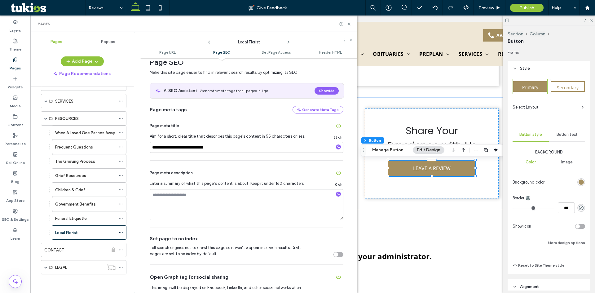
click at [40, 212] on div "When A Loved One Passes Away Frequent Questions The Grieving Process Grief Reso…" at bounding box center [82, 182] width 89 height 114
click at [44, 266] on div "LEGAL" at bounding box center [83, 267] width 85 height 14
click at [46, 268] on span at bounding box center [45, 266] width 3 height 3
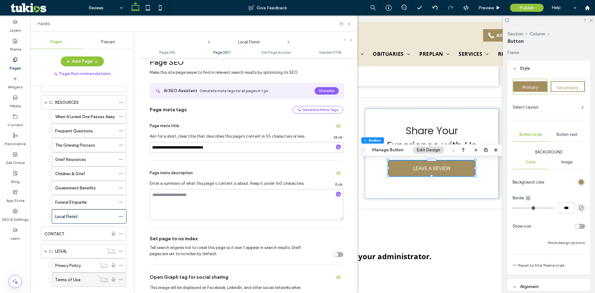
scroll to position [172, 0]
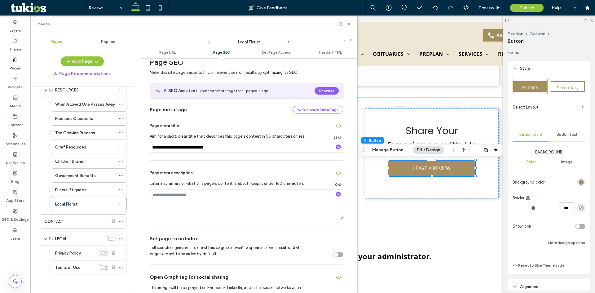
click at [74, 281] on div "HOME ABOUT US About Our Caring Staff Our Location Why Choose Us Reviews OBITUAR…" at bounding box center [79, 102] width 93 height 360
click at [74, 256] on div "Privacy Policy" at bounding box center [75, 253] width 41 height 14
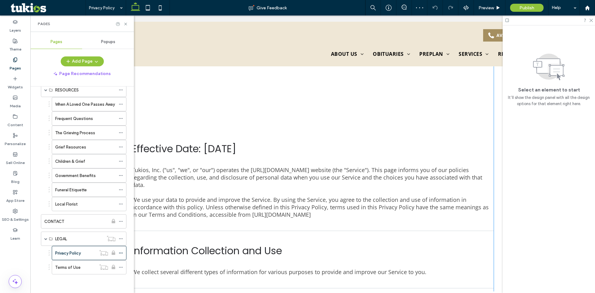
scroll to position [217, 0]
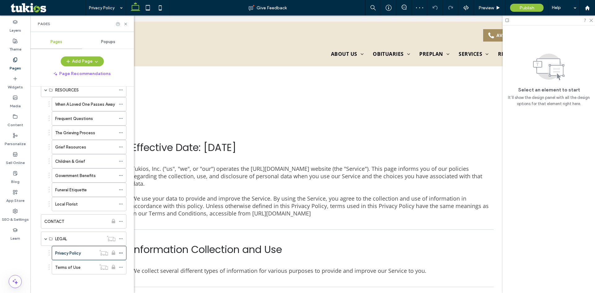
click at [42, 150] on div "When A Loved One Passes Away Frequent Questions The Grieving Process Grief Reso…" at bounding box center [82, 154] width 89 height 114
click at [38, 149] on div "When A Loved One Passes Away Frequent Questions The Grieving Process Grief Reso…" at bounding box center [82, 154] width 89 height 114
click at [51, 186] on div "Funeral Etiquette" at bounding box center [88, 189] width 78 height 14
click at [39, 186] on div "When A Loved One Passes Away Frequent Questions The Grieving Process Grief Reso…" at bounding box center [82, 154] width 89 height 114
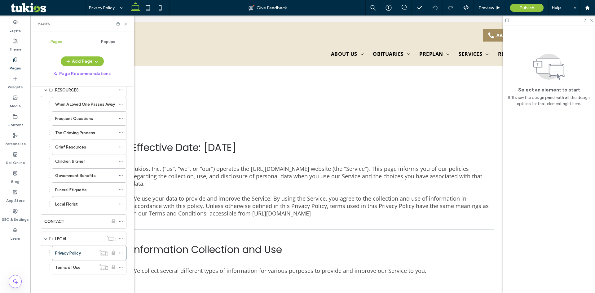
click at [40, 185] on div "When A Loved One Passes Away Frequent Questions The Grieving Process Grief Reso…" at bounding box center [82, 154] width 89 height 114
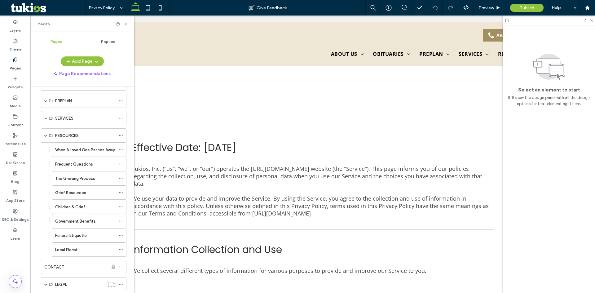
scroll to position [0, 0]
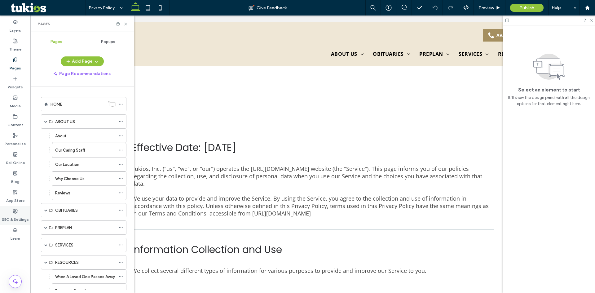
click at [11, 217] on label "SEO & Settings" at bounding box center [15, 217] width 27 height 9
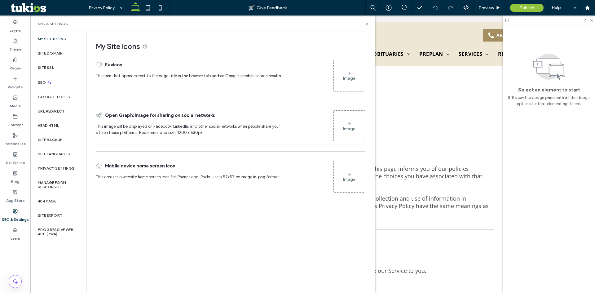
click at [316, 220] on div "My Site Icons Favicon The icon that appears next to the page title in the brows…" at bounding box center [230, 162] width 288 height 260
drag, startPoint x: 95, startPoint y: 76, endPoint x: 291, endPoint y: 73, distance: 195.8
click at [291, 73] on div "My Site Icons Favicon The icon that appears next to the page title in the brows…" at bounding box center [227, 118] width 283 height 173
click at [291, 73] on div "Favicon The icon that appears next to the page title in the browser tab and on …" at bounding box center [230, 76] width 269 height 38
drag, startPoint x: 92, startPoint y: 125, endPoint x: 224, endPoint y: 141, distance: 132.5
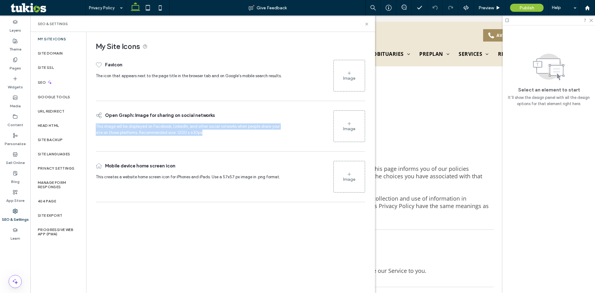
click at [224, 141] on div "My Site Icons Favicon The icon that appears next to the page title in the brows…" at bounding box center [227, 118] width 283 height 173
click at [224, 141] on div "Open Graph: Image for sharing on social networks This image will be displayed o…" at bounding box center [191, 126] width 191 height 38
click at [170, 182] on span "This creates a website home screen icon for iPhones and iPads. Use a 57x57 px i…" at bounding box center [191, 178] width 191 height 9
click at [135, 77] on span "The icon that appears next to the page title in the browser tab and on Google's…" at bounding box center [189, 75] width 186 height 5
click at [135, 78] on span "The icon that appears next to the page title in the browser tab and on Google's…" at bounding box center [191, 77] width 191 height 9
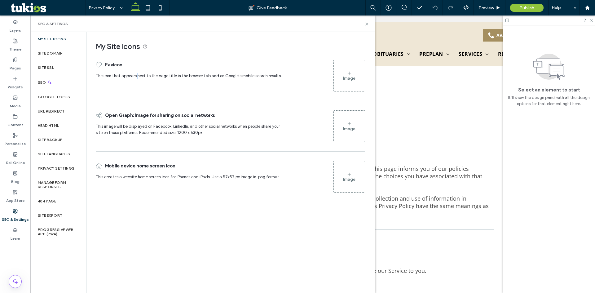
click at [135, 78] on span "The icon that appears next to the page title in the browser tab and on Google's…" at bounding box center [191, 77] width 191 height 9
click at [141, 83] on div "Favicon The icon that appears next to the page title in the browser tab and on …" at bounding box center [191, 76] width 191 height 38
click at [100, 263] on div "My Site Icons Favicon The icon that appears next to the page title in the brows…" at bounding box center [230, 162] width 288 height 260
click at [150, 112] on span "Open Graph: Image for sharing on social networks" at bounding box center [160, 115] width 110 height 16
click at [150, 115] on span "Open Graph: Image for sharing on social networks" at bounding box center [160, 115] width 110 height 16
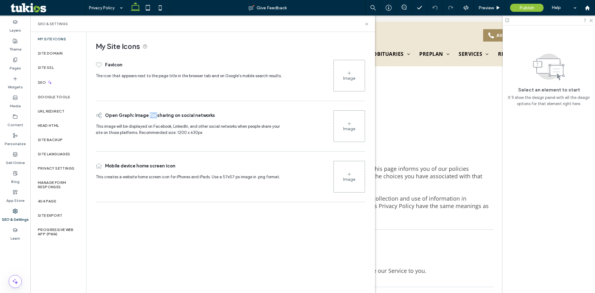
click at [150, 115] on span "Open Graph: Image for sharing on social networks" at bounding box center [160, 115] width 110 height 16
click at [150, 108] on span "Open Graph: Image for sharing on social networks" at bounding box center [160, 115] width 110 height 16
drag, startPoint x: 138, startPoint y: 134, endPoint x: 233, endPoint y: 142, distance: 94.8
click at [233, 142] on div "Open Graph: Image for sharing on social networks This image will be displayed o…" at bounding box center [191, 126] width 191 height 38
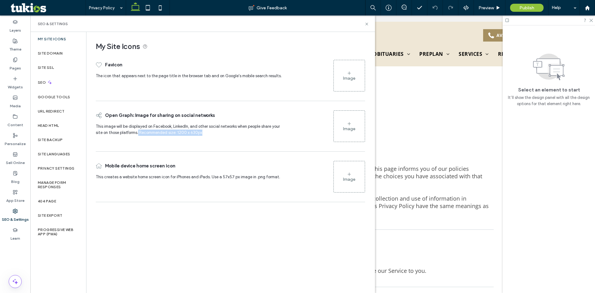
click at [209, 141] on div "Open Graph: Image for sharing on social networks This image will be displayed o…" at bounding box center [191, 126] width 191 height 38
click at [198, 140] on div "Open Graph: Image for sharing on social networks This image will be displayed o…" at bounding box center [191, 126] width 191 height 38
drag, startPoint x: 177, startPoint y: 134, endPoint x: 214, endPoint y: 133, distance: 37.5
click at [214, 133] on span "This image will be displayed on Facebook, LinkedIn, and other social networks w…" at bounding box center [191, 130] width 191 height 15
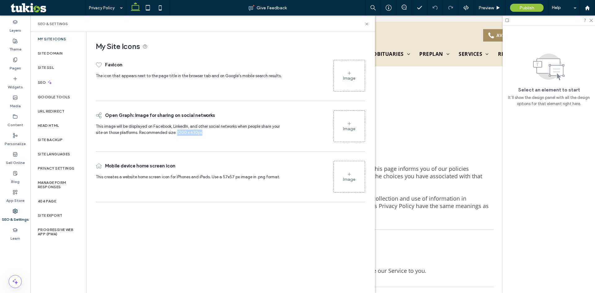
drag, startPoint x: 204, startPoint y: 134, endPoint x: 177, endPoint y: 136, distance: 27.0
click at [177, 136] on span "This image will be displayed on Facebook, LinkedIn, and other social networks w…" at bounding box center [191, 130] width 191 height 15
drag, startPoint x: 218, startPoint y: 188, endPoint x: 129, endPoint y: 173, distance: 90.2
click at [217, 188] on div "Mobile device home screen icon This creates a website home screen icon for iPho…" at bounding box center [191, 177] width 191 height 38
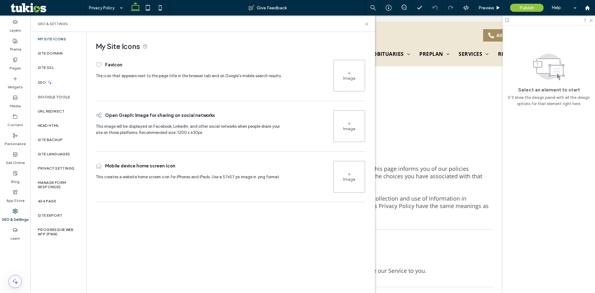
click at [126, 171] on span "Mobile device home screen icon" at bounding box center [140, 166] width 70 height 16
click at [187, 164] on div "Mobile device home screen icon" at bounding box center [191, 166] width 191 height 16
click at [186, 189] on div "Mobile device home screen icon This creates a website home screen icon for iPho…" at bounding box center [191, 177] width 191 height 38
drag, startPoint x: 221, startPoint y: 177, endPoint x: 233, endPoint y: 178, distance: 11.5
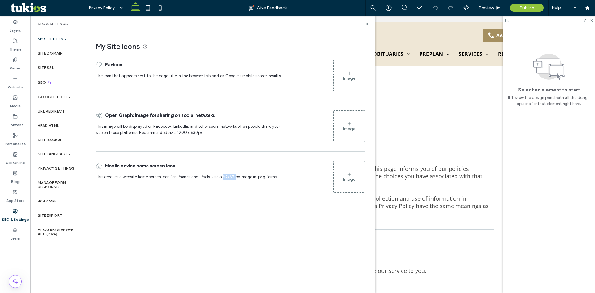
click at [233, 178] on span "This creates a website home screen icon for iPhones and iPads. Use a 57x57 px i…" at bounding box center [188, 176] width 184 height 5
click at [232, 183] on div "Mobile device home screen icon This creates a website home screen icon for iPho…" at bounding box center [191, 177] width 191 height 38
drag, startPoint x: 221, startPoint y: 176, endPoint x: 232, endPoint y: 179, distance: 10.9
click at [232, 179] on span "This creates a website home screen icon for iPhones and iPads. Use a 57x57 px i…" at bounding box center [191, 178] width 191 height 9
click at [215, 90] on div "Favicon The icon that appears next to the page title in the browser tab and on …" at bounding box center [191, 76] width 191 height 38
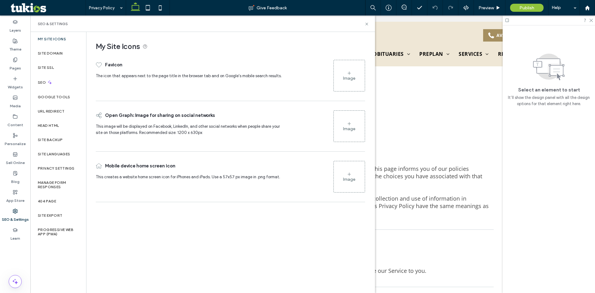
drag, startPoint x: 94, startPoint y: 76, endPoint x: 265, endPoint y: 78, distance: 171.0
click at [303, 72] on div "My Site Icons Favicon The icon that appears next to the page title in the brows…" at bounding box center [227, 118] width 283 height 173
click at [265, 78] on span "The icon that appears next to the page title in the browser tab and on Google's…" at bounding box center [191, 77] width 191 height 9
click at [257, 83] on div "Favicon The icon that appears next to the page title in the browser tab and on …" at bounding box center [191, 76] width 191 height 38
click at [259, 83] on div "Favicon The icon that appears next to the page title in the browser tab and on …" at bounding box center [191, 76] width 191 height 38
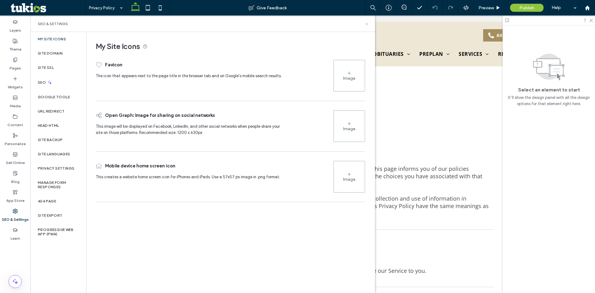
click at [366, 24] on icon at bounding box center [366, 24] width 5 height 5
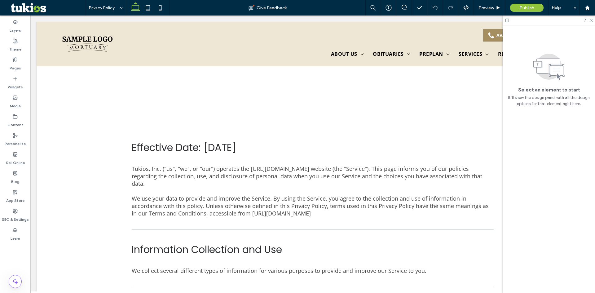
click at [488, 9] on span "Preview" at bounding box center [485, 7] width 15 height 5
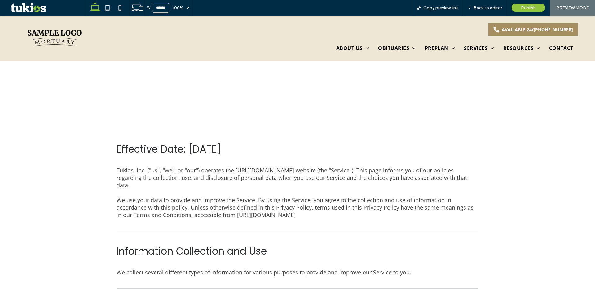
scroll to position [211, 0]
click at [423, 29] on div "AVAILABLE 24/7 (555) 555-5555 HOME ABOUT US About Our Caring Staff Our Location…" at bounding box center [340, 37] width 485 height 33
click at [484, 7] on span "Back to editor" at bounding box center [487, 7] width 28 height 5
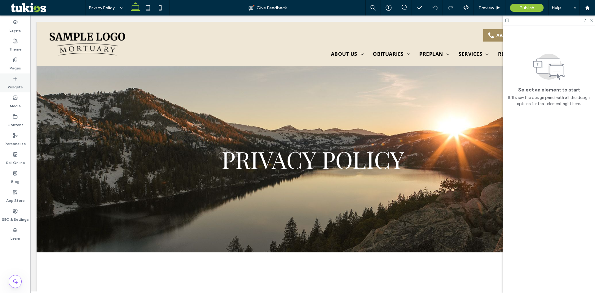
click at [20, 83] on label "Widgets" at bounding box center [15, 85] width 15 height 9
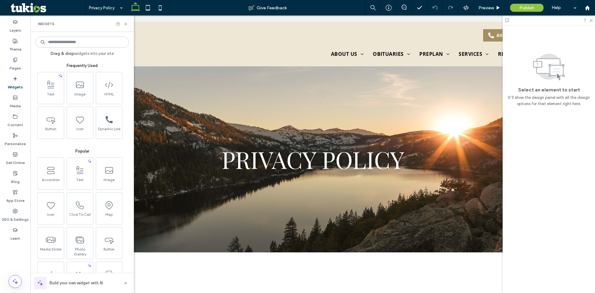
click at [64, 106] on div "Text Image HTML Button Icon call_black_24dp (3) (1)-svg Dynamic Link" at bounding box center [83, 105] width 94 height 67
click at [63, 106] on div "Text Image HTML Button Icon call_black_24dp (3) (1)-svg Dynamic Link" at bounding box center [83, 105] width 94 height 67
click at [64, 105] on div "Text Image HTML Button Icon call_black_24dp (3) (1)-svg Dynamic Link" at bounding box center [83, 105] width 94 height 67
click at [60, 49] on div "Drag & drop widgets into your site Frequently Used Text Image HTML Button Icon …" at bounding box center [82, 162] width 94 height 255
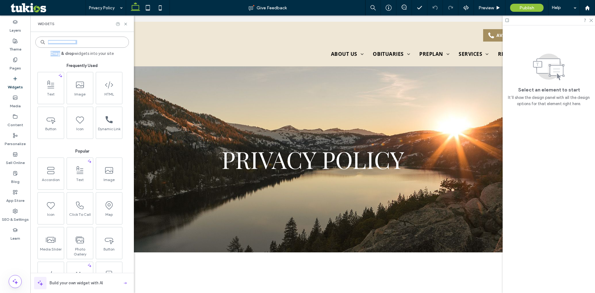
click at [61, 44] on input at bounding box center [82, 42] width 94 height 11
click at [95, 43] on input at bounding box center [82, 42] width 94 height 11
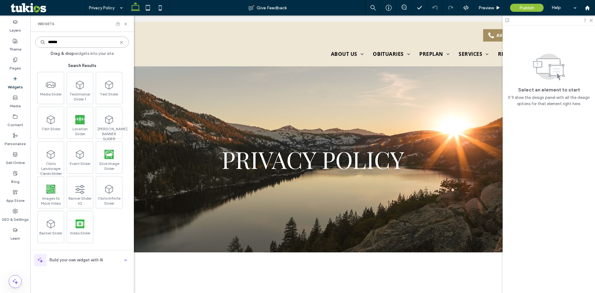
type input "******"
click at [106, 218] on div "Media Slider Testimonial Slider 1 Text Slider Obit Slider .cls-1 { stroke: #be2…" at bounding box center [83, 157] width 94 height 171
click at [119, 42] on input "******" at bounding box center [82, 42] width 94 height 11
click at [121, 42] on use at bounding box center [121, 42] width 3 height 3
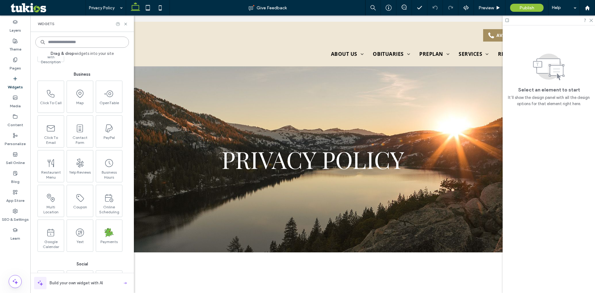
scroll to position [2137, 0]
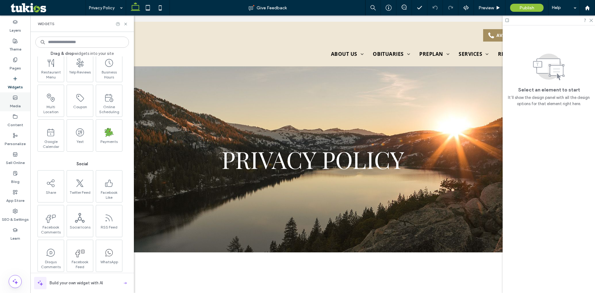
click at [15, 103] on label "Media" at bounding box center [15, 104] width 11 height 9
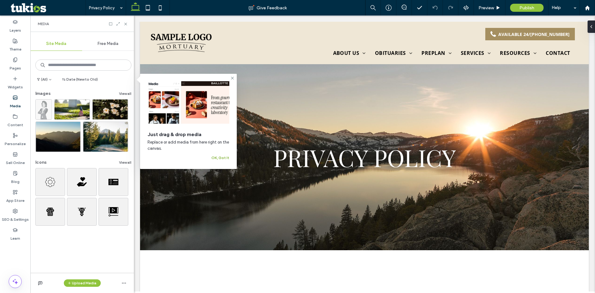
click at [222, 157] on button "OK, Got It" at bounding box center [220, 157] width 18 height 7
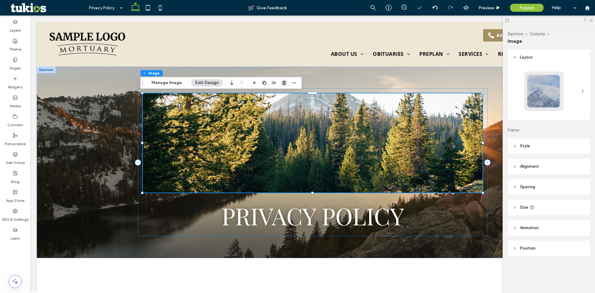
click at [284, 83] on icon "button" at bounding box center [284, 82] width 5 height 5
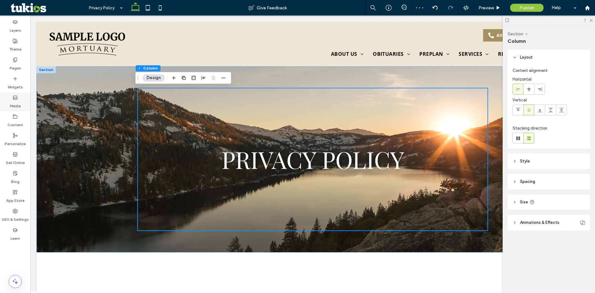
click at [16, 106] on label "Media" at bounding box center [15, 104] width 11 height 9
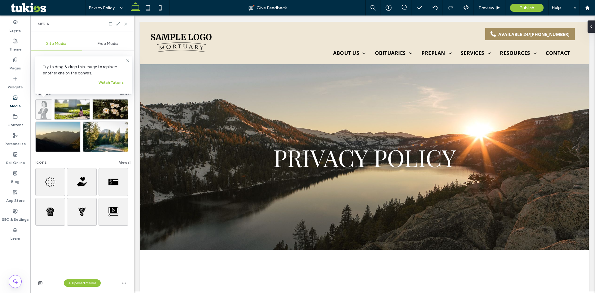
click at [74, 162] on div "Icons View all" at bounding box center [83, 163] width 96 height 9
click at [58, 240] on div "(All) Date (New to Old) Images View all Icons View all" at bounding box center [81, 162] width 103 height 221
click at [118, 45] on span "Free Media" at bounding box center [108, 43] width 21 height 5
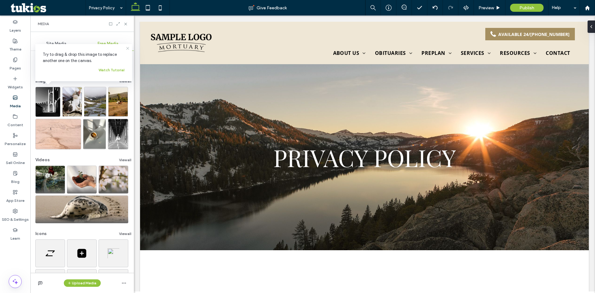
click at [125, 48] on icon at bounding box center [127, 48] width 5 height 5
click at [81, 74] on div "Images View all Videos View all Icons View all" at bounding box center [81, 162] width 103 height 221
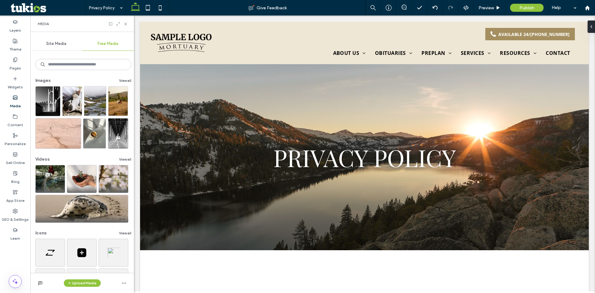
scroll to position [0, 0]
click at [67, 76] on div "Images View all Videos View all Icons View all" at bounding box center [81, 188] width 103 height 224
click at [20, 122] on label "Content" at bounding box center [15, 123] width 16 height 9
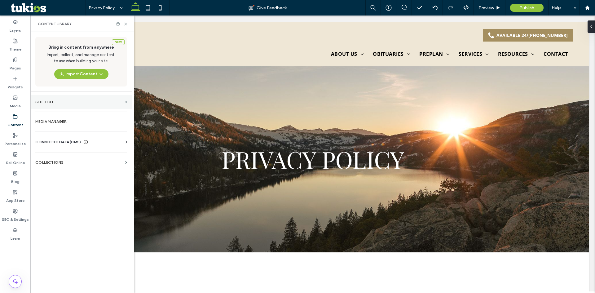
click at [76, 101] on label "Site Text" at bounding box center [78, 102] width 87 height 4
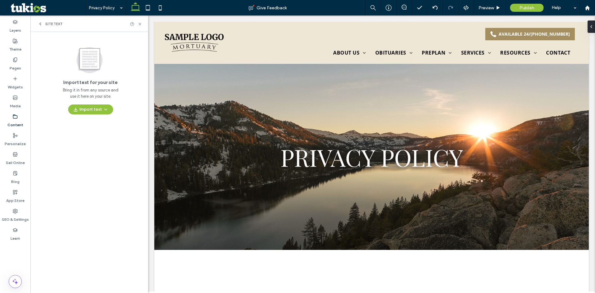
click at [53, 23] on span "Site Text" at bounding box center [53, 23] width 17 height 5
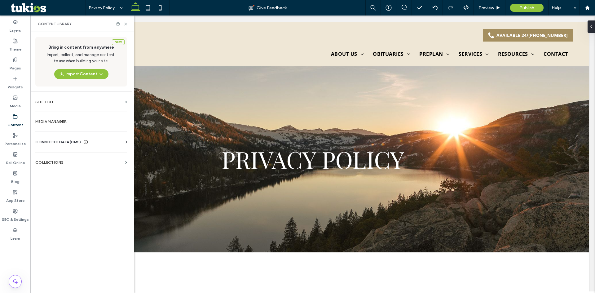
click at [64, 141] on span "CONNECTED DATA (CMS)" at bounding box center [58, 142] width 46 height 6
click at [60, 155] on label "Business Info" at bounding box center [82, 157] width 84 height 4
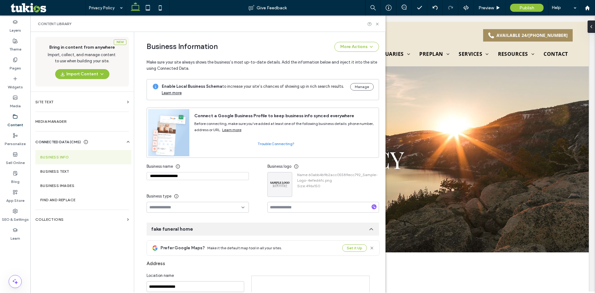
scroll to position [66, 0]
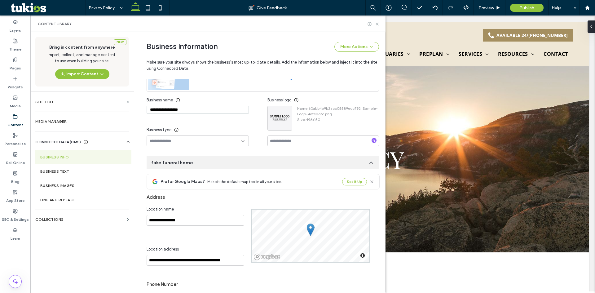
drag, startPoint x: 188, startPoint y: 109, endPoint x: 133, endPoint y: 113, distance: 55.0
click at [134, 113] on div "**********" at bounding box center [259, 162] width 251 height 260
type input "**********"
click at [164, 119] on div "**********" at bounding box center [206, 120] width 121 height 52
click at [377, 24] on use at bounding box center [377, 24] width 2 height 2
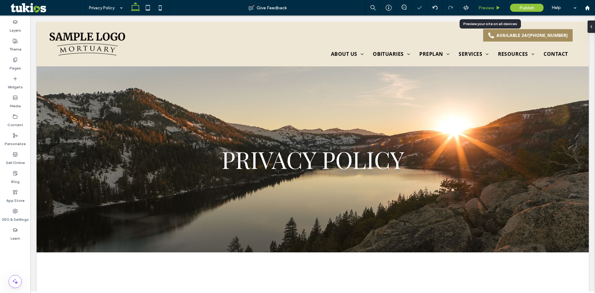
click at [481, 4] on div "Preview" at bounding box center [490, 7] width 32 height 15
click at [484, 9] on span "Preview" at bounding box center [485, 7] width 15 height 5
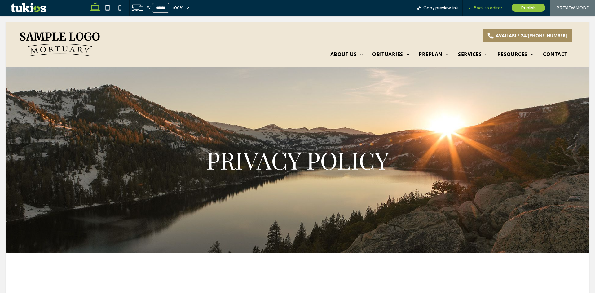
click at [487, 10] on span "Back to editor" at bounding box center [487, 7] width 28 height 5
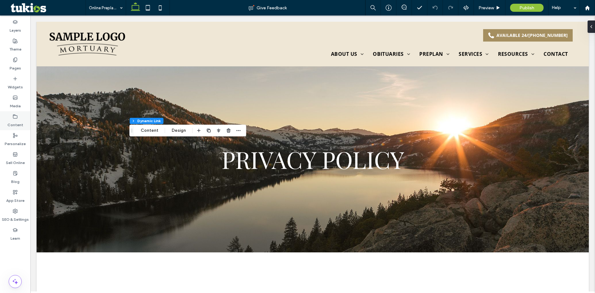
click at [18, 116] on div "Content" at bounding box center [15, 120] width 30 height 19
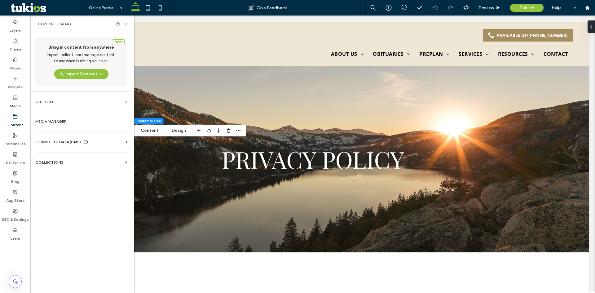
drag, startPoint x: 60, startPoint y: 143, endPoint x: 63, endPoint y: 143, distance: 3.4
click at [60, 144] on span "CONNECTED DATA (CMS)" at bounding box center [58, 142] width 46 height 6
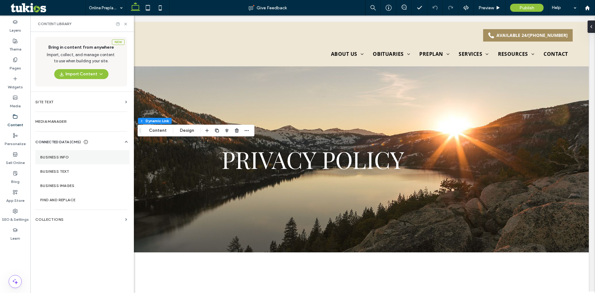
click at [57, 156] on label "Business Info" at bounding box center [82, 157] width 84 height 4
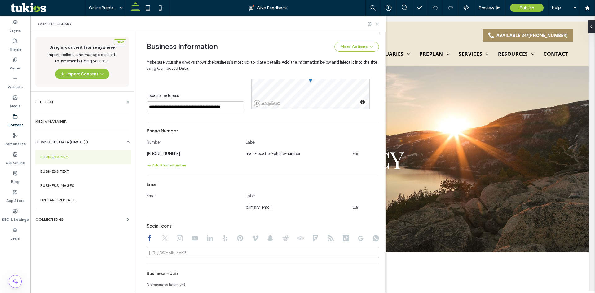
scroll to position [221, 0]
click at [352, 153] on link "Edit" at bounding box center [355, 152] width 7 height 5
drag, startPoint x: 183, startPoint y: 150, endPoint x: 167, endPoint y: 151, distance: 16.8
click at [167, 151] on input "**********" at bounding box center [192, 151] width 93 height 11
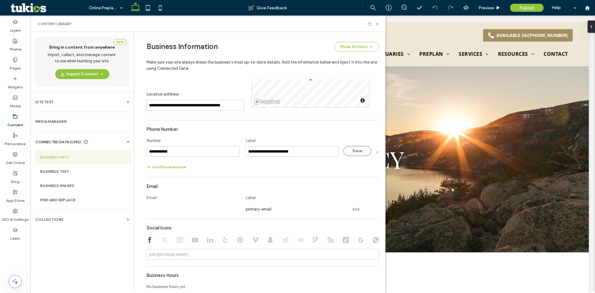
click at [167, 151] on input "**********" at bounding box center [192, 151] width 93 height 11
click at [175, 150] on input "**********" at bounding box center [192, 151] width 93 height 11
drag, startPoint x: 175, startPoint y: 150, endPoint x: 164, endPoint y: 154, distance: 10.9
click at [164, 154] on input "**********" at bounding box center [192, 151] width 93 height 11
click at [187, 160] on section "**********" at bounding box center [262, 146] width 232 height 47
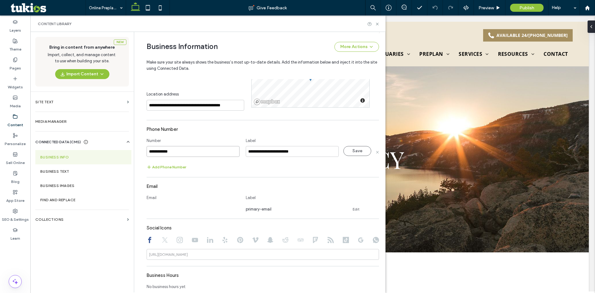
click at [169, 151] on input "**********" at bounding box center [192, 151] width 93 height 11
drag, startPoint x: 169, startPoint y: 151, endPoint x: 164, endPoint y: 152, distance: 5.7
click at [164, 152] on input "**********" at bounding box center [192, 151] width 93 height 11
type input "**********"
click at [347, 148] on button "Save" at bounding box center [357, 151] width 28 height 10
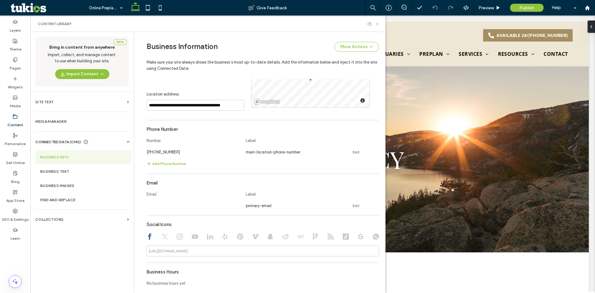
click at [377, 25] on icon at bounding box center [377, 24] width 5 height 5
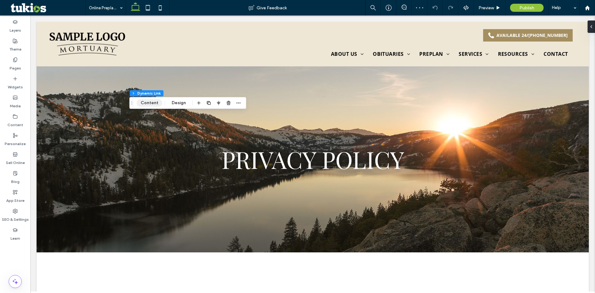
click at [149, 103] on button "Content" at bounding box center [150, 102] width 26 height 7
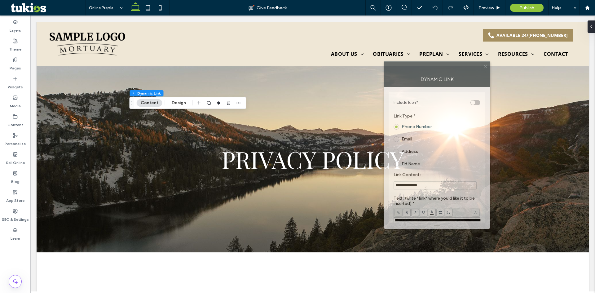
drag, startPoint x: 524, startPoint y: 70, endPoint x: 390, endPoint y: 73, distance: 133.8
click at [390, 71] on div at bounding box center [432, 66] width 97 height 9
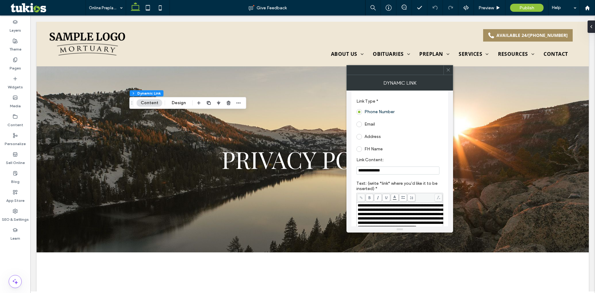
scroll to position [31, 0]
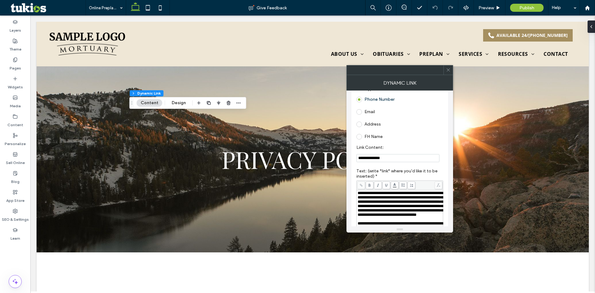
drag, startPoint x: 389, startPoint y: 159, endPoint x: 378, endPoint y: 161, distance: 10.8
click at [378, 161] on input "**********" at bounding box center [397, 158] width 83 height 8
type input "**********"
click at [450, 68] on div at bounding box center [447, 69] width 9 height 9
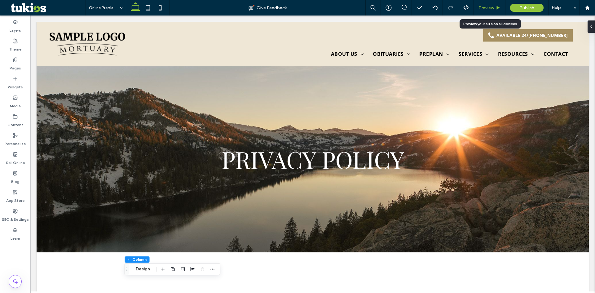
click at [484, 4] on div "Preview" at bounding box center [490, 7] width 32 height 15
click at [487, 7] on span "Preview" at bounding box center [485, 7] width 15 height 5
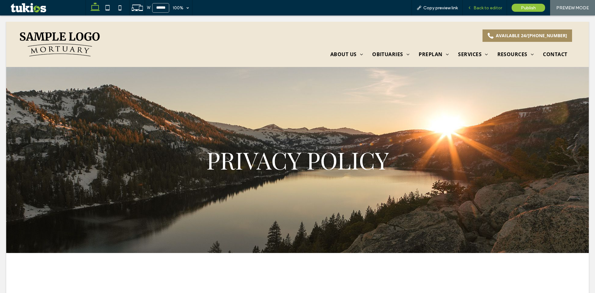
click at [497, 7] on span "Back to editor" at bounding box center [487, 7] width 28 height 5
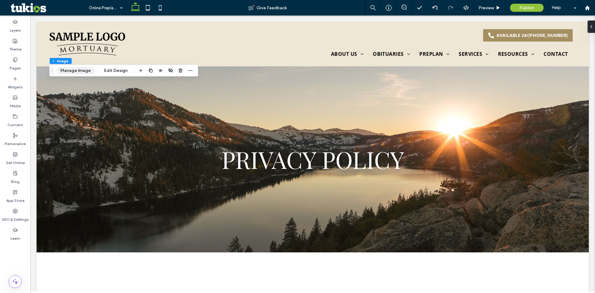
click at [79, 70] on button "Manage Image" at bounding box center [75, 70] width 38 height 7
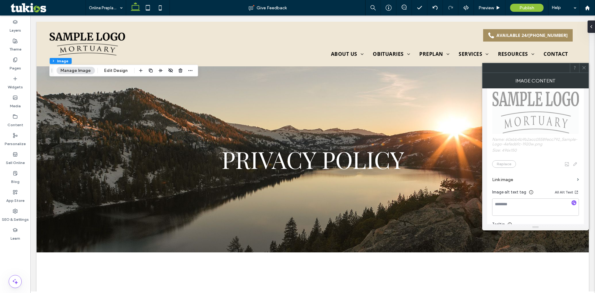
scroll to position [62, 0]
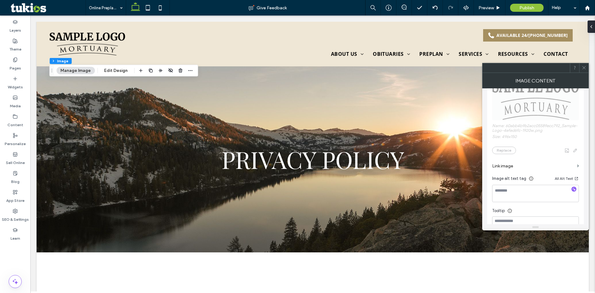
click at [513, 172] on label "Link image" at bounding box center [533, 165] width 82 height 11
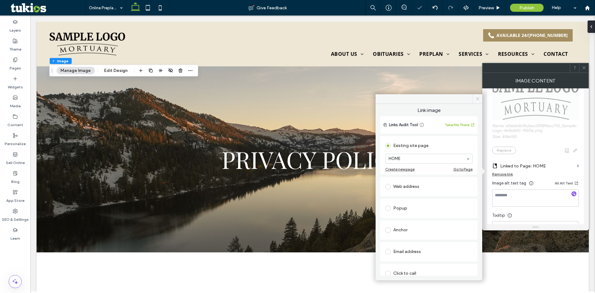
click at [477, 100] on icon at bounding box center [477, 98] width 5 height 5
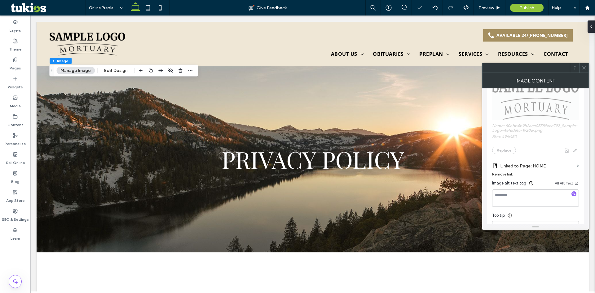
click at [583, 67] on icon at bounding box center [583, 67] width 5 height 5
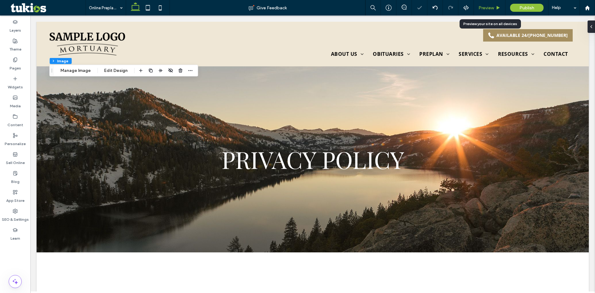
click at [488, 11] on div "Preview" at bounding box center [490, 7] width 32 height 15
click at [487, 8] on span "Preview" at bounding box center [485, 7] width 15 height 5
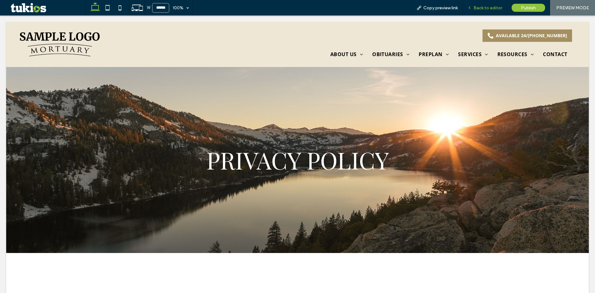
click at [482, 5] on span "Back to editor" at bounding box center [487, 7] width 28 height 5
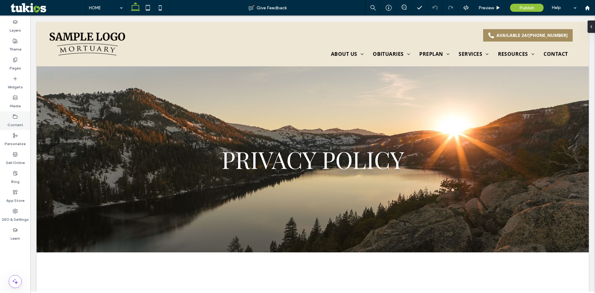
click at [15, 116] on icon at bounding box center [15, 116] width 5 height 5
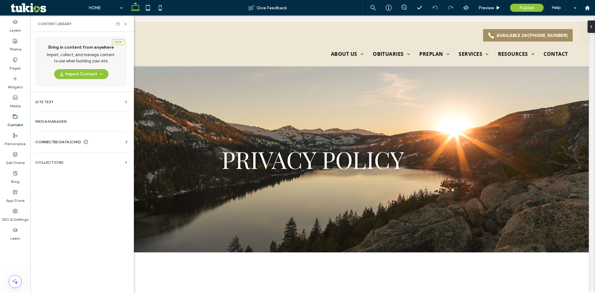
click at [55, 145] on div "Business Info Business Text Business Images Find and Replace" at bounding box center [82, 147] width 94 height 5
click at [55, 142] on span "CONNECTED DATA (CMS)" at bounding box center [58, 142] width 46 height 6
click at [61, 158] on label "Business Info" at bounding box center [82, 157] width 84 height 4
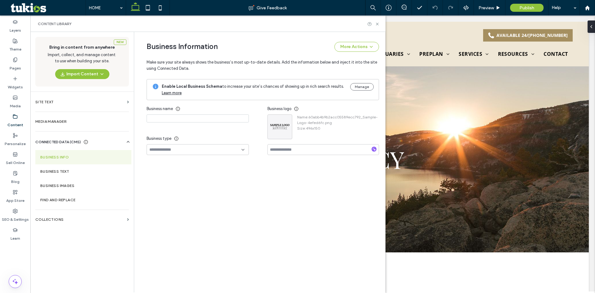
type input "**********"
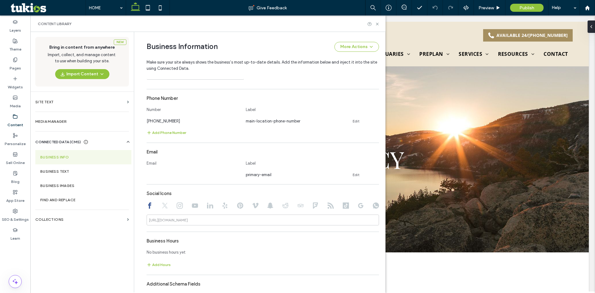
scroll to position [159, 0]
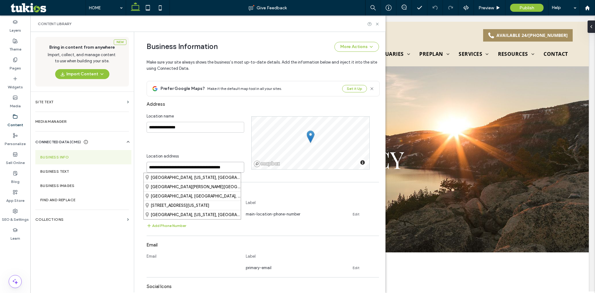
drag, startPoint x: 147, startPoint y: 166, endPoint x: 234, endPoint y: 170, distance: 87.4
click at [234, 170] on input "**********" at bounding box center [195, 167] width 98 height 11
click at [256, 176] on div "**********" at bounding box center [262, 248] width 232 height 334
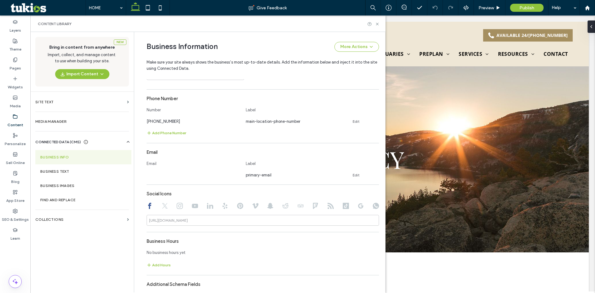
scroll to position [252, 0]
click at [378, 23] on icon at bounding box center [377, 24] width 5 height 5
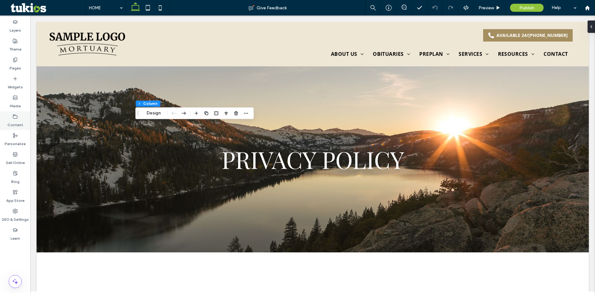
click at [15, 117] on icon at bounding box center [15, 116] width 5 height 5
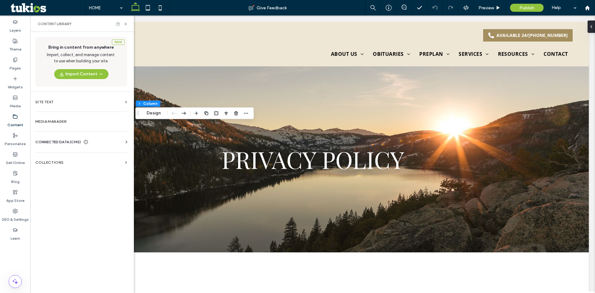
click at [68, 145] on div "Business Info Business Text Business Images Find and Replace" at bounding box center [82, 147] width 94 height 5
click at [70, 143] on span "CONNECTED DATA (CMS)" at bounding box center [58, 142] width 46 height 6
click at [56, 170] on label "Business Text" at bounding box center [82, 171] width 84 height 4
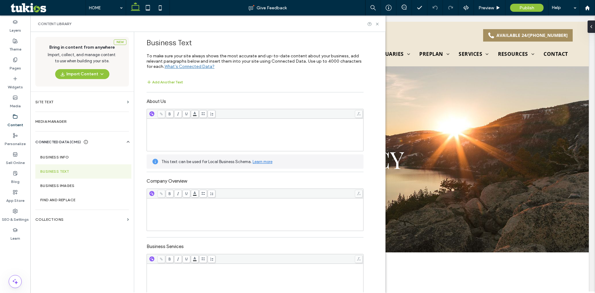
click at [225, 101] on label "About Us" at bounding box center [254, 100] width 217 height 10
drag, startPoint x: 211, startPoint y: 103, endPoint x: 221, endPoint y: 104, distance: 10.3
click at [212, 103] on label "About Us" at bounding box center [254, 100] width 217 height 10
click at [230, 105] on label "About Us" at bounding box center [254, 100] width 217 height 10
click at [206, 104] on label "About Us" at bounding box center [254, 100] width 217 height 10
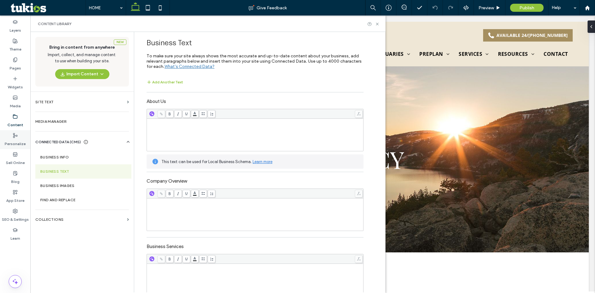
click at [17, 140] on label "Personalize" at bounding box center [15, 142] width 21 height 9
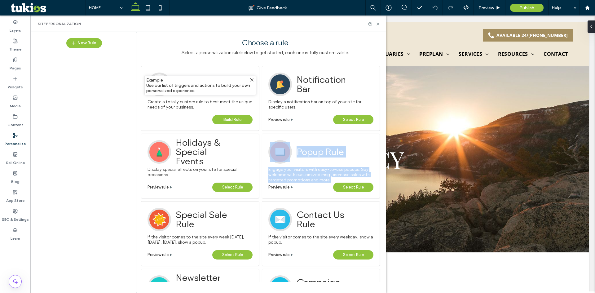
drag, startPoint x: 330, startPoint y: 180, endPoint x: 267, endPoint y: 168, distance: 64.0
click at [267, 168] on div "Example If the visitor comes to the site, show a popup. Popup Rule Engage your …" at bounding box center [321, 165] width 118 height 64
click at [315, 156] on span "Popup Rule" at bounding box center [326, 152] width 60 height 24
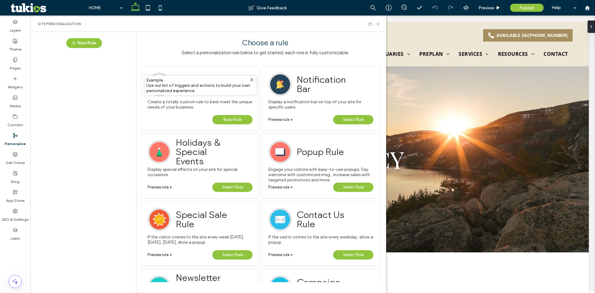
click at [352, 183] on span "Select Rule" at bounding box center [353, 186] width 21 height 9
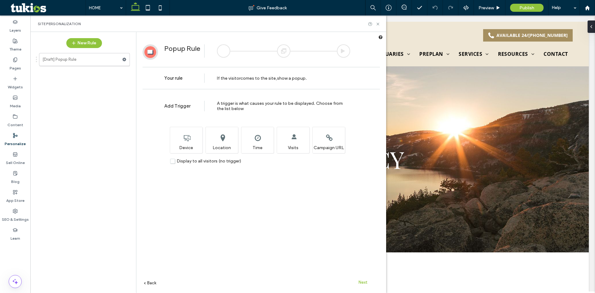
click at [247, 113] on div "Add Trigger A trigger is what causes your rule to be displayed. Choose from the…" at bounding box center [260, 104] width 237 height 25
click at [185, 136] on div "Choose which device type(s) will display this rule. Device" at bounding box center [186, 140] width 33 height 26
click at [174, 162] on label "Display to all visitors (no trigger)" at bounding box center [205, 160] width 71 height 5
click at [285, 50] on div at bounding box center [283, 50] width 13 height 13
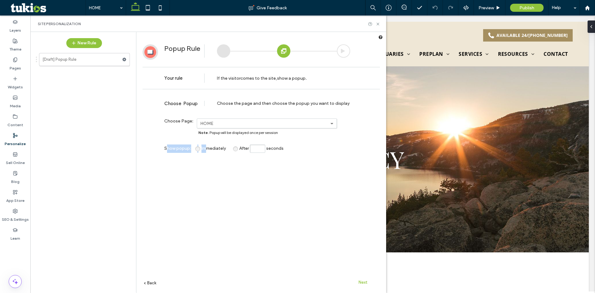
drag, startPoint x: 170, startPoint y: 149, endPoint x: 206, endPoint y: 149, distance: 36.2
click at [206, 149] on div "Show popup : Immediately After seconds" at bounding box center [257, 148] width 186 height 8
click at [247, 177] on div "**********" at bounding box center [260, 201] width 237 height 219
click at [347, 48] on div at bounding box center [343, 50] width 13 height 13
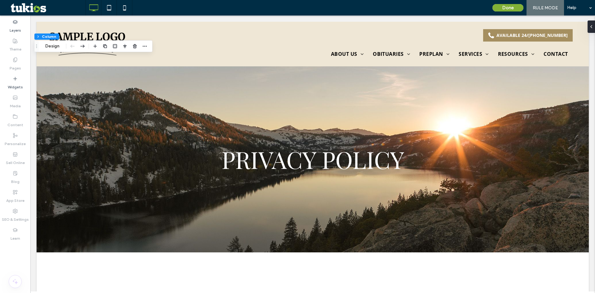
click at [504, 8] on button "Done" at bounding box center [507, 7] width 31 height 7
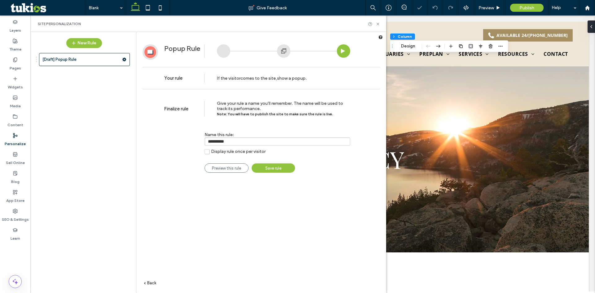
click at [65, 139] on div "[Draft] Popup Rule" at bounding box center [81, 169] width 98 height 238
click at [124, 59] on icon at bounding box center [124, 59] width 4 height 4
click at [172, 85] on label "Delete" at bounding box center [167, 83] width 44 height 5
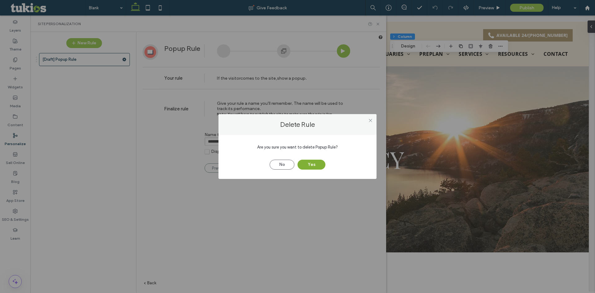
click at [317, 162] on button "Yes" at bounding box center [311, 164] width 28 height 10
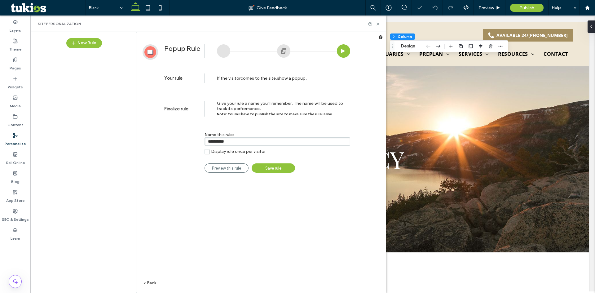
click at [96, 150] on div at bounding box center [81, 169] width 98 height 238
click at [379, 24] on icon at bounding box center [377, 24] width 5 height 5
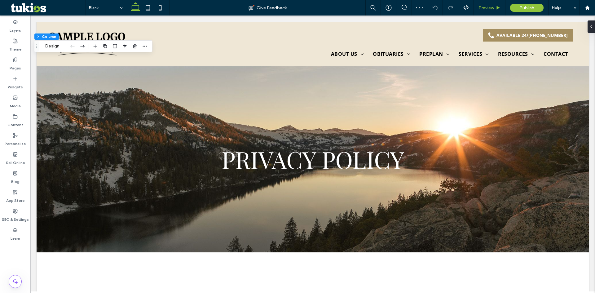
click at [490, 5] on span "Preview" at bounding box center [485, 7] width 15 height 5
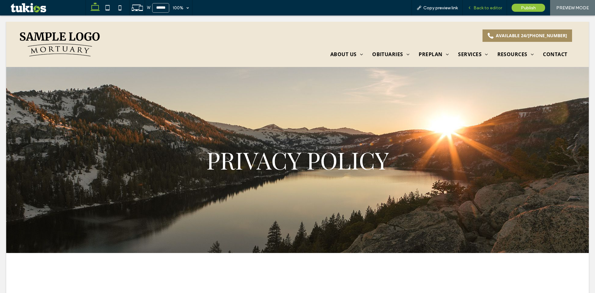
click at [484, 9] on span "Back to editor" at bounding box center [487, 7] width 28 height 5
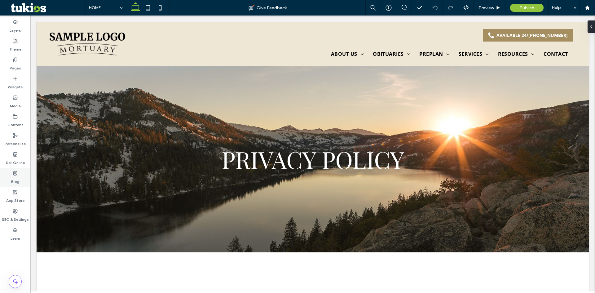
click at [14, 179] on label "Blog" at bounding box center [15, 180] width 8 height 9
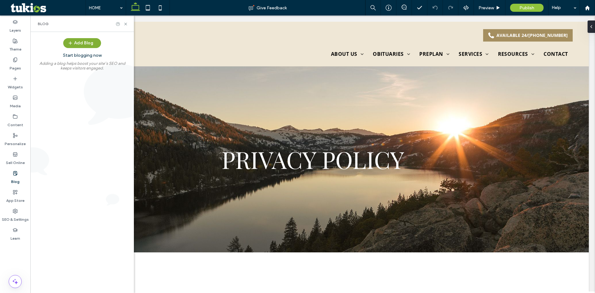
click at [85, 44] on button "Add Blog" at bounding box center [82, 43] width 38 height 10
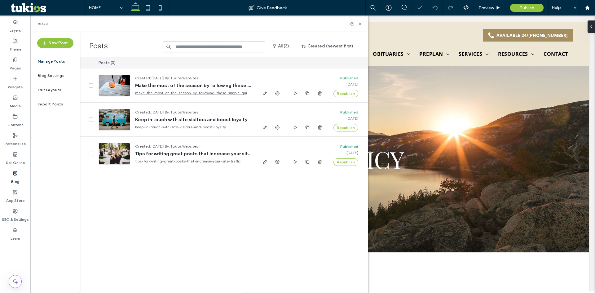
click at [121, 52] on label "Posts" at bounding box center [125, 46] width 72 height 11
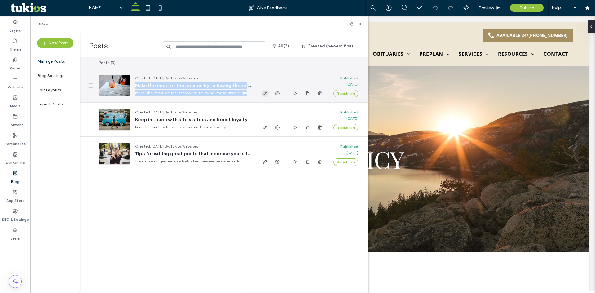
drag, startPoint x: 133, startPoint y: 84, endPoint x: 266, endPoint y: 92, distance: 133.4
click at [267, 92] on section "Created: Sep 15, 2025 | By: Tukios Websites Make the most of the season by foll…" at bounding box center [224, 119] width 288 height 102
click at [250, 72] on div "Created: Sep 15, 2025 | By: Tukios Websites Make the most of the season by foll…" at bounding box center [175, 85] width 163 height 34
click at [216, 100] on div "Created: Sep 15, 2025 | By: Tukios Websites Make the most of the season by foll…" at bounding box center [175, 85] width 163 height 34
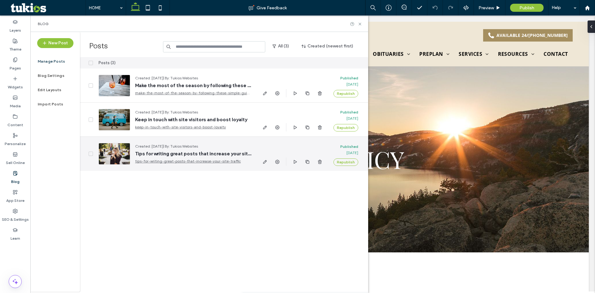
click at [199, 154] on span "Tips for writing great posts that increase your site traffic" at bounding box center [193, 154] width 116 height 6
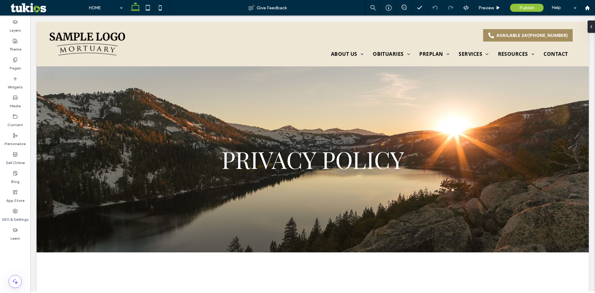
click at [199, 154] on div at bounding box center [297, 146] width 595 height 293
click at [199, 154] on div "HOME Give Feedback Preview Publish Help Design Panel Site Comments Team & Clien…" at bounding box center [297, 146] width 595 height 293
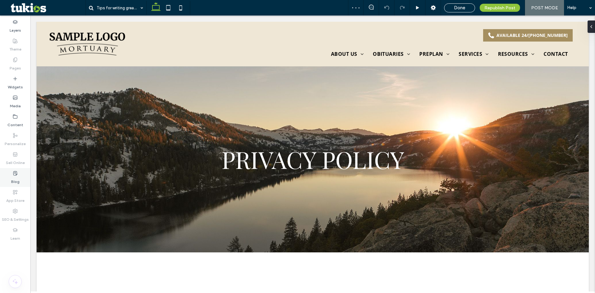
click at [14, 172] on use at bounding box center [15, 173] width 4 height 4
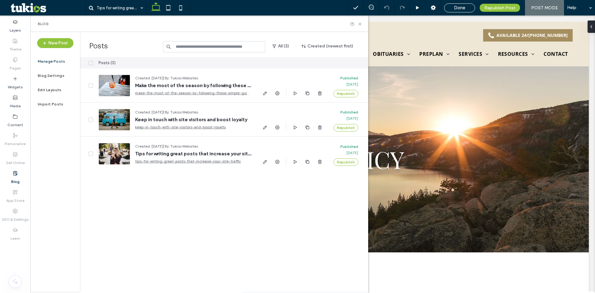
click at [282, 178] on div "Posts (3) Created: Sep 15, 2025 | By: Tukios Websites Make the most of the seas…" at bounding box center [224, 174] width 288 height 234
click at [62, 146] on div "New Post Manage Posts Blog Settings Edit Layouts Import Posts" at bounding box center [55, 162] width 50 height 260
click at [158, 62] on div "Posts (3)" at bounding box center [175, 62] width 163 height 11
click at [59, 90] on label "Edit Layouts" at bounding box center [50, 90] width 24 height 4
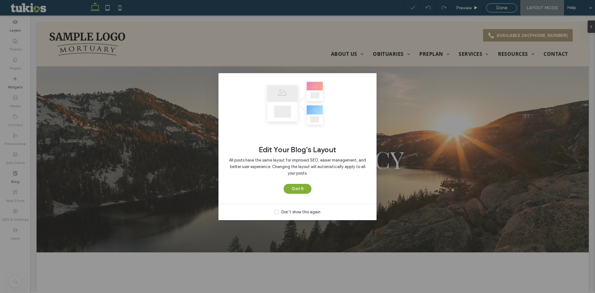
click at [294, 188] on button "Got It" at bounding box center [297, 189] width 28 height 10
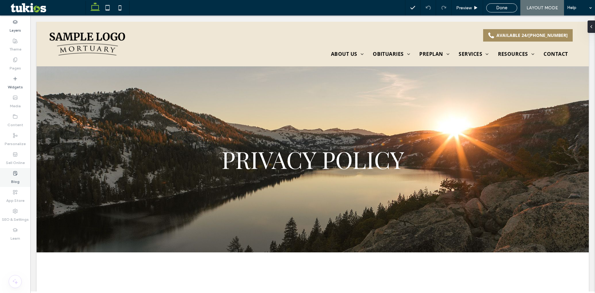
click at [13, 177] on label "Blog" at bounding box center [15, 180] width 8 height 9
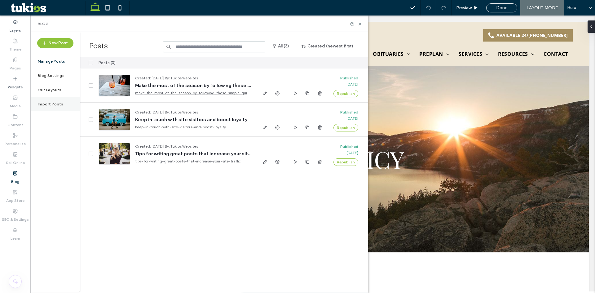
click at [55, 105] on label "Import Posts" at bounding box center [51, 104] width 26 height 4
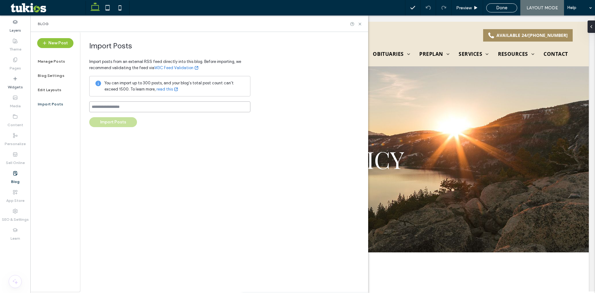
click at [139, 108] on input at bounding box center [169, 106] width 161 height 11
click at [113, 105] on input at bounding box center [169, 106] width 161 height 11
click at [119, 105] on input at bounding box center [169, 106] width 161 height 11
click at [154, 120] on div "Import Posts Import posts from an external RSS feed directly into this blog. Be…" at bounding box center [169, 84] width 161 height 86
click at [358, 24] on icon at bounding box center [359, 24] width 5 height 5
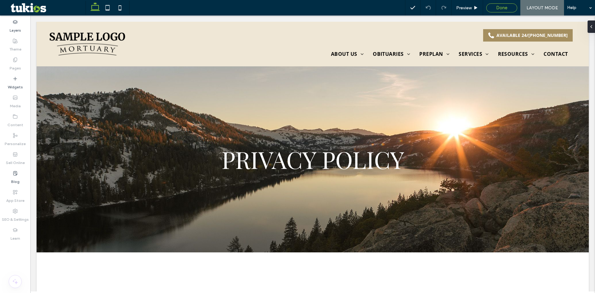
click at [508, 6] on div "Done" at bounding box center [501, 8] width 30 height 6
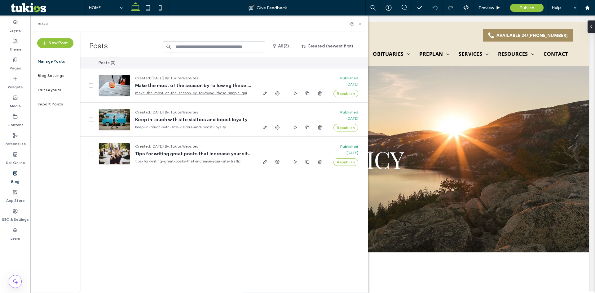
click at [360, 24] on use at bounding box center [359, 24] width 2 height 2
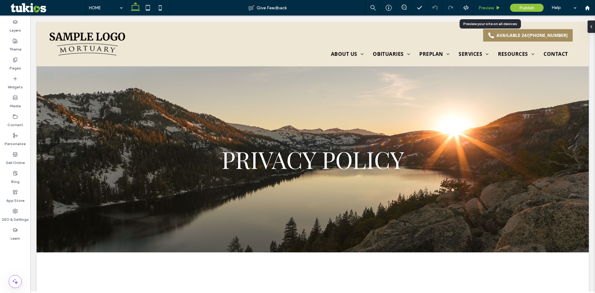
click at [481, 8] on span "Preview" at bounding box center [485, 7] width 15 height 5
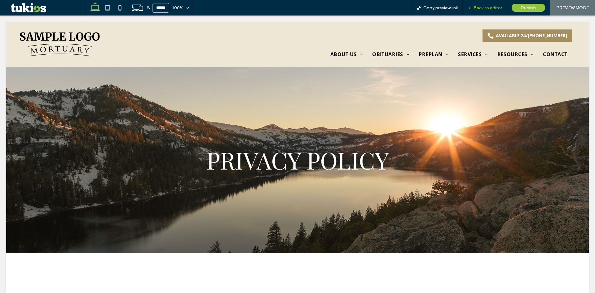
click at [483, 7] on span "Back to editor" at bounding box center [487, 7] width 28 height 5
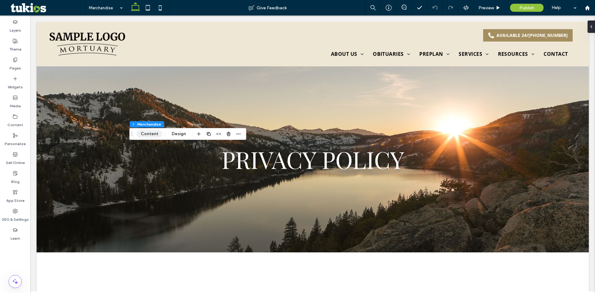
click at [145, 134] on button "Content" at bounding box center [150, 133] width 26 height 7
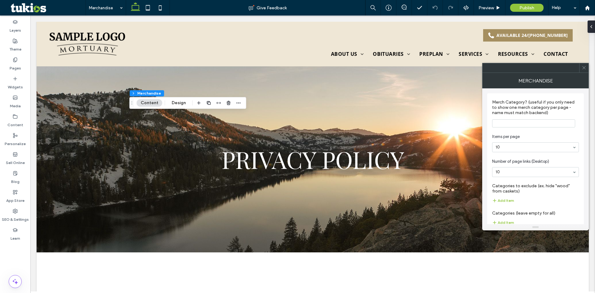
click at [585, 68] on icon at bounding box center [583, 67] width 5 height 5
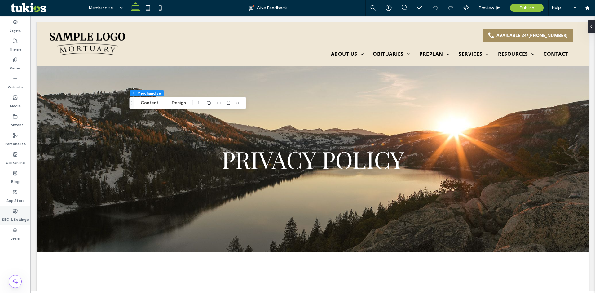
click at [14, 214] on label "SEO & Settings" at bounding box center [15, 217] width 27 height 9
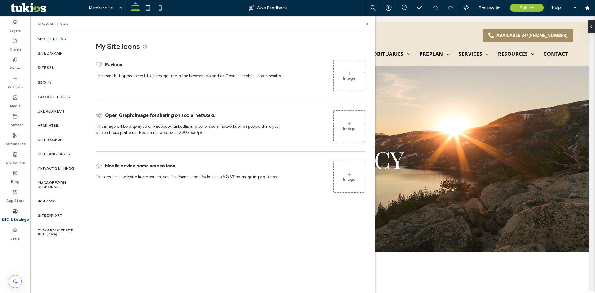
click at [369, 24] on div "SEO & Settings" at bounding box center [202, 23] width 344 height 16
click at [368, 24] on icon at bounding box center [366, 24] width 5 height 5
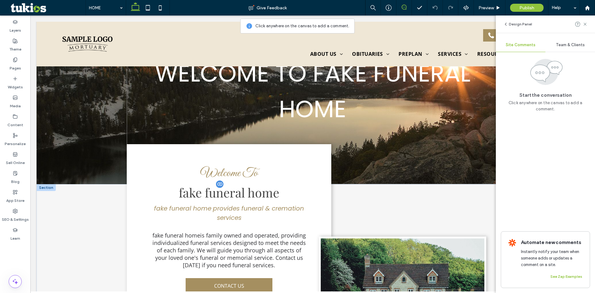
scroll to position [155, 0]
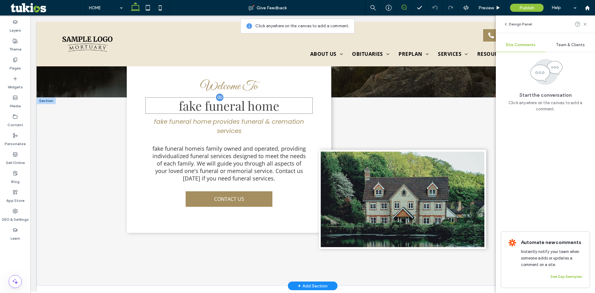
click at [219, 107] on span "fake funeral home" at bounding box center [229, 105] width 100 height 16
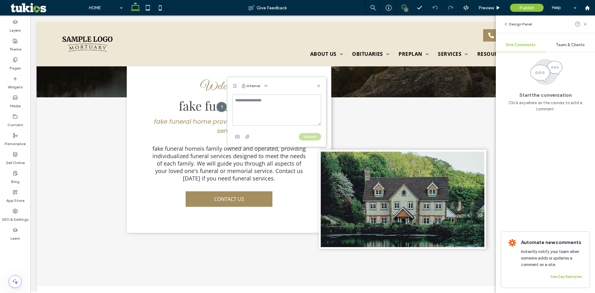
click at [260, 102] on textarea at bounding box center [276, 109] width 89 height 31
type textarea "**********"
click at [307, 136] on button "Submit" at bounding box center [310, 136] width 22 height 7
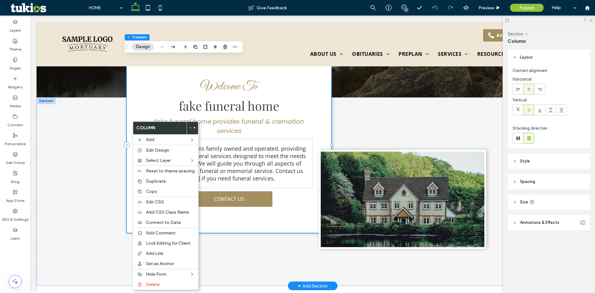
click at [127, 100] on div "Welcome To fake funeral home fake funeral home provides funeral & cremation ser…" at bounding box center [229, 144] width 204 height 175
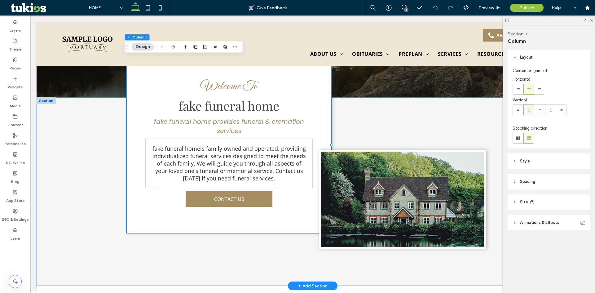
click at [92, 123] on div "Welcome To fake funeral home fake funeral home provides funeral & cremation ser…" at bounding box center [313, 191] width 552 height 189
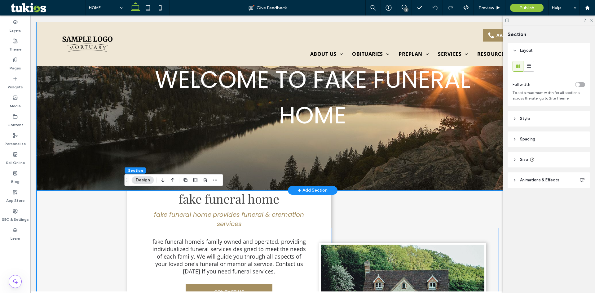
click at [55, 118] on div "WELCOME TO fake funeral home" at bounding box center [313, 97] width 552 height 186
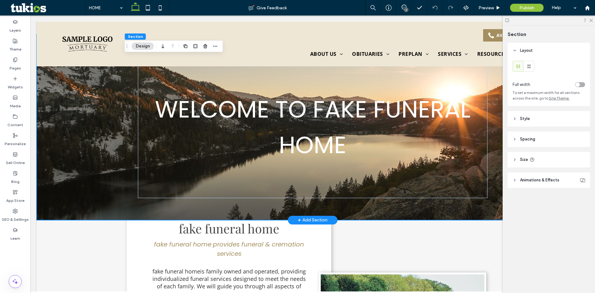
scroll to position [0, 0]
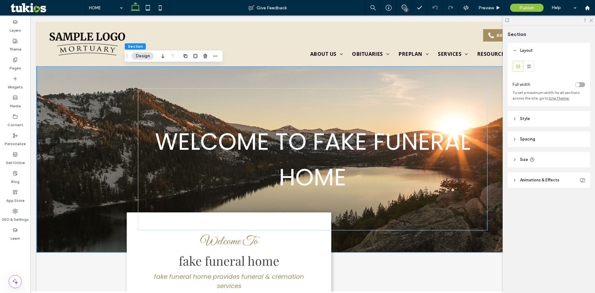
click at [494, 7] on div "Preview" at bounding box center [489, 7] width 31 height 5
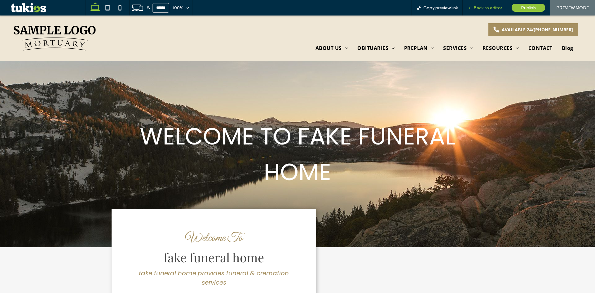
click at [485, 7] on span "Back to editor" at bounding box center [487, 7] width 28 height 5
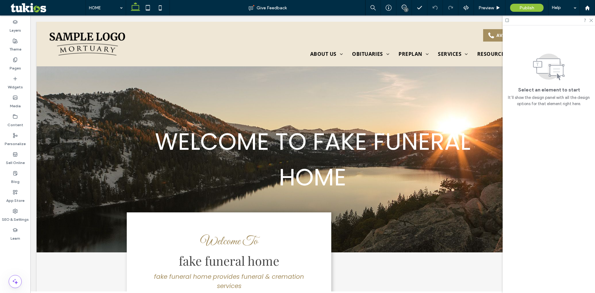
click at [14, 81] on icon at bounding box center [15, 78] width 5 height 5
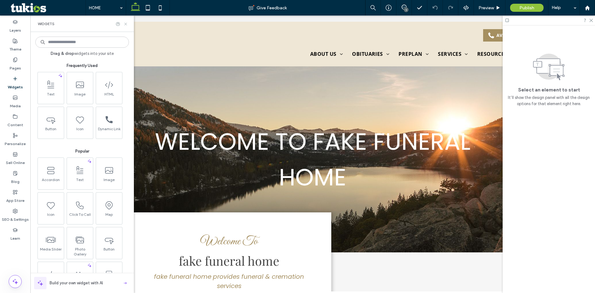
drag, startPoint x: 125, startPoint y: 23, endPoint x: 104, endPoint y: 2, distance: 29.6
click at [125, 23] on icon at bounding box center [125, 24] width 5 height 5
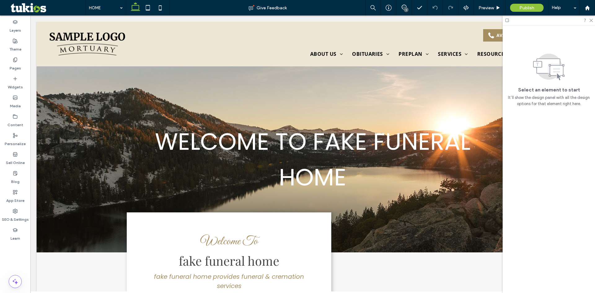
drag, startPoint x: 89, startPoint y: 31, endPoint x: 57, endPoint y: 16, distance: 34.4
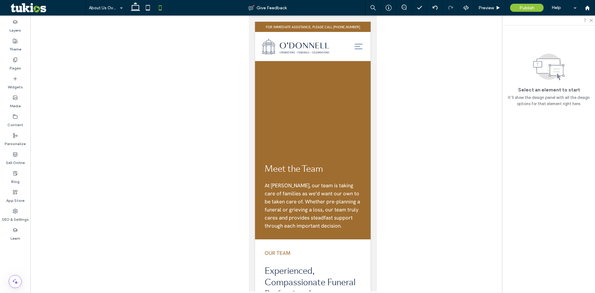
scroll to position [787, 0]
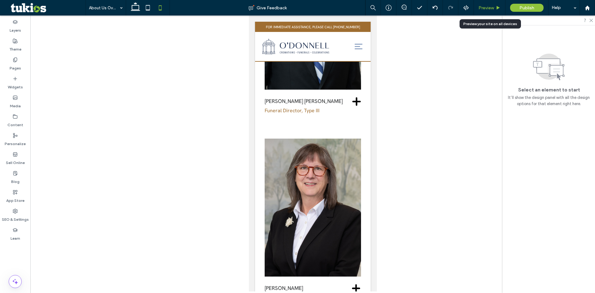
click at [491, 6] on span "Preview" at bounding box center [485, 7] width 15 height 5
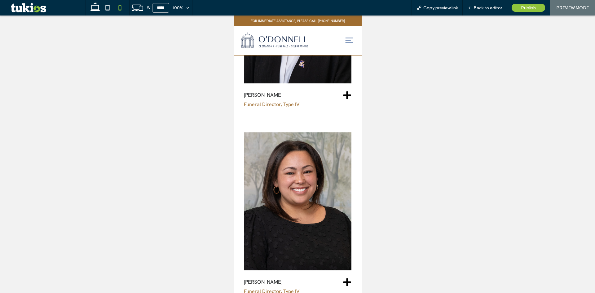
scroll to position [1649, 0]
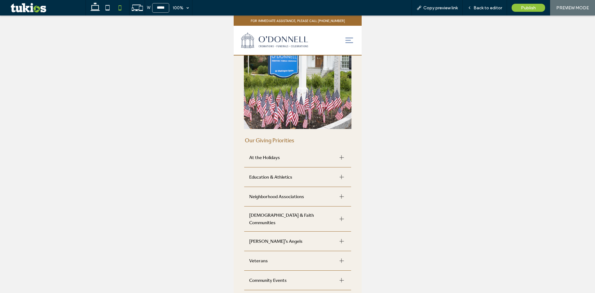
click at [290, 154] on span "At the Holidays" at bounding box center [291, 157] width 85 height 7
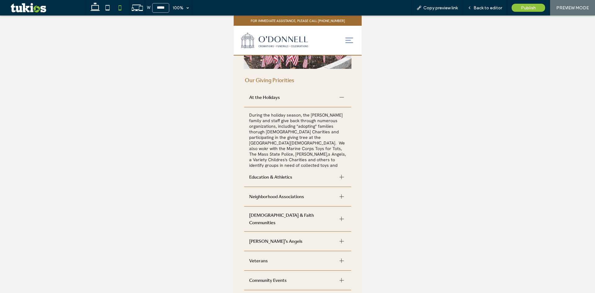
click at [293, 94] on span "At the Holidays" at bounding box center [291, 97] width 85 height 7
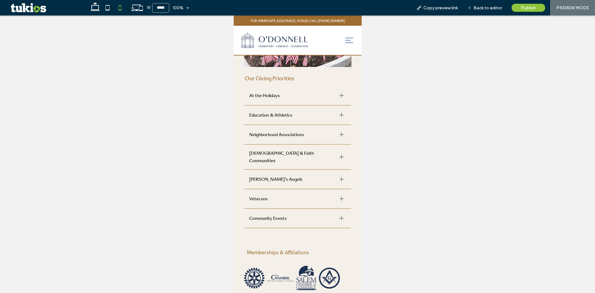
click at [295, 131] on span "Neighborhood Associations" at bounding box center [291, 134] width 85 height 7
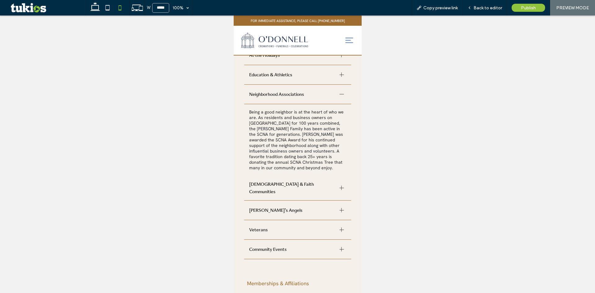
click at [288, 90] on span "Neighborhood Associations" at bounding box center [291, 93] width 85 height 7
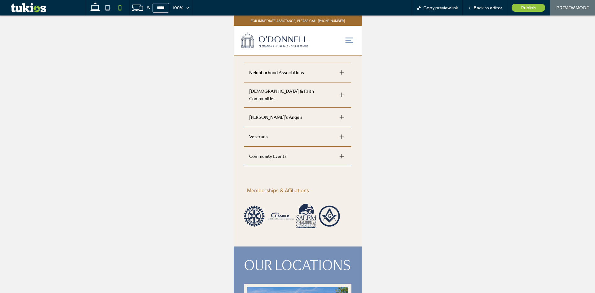
click at [291, 152] on span "Community Events" at bounding box center [291, 155] width 85 height 7
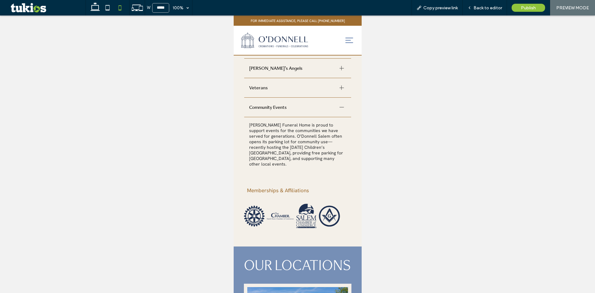
click at [293, 103] on span "Community Events" at bounding box center [291, 106] width 85 height 7
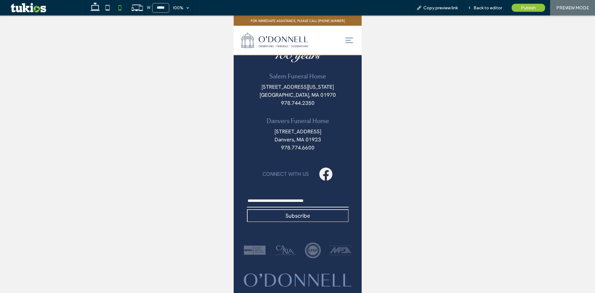
scroll to position [2664, 0]
drag, startPoint x: 246, startPoint y: 272, endPoint x: 347, endPoint y: 286, distance: 102.0
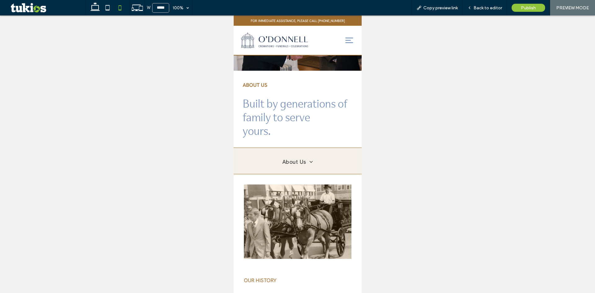
scroll to position [0, 0]
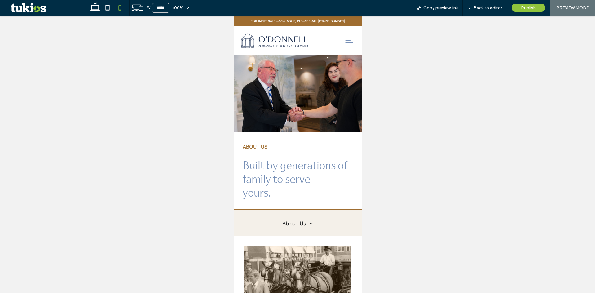
click at [272, 73] on div at bounding box center [297, 93] width 128 height 77
click at [104, 7] on icon at bounding box center [107, 8] width 12 height 12
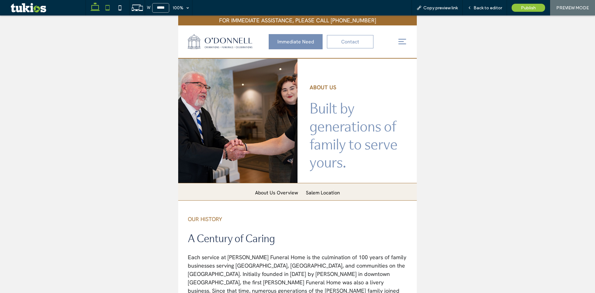
click at [90, 9] on icon at bounding box center [95, 8] width 12 height 12
type input "******"
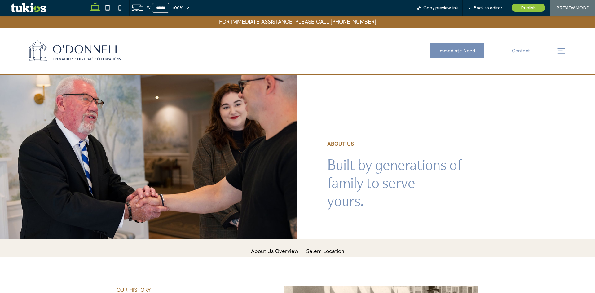
click at [257, 48] on div "Immediate Need Contact" at bounding box center [372, 50] width 352 height 43
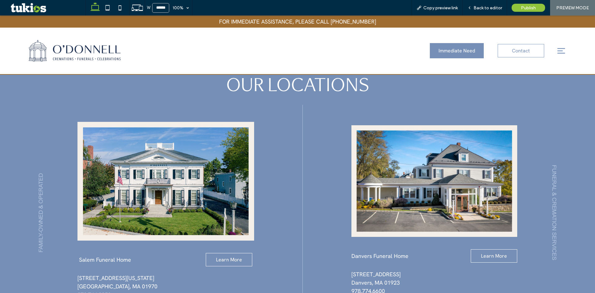
scroll to position [1334, 0]
drag, startPoint x: 493, startPoint y: 7, endPoint x: 470, endPoint y: 10, distance: 22.4
click at [493, 7] on span "Back to editor" at bounding box center [487, 7] width 28 height 5
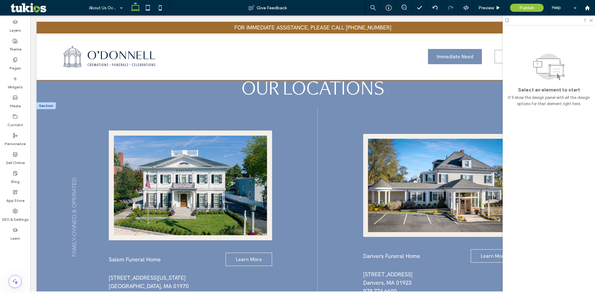
scroll to position [1389, 0]
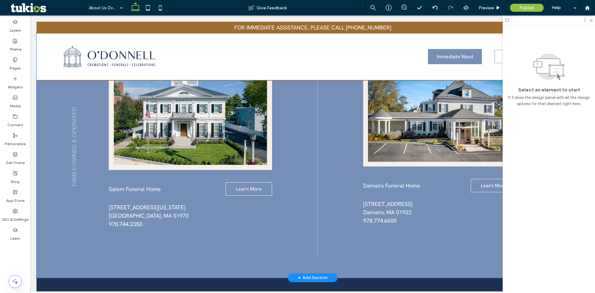
click at [347, 143] on div "Salem Funeral Home Learn More [STREET_ADDRESS][US_STATE] ﻿ 978.744.2350 Danvers…" at bounding box center [313, 155] width 552 height 246
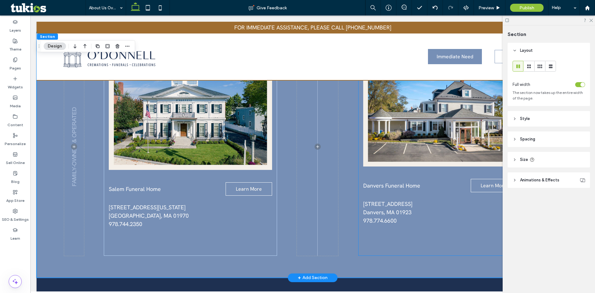
click at [358, 143] on div "Danvers Funeral Home Learn More [STREET_ADDRESS] ﻿ 978.774.6600" at bounding box center [439, 146] width 163 height 218
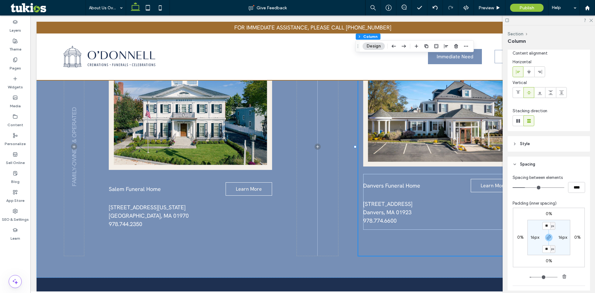
scroll to position [31, 0]
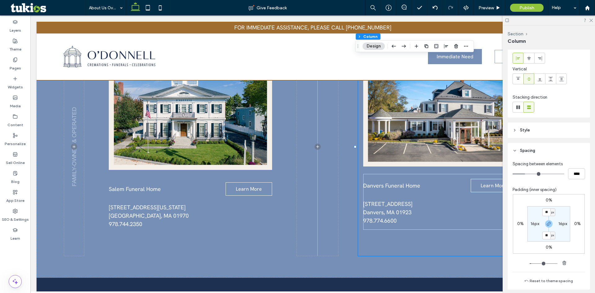
click at [535, 225] on label "16px" at bounding box center [534, 223] width 9 height 5
type input "*"
type input "**"
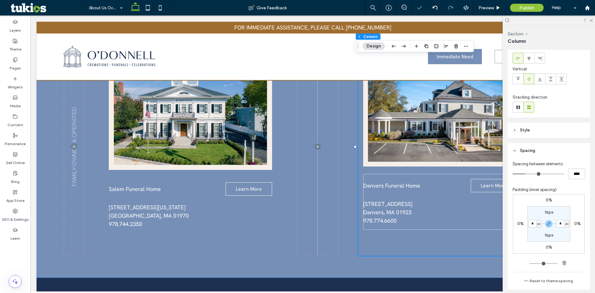
type input "*****"
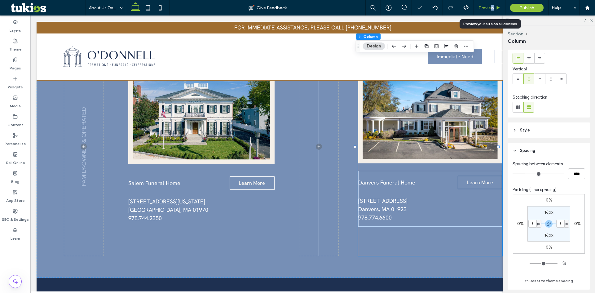
click at [492, 4] on div "Preview" at bounding box center [490, 7] width 32 height 15
click at [490, 5] on span "Preview" at bounding box center [485, 7] width 15 height 5
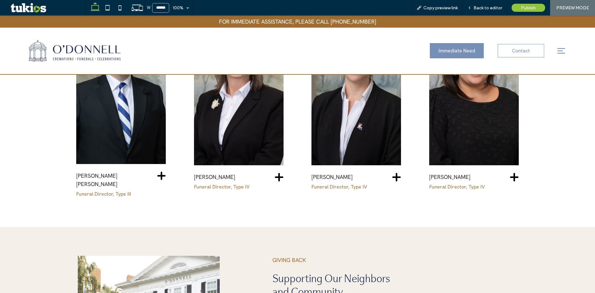
scroll to position [838, 0]
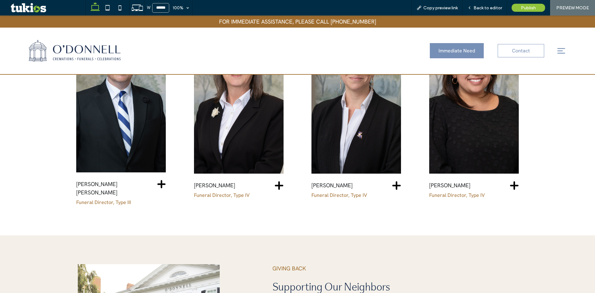
click at [161, 183] on icon at bounding box center [161, 184] width 8 height 8
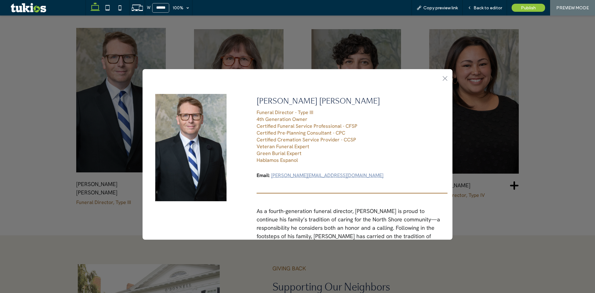
click at [442, 79] on icon ".st0-1091118977{fill-rule:evenodd;clip-rule:evenodd;}" at bounding box center [444, 78] width 5 height 5
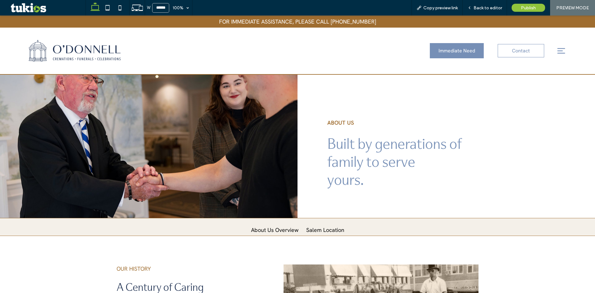
scroll to position [0, 0]
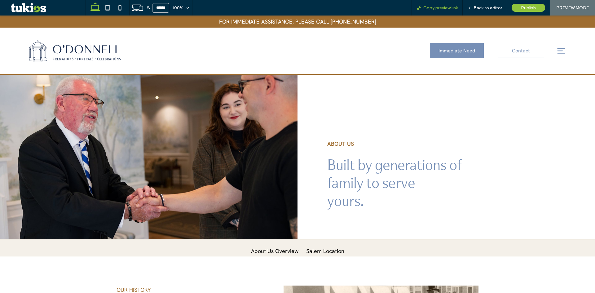
click at [462, 7] on div "Copy preview link" at bounding box center [437, 7] width 50 height 5
